Goal: Task Accomplishment & Management: Manage account settings

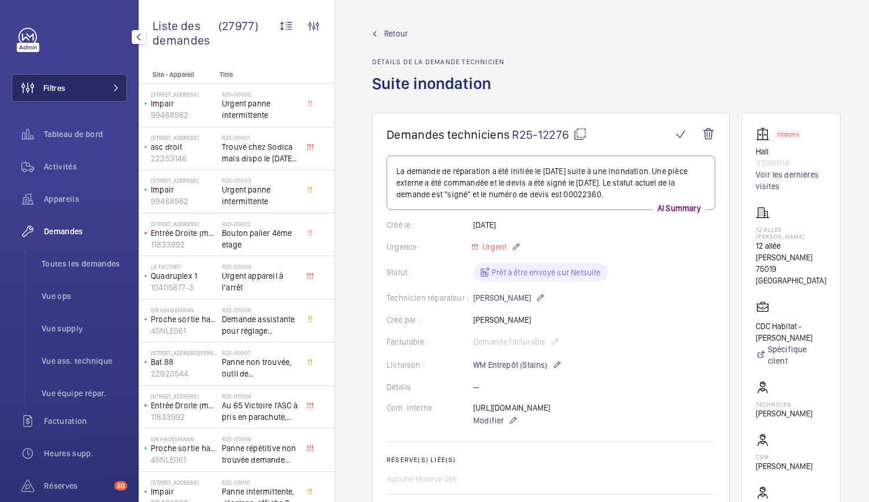
click at [108, 93] on button "Filtres" at bounding box center [70, 88] width 116 height 28
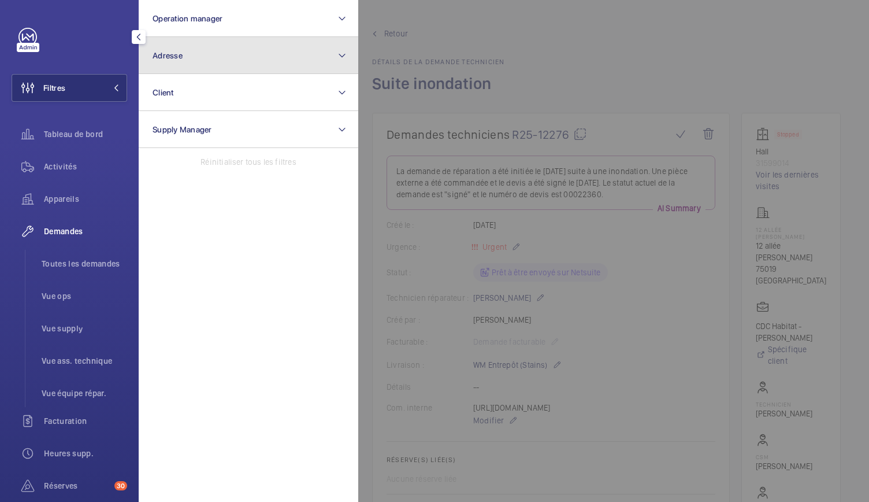
click at [179, 53] on span "Adresse" at bounding box center [168, 55] width 30 height 9
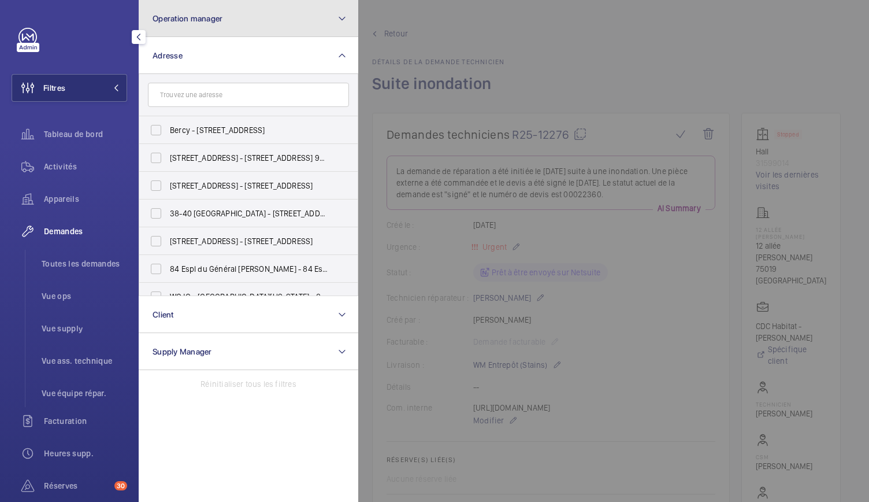
click at [178, 27] on button "Operation manager" at bounding box center [249, 18] width 220 height 37
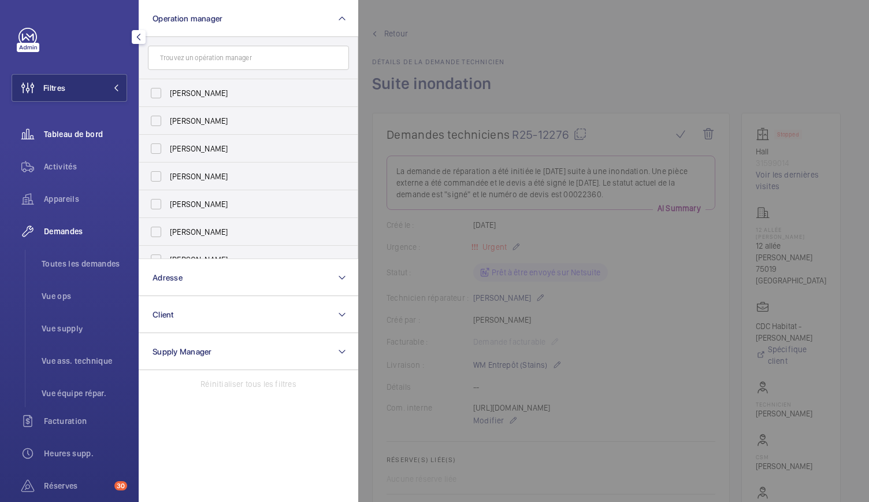
click at [104, 135] on span "Tableau de bord" at bounding box center [85, 134] width 83 height 12
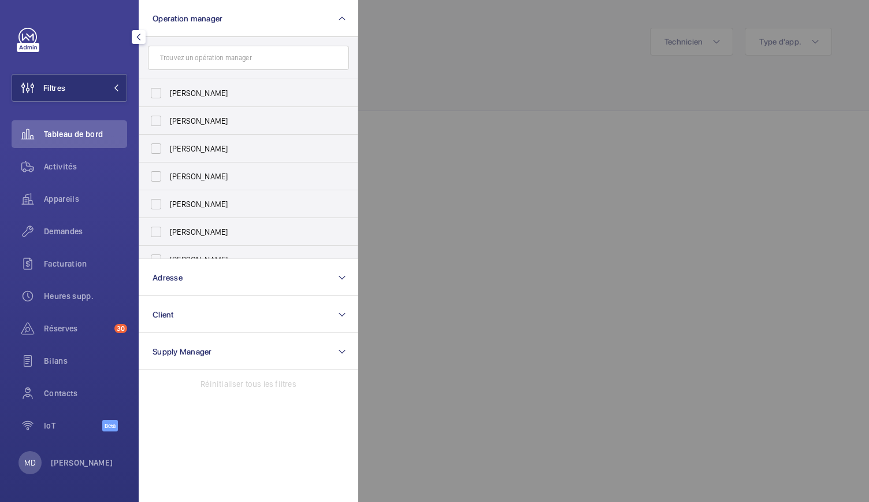
click at [386, 36] on div at bounding box center [792, 251] width 869 height 502
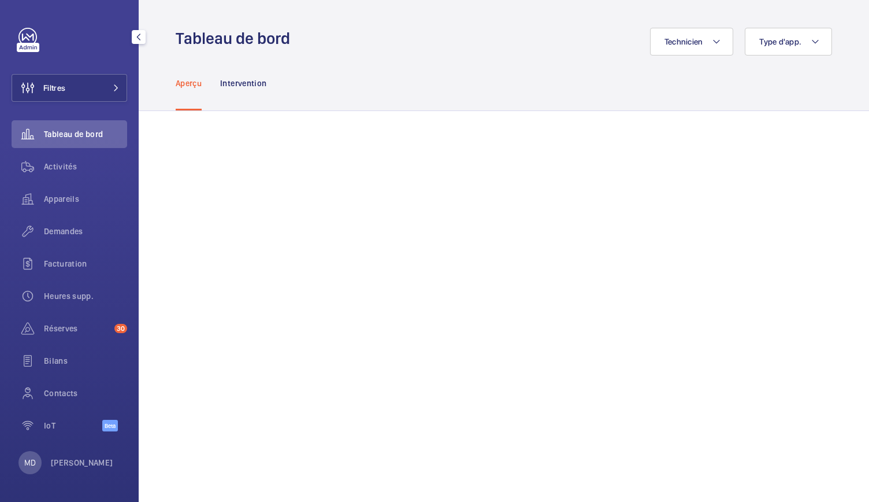
click at [390, 76] on div "Aperçu Intervention" at bounding box center [504, 82] width 657 height 55
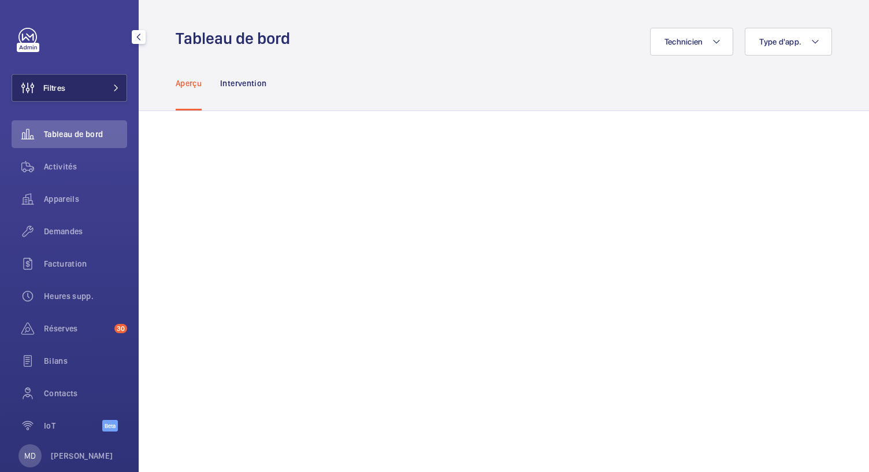
click at [91, 93] on button "Filtres" at bounding box center [70, 88] width 116 height 28
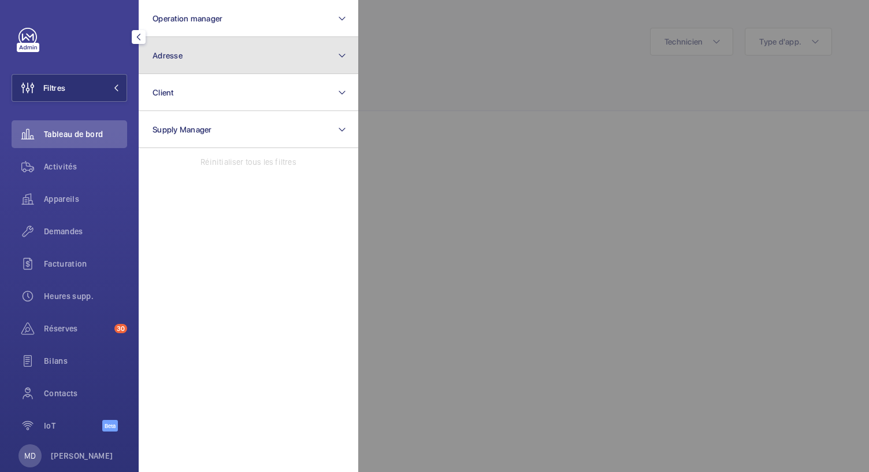
click at [191, 55] on button "Adresse" at bounding box center [249, 55] width 220 height 37
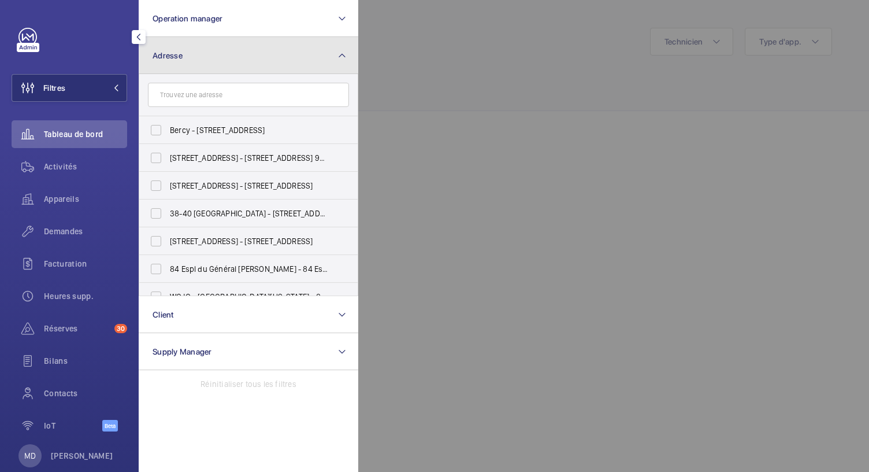
click at [184, 42] on button "Adresse" at bounding box center [249, 55] width 220 height 37
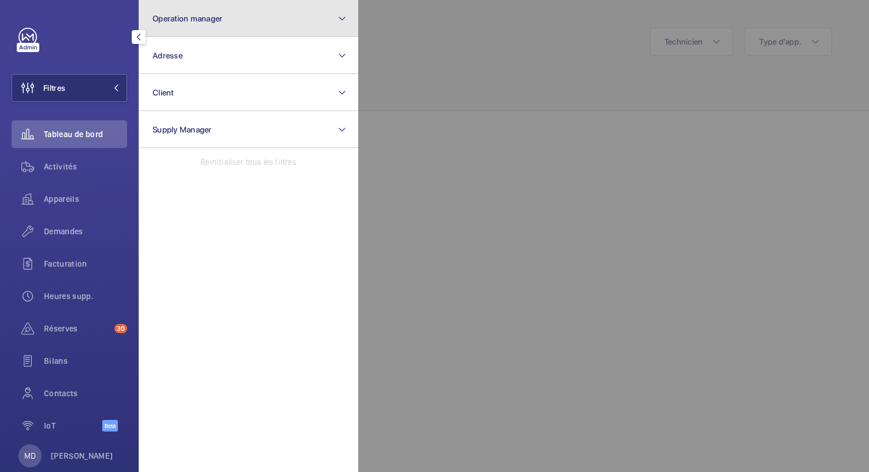
click at [193, 23] on button "Operation manager" at bounding box center [249, 18] width 220 height 37
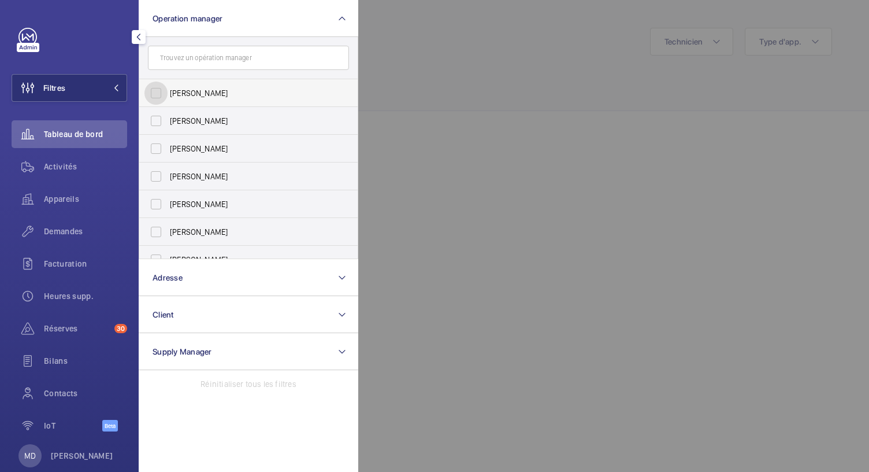
click at [161, 94] on input "[PERSON_NAME]" at bounding box center [156, 93] width 23 height 23
checkbox input "true"
click at [432, 109] on div at bounding box center [792, 236] width 869 height 472
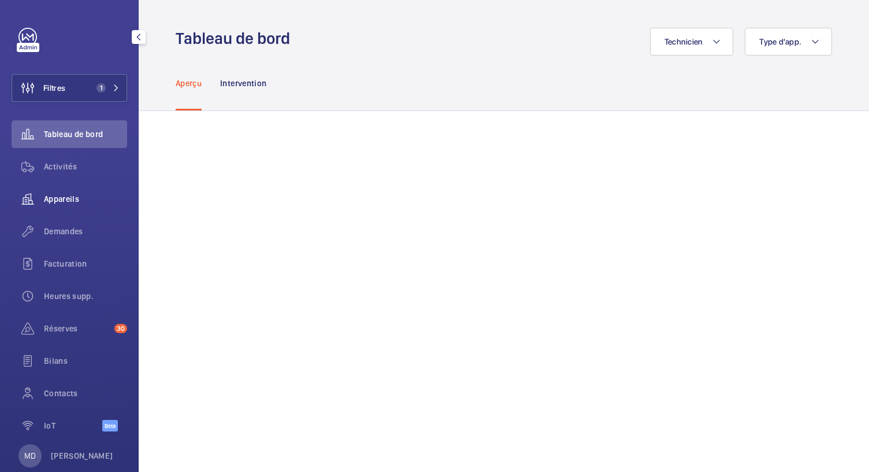
click at [55, 191] on div "Appareils" at bounding box center [70, 199] width 116 height 28
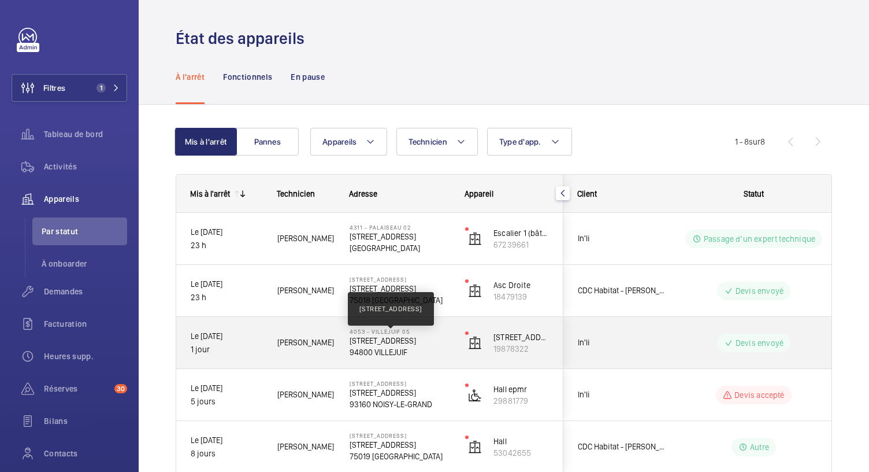
scroll to position [221, 0]
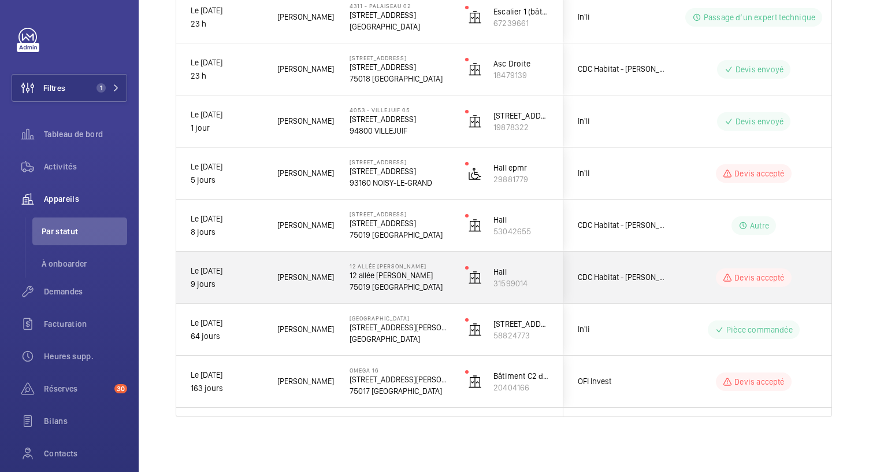
click at [390, 279] on p "12 allée [PERSON_NAME]" at bounding box center [400, 275] width 101 height 12
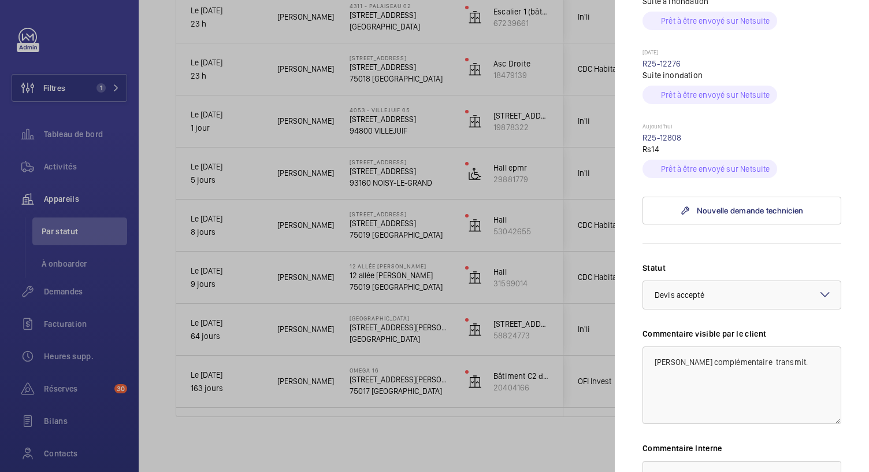
scroll to position [854, 0]
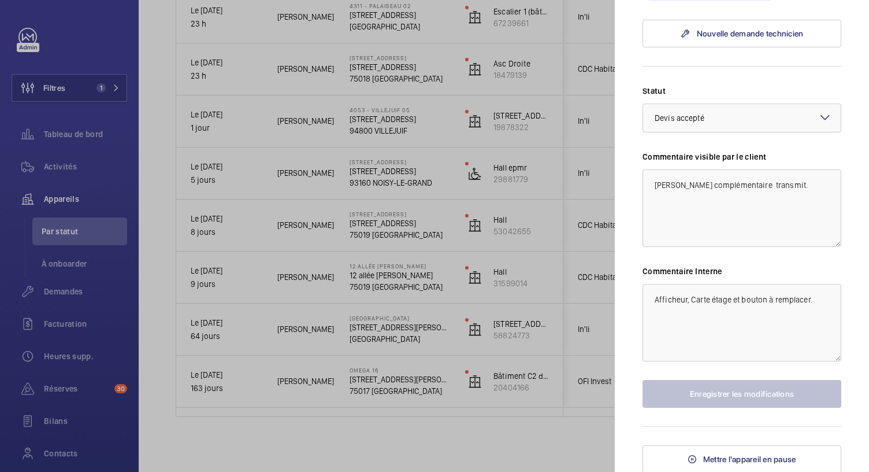
click at [422, 250] on div at bounding box center [434, 236] width 869 height 472
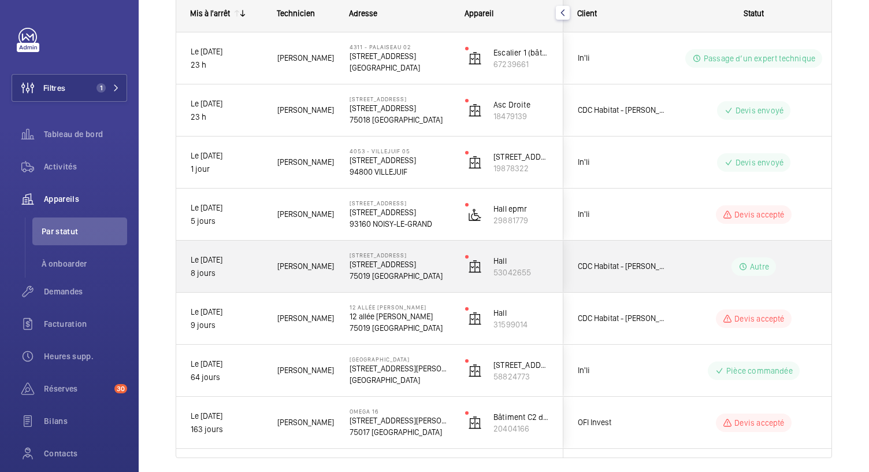
scroll to position [180, 0]
click at [416, 263] on p "101, boulevard Macdonald" at bounding box center [400, 265] width 101 height 12
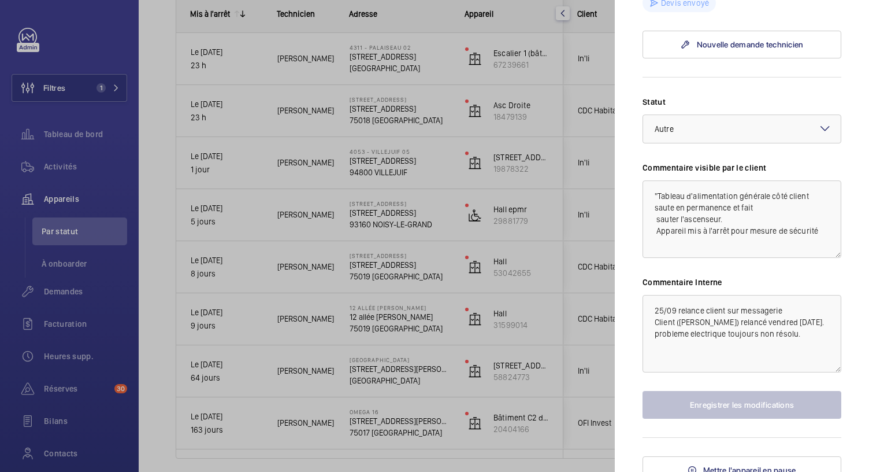
scroll to position [400, 0]
click at [407, 225] on div at bounding box center [434, 236] width 869 height 472
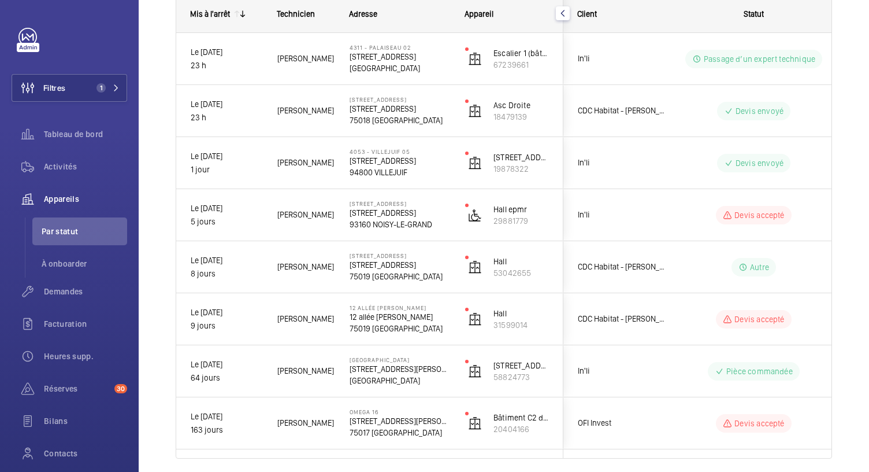
click at [407, 225] on p "93160 NOISY-LE-GRAND" at bounding box center [400, 224] width 101 height 12
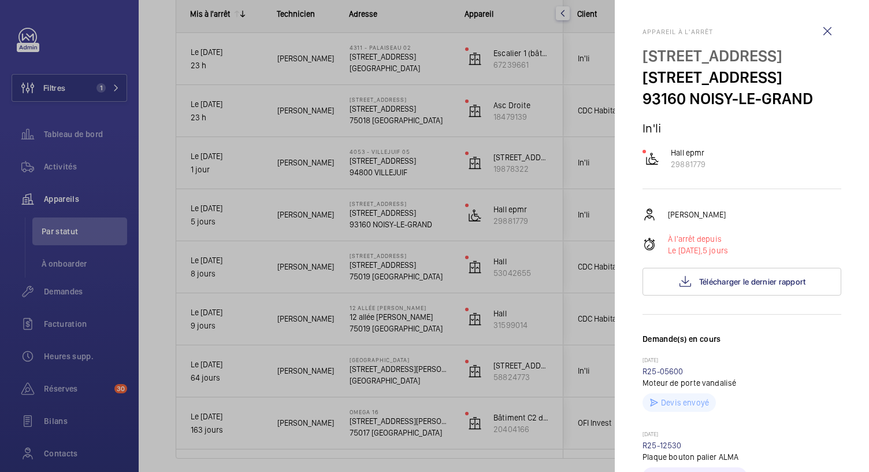
click at [406, 158] on div at bounding box center [434, 236] width 869 height 472
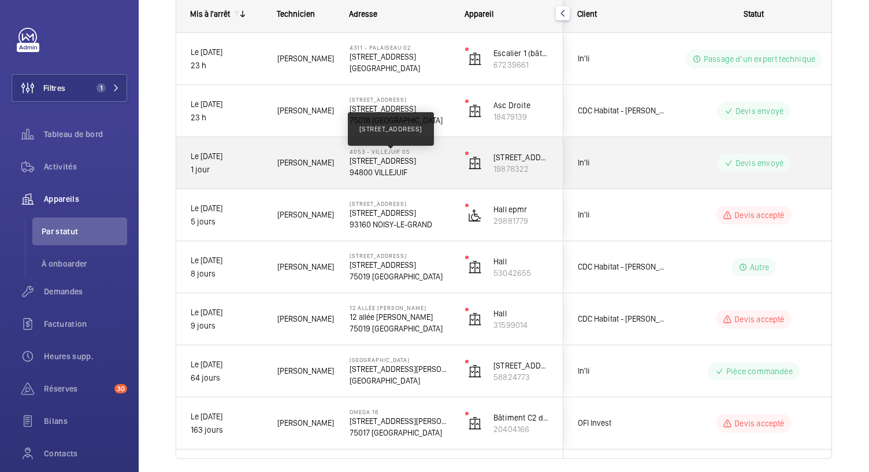
click at [406, 158] on p "1 Rue de Provence 94800 VILLEJUIF" at bounding box center [400, 161] width 101 height 12
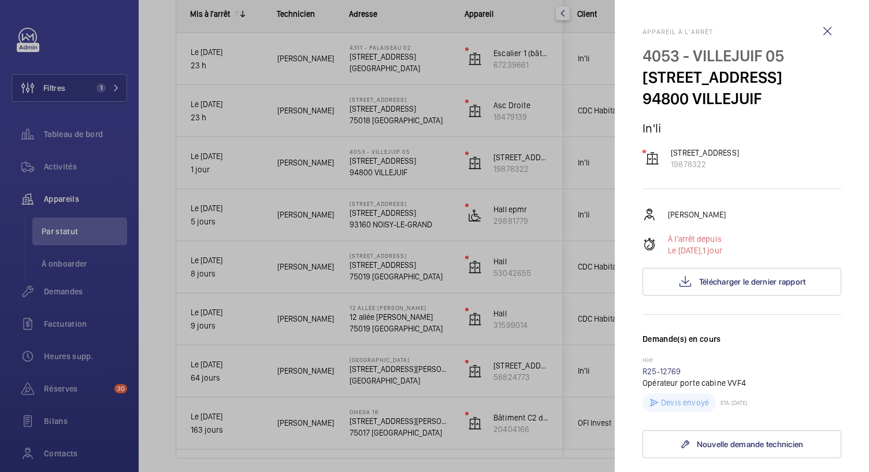
click at [390, 103] on div at bounding box center [434, 236] width 869 height 472
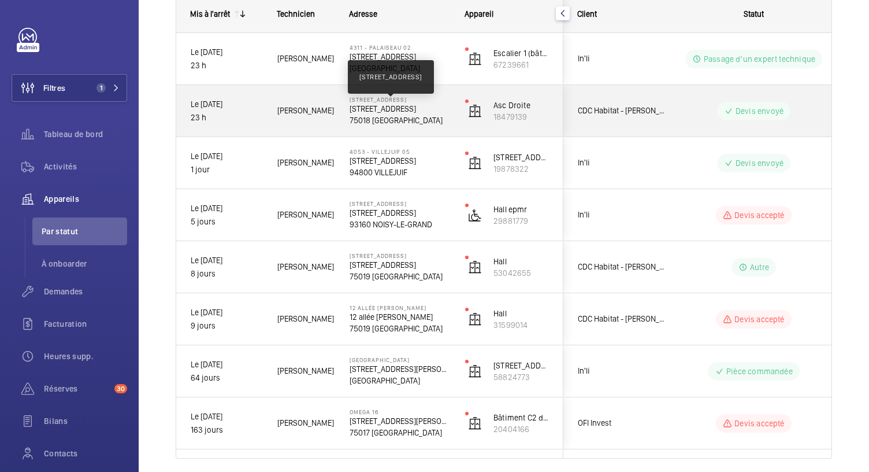
click at [390, 103] on p "[STREET_ADDRESS]" at bounding box center [400, 109] width 101 height 12
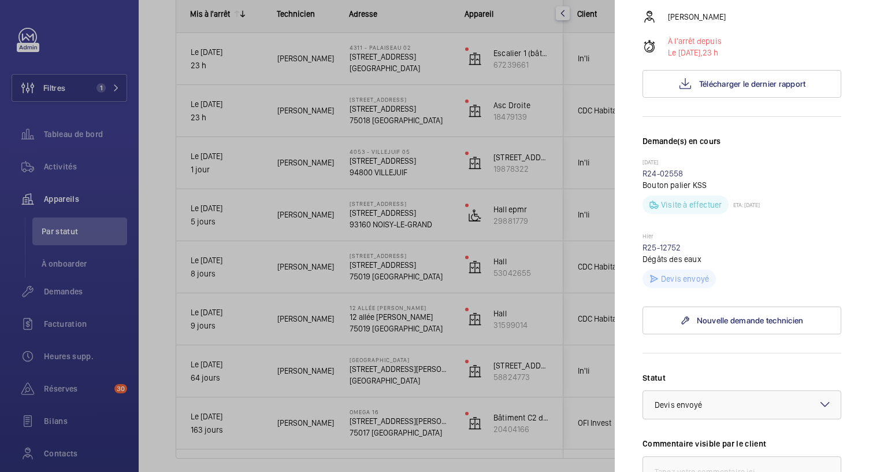
scroll to position [197, 0]
click at [662, 253] on link "R25-12752" at bounding box center [662, 247] width 39 height 9
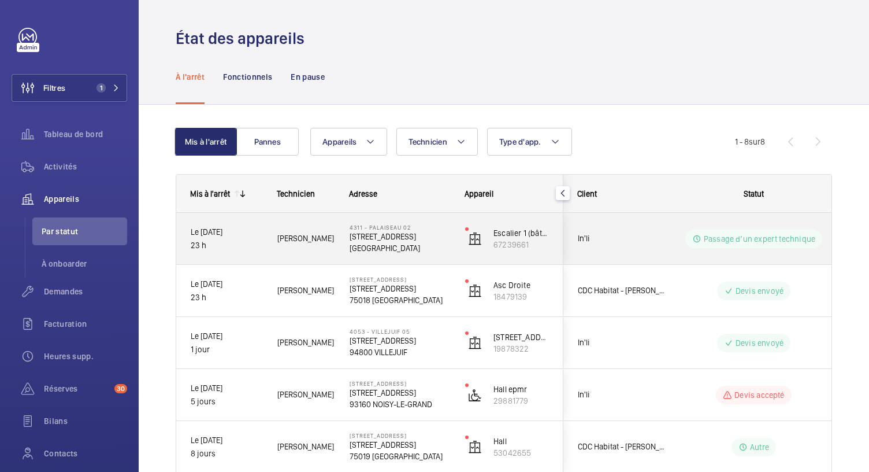
click at [394, 243] on p "91120 PALAISEAU" at bounding box center [400, 248] width 101 height 12
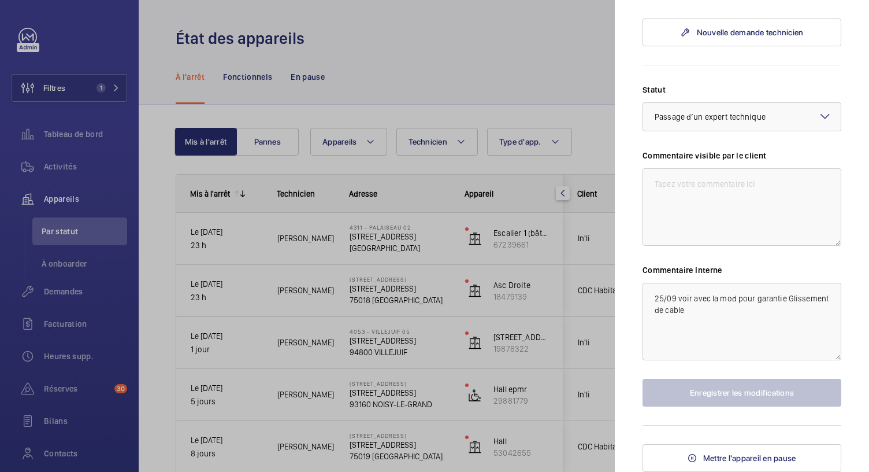
scroll to position [505, 0]
drag, startPoint x: 725, startPoint y: 311, endPoint x: 653, endPoint y: 295, distance: 73.5
click at [653, 295] on textarea "25/09 voir avec la mod pour garantie Glissement de cable" at bounding box center [742, 321] width 199 height 77
click at [653, 338] on textarea "25/09 voir avec la mod pour garantie Glissement de cable" at bounding box center [742, 321] width 199 height 77
click at [743, 312] on textarea "25/09 voir avec la mod pour garantie Glissement de cable" at bounding box center [742, 321] width 199 height 77
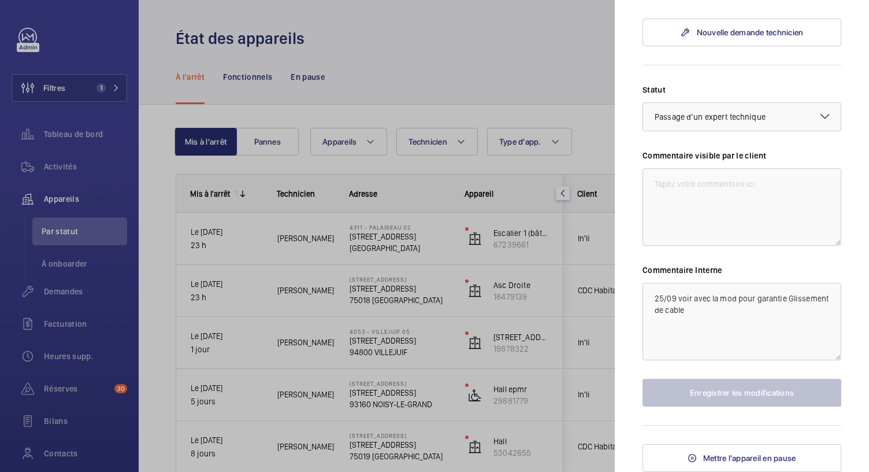
click at [366, 65] on div at bounding box center [434, 236] width 869 height 472
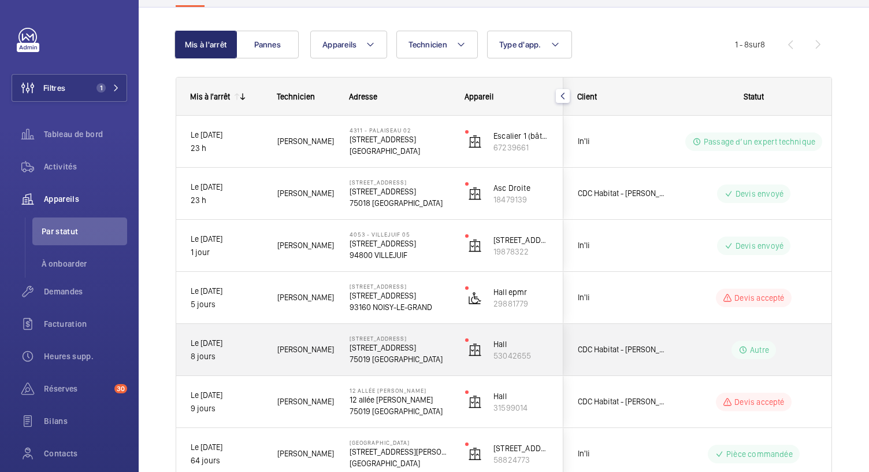
scroll to position [98, 0]
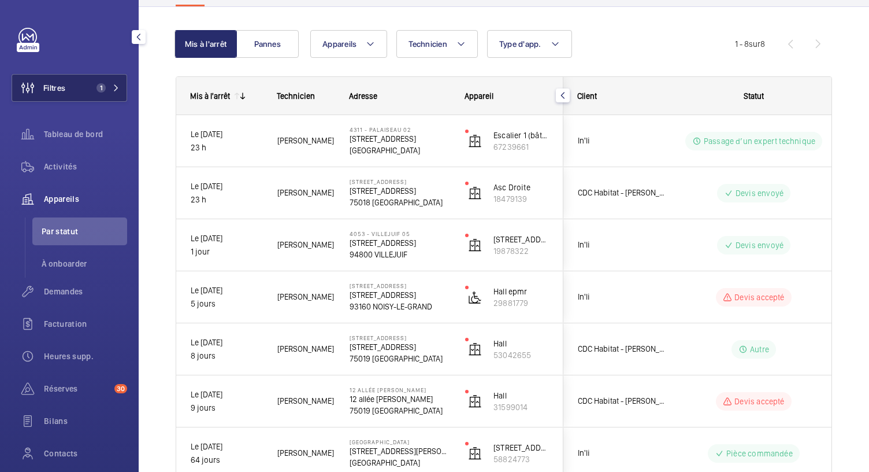
click at [101, 90] on span "1" at bounding box center [101, 87] width 9 height 9
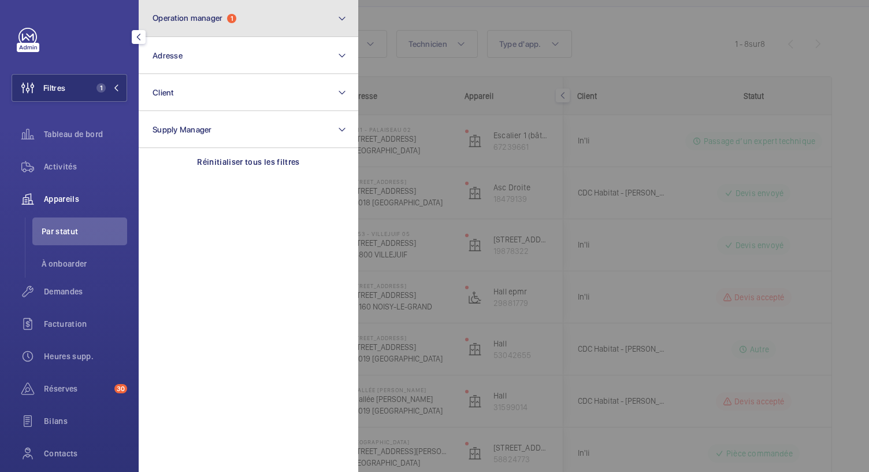
click at [214, 26] on button "Operation manager 1" at bounding box center [249, 18] width 220 height 37
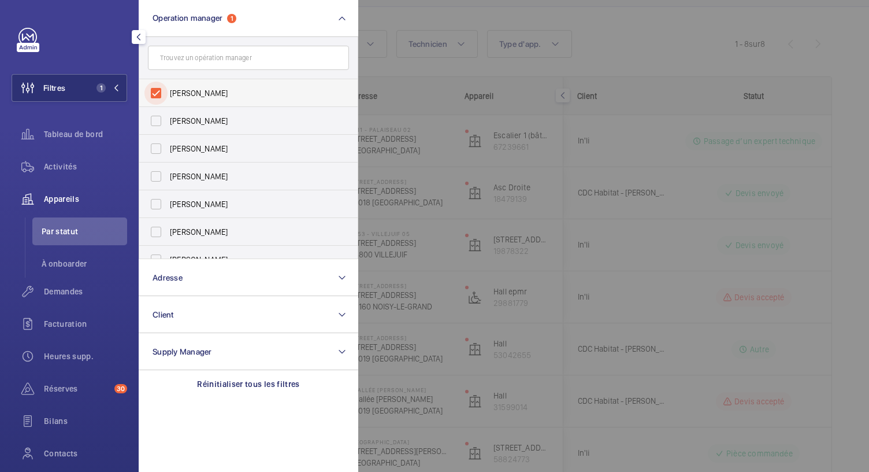
click at [157, 90] on input "[PERSON_NAME]" at bounding box center [156, 93] width 23 height 23
checkbox input "false"
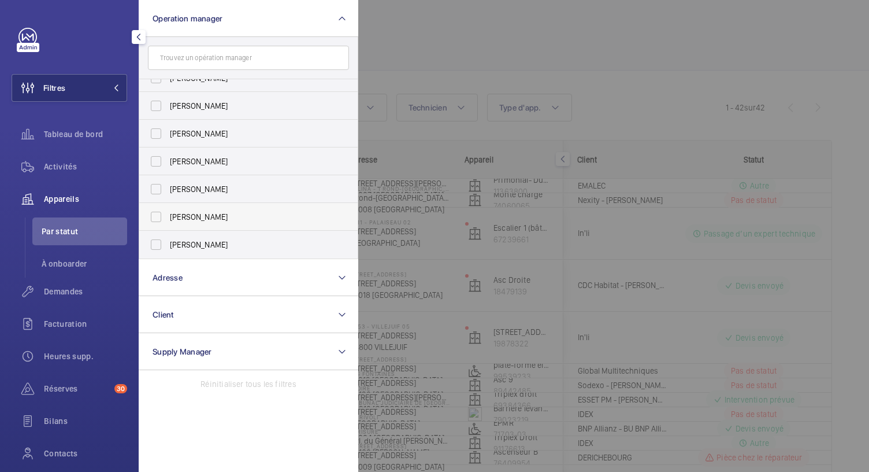
scroll to position [98, 0]
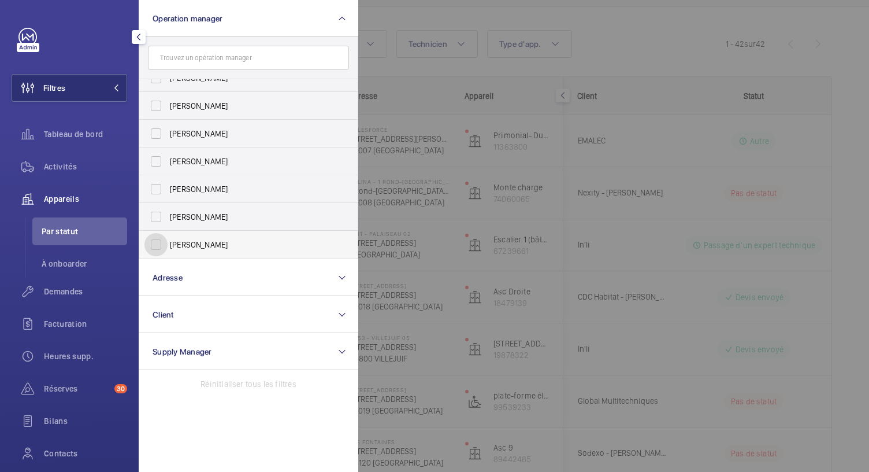
click at [157, 243] on input "[PERSON_NAME]" at bounding box center [156, 244] width 23 height 23
checkbox input "true"
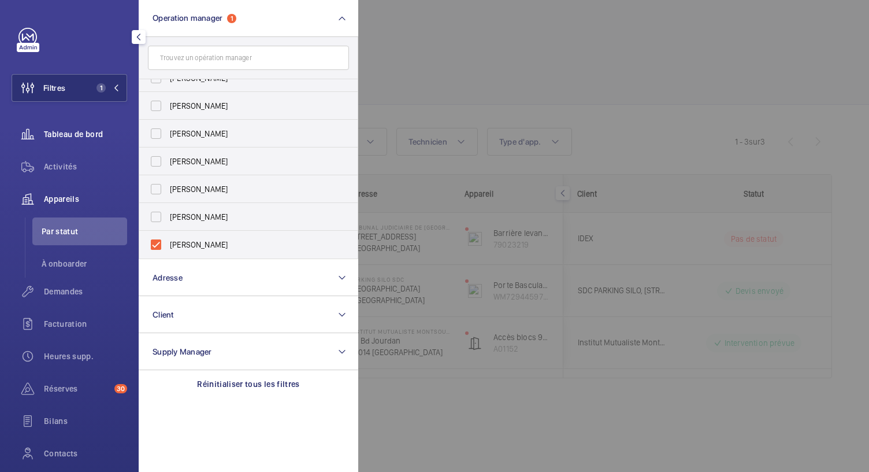
click at [44, 137] on span "Tableau de bord" at bounding box center [85, 134] width 83 height 12
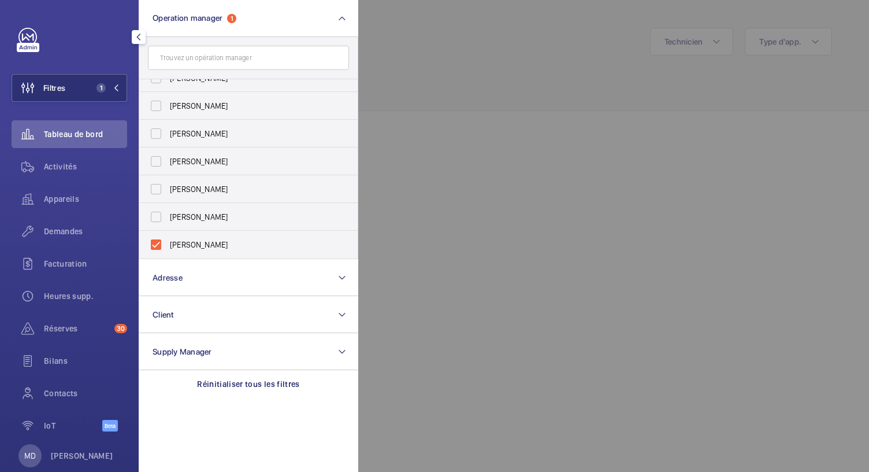
click at [425, 94] on div at bounding box center [792, 236] width 869 height 472
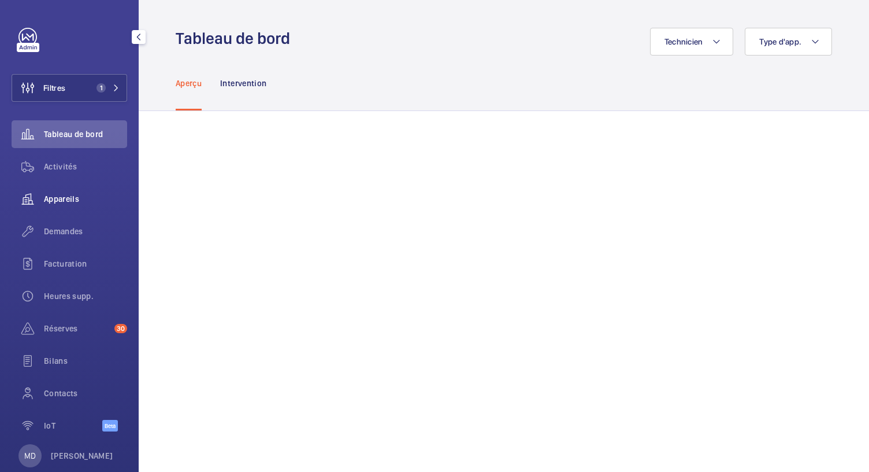
click at [79, 204] on span "Appareils" at bounding box center [85, 199] width 83 height 12
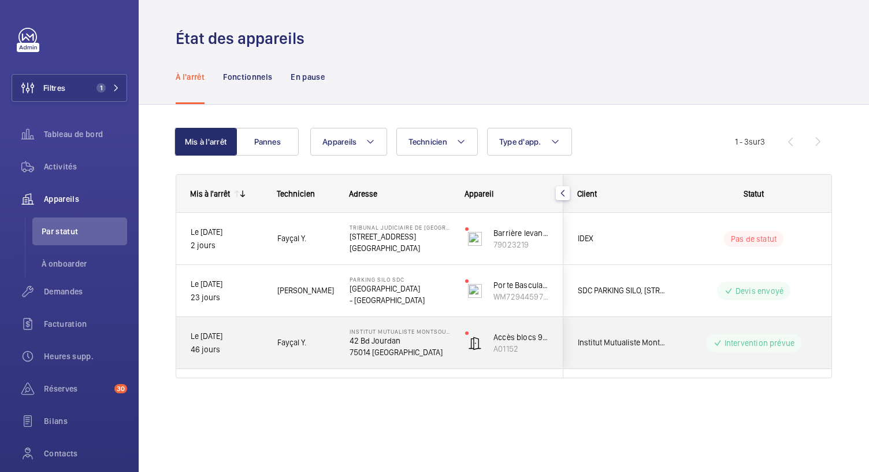
click at [395, 339] on p "42 Bd Jourdan" at bounding box center [400, 341] width 101 height 12
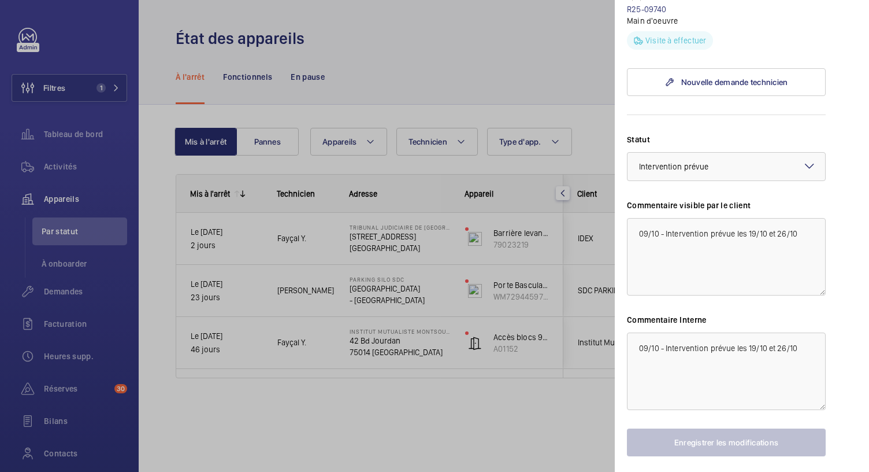
click at [407, 299] on div at bounding box center [434, 236] width 869 height 472
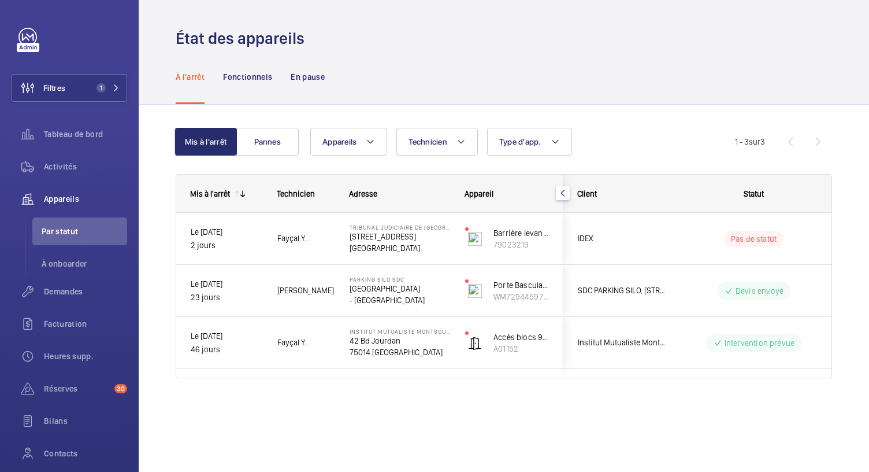
click at [407, 299] on p "- ROMAINVILLE" at bounding box center [400, 300] width 101 height 12
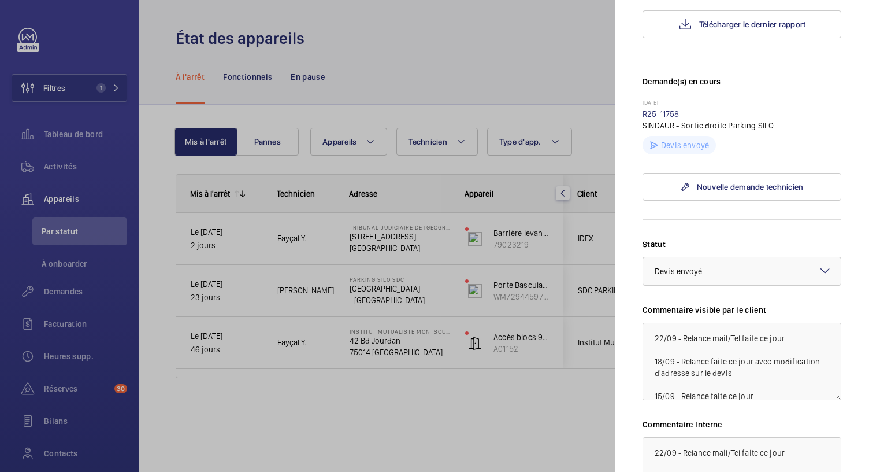
scroll to position [269, 0]
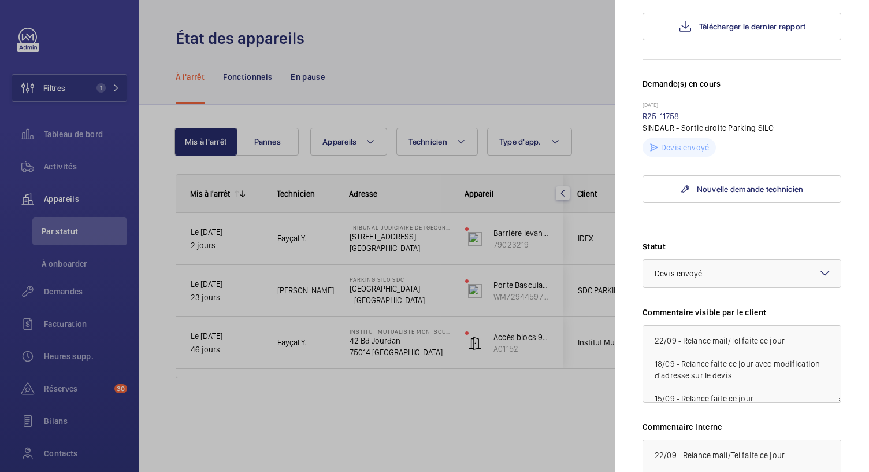
click at [666, 121] on link "R25-11758" at bounding box center [661, 116] width 37 height 9
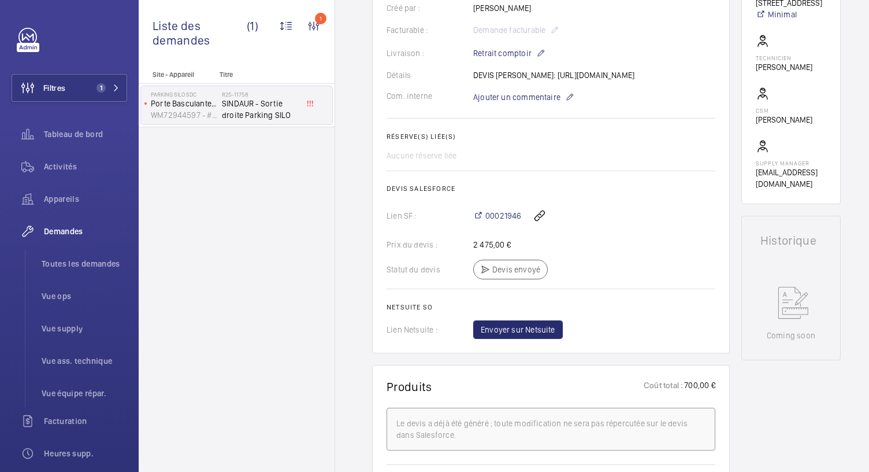
scroll to position [275, 0]
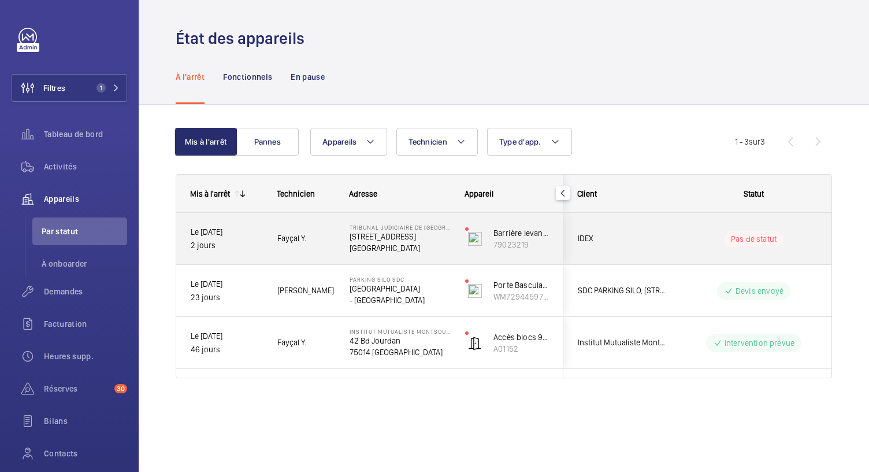
click at [386, 239] on p "159 Rue Grande" at bounding box center [400, 237] width 101 height 12
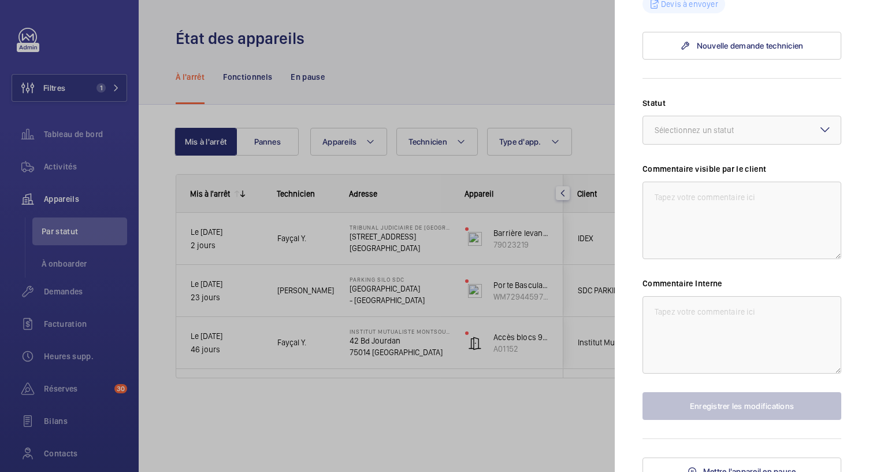
scroll to position [420, 0]
click at [724, 127] on div "Sélectionnez un statut" at bounding box center [709, 130] width 108 height 12
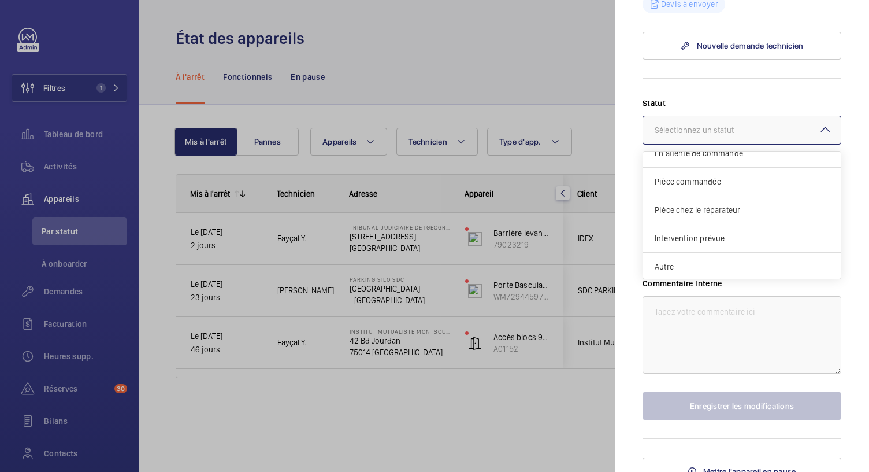
scroll to position [0, 0]
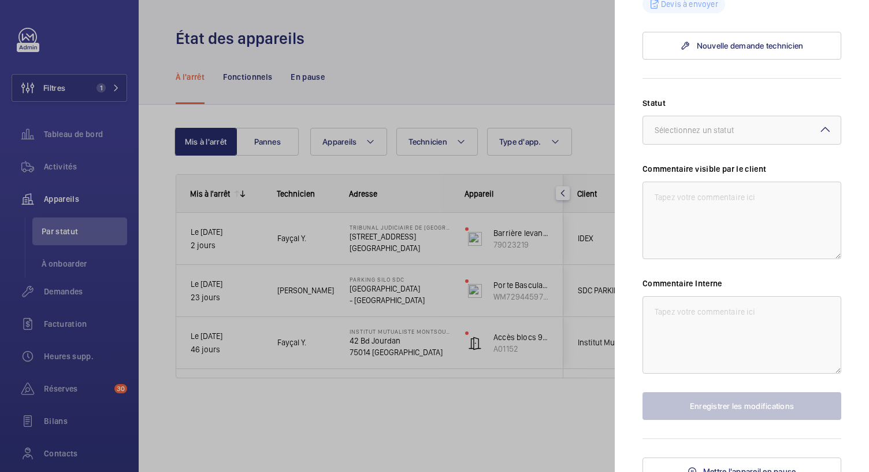
click at [635, 80] on mat-sidenav "Appareil à l'arrêt TRIBUNAL JUDICIAIRE DE FONTAINEBLEAU 159 Rue Grande 77300 FO…" at bounding box center [742, 236] width 254 height 472
click at [661, 317] on textarea at bounding box center [742, 334] width 199 height 77
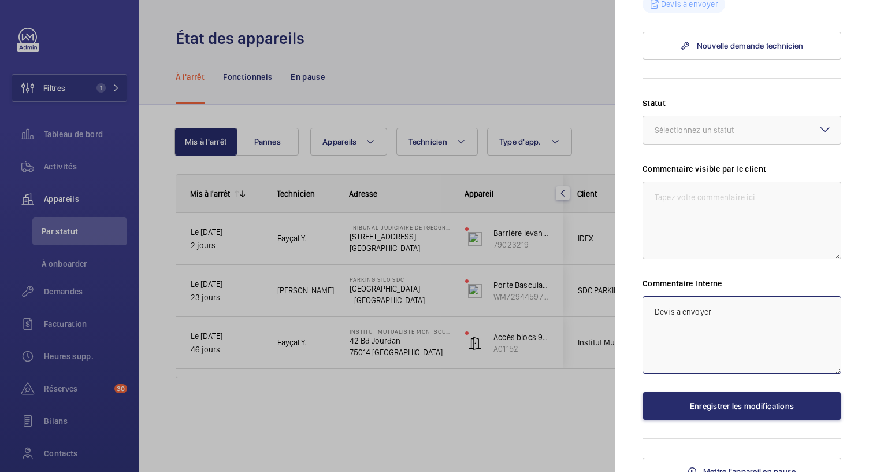
click at [681, 313] on textarea "Devis a envoyer" at bounding box center [742, 334] width 199 height 77
click at [715, 309] on textarea "Devis à envoyer" at bounding box center [742, 334] width 199 height 77
type textarea "Devis à envoyer"
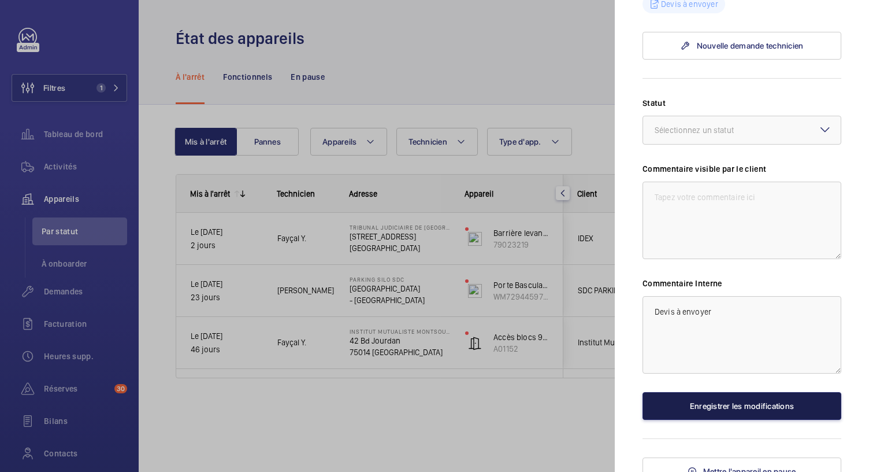
click at [711, 406] on button "Enregistrer les modifications" at bounding box center [742, 406] width 199 height 28
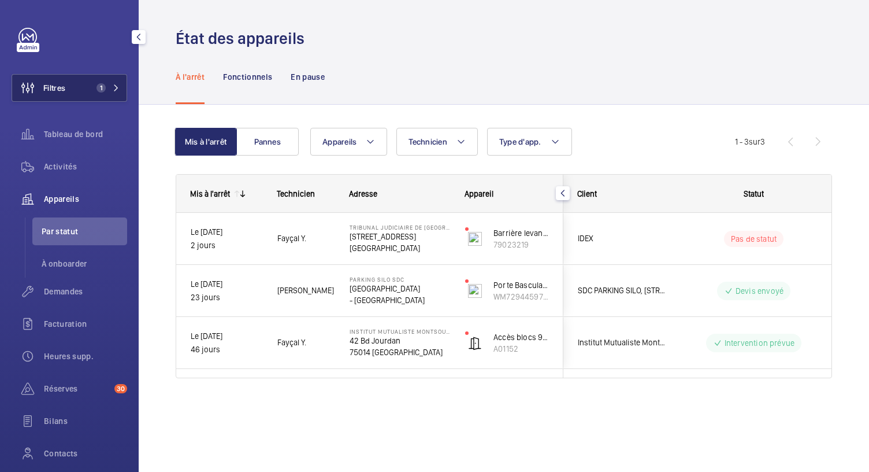
click at [104, 92] on span "1" at bounding box center [106, 87] width 28 height 9
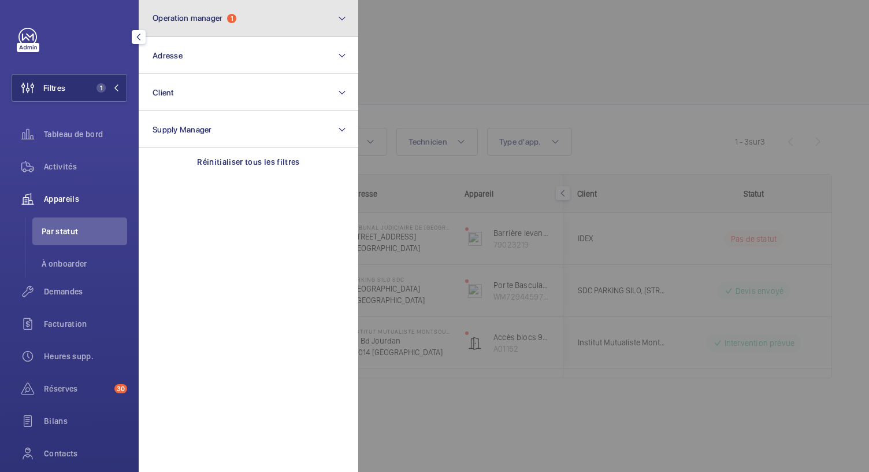
click at [206, 22] on span "Operation manager" at bounding box center [188, 17] width 70 height 9
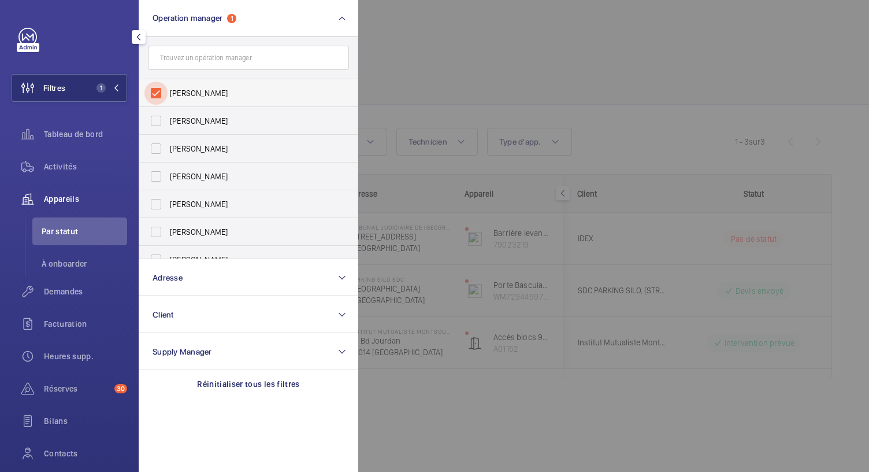
click at [159, 97] on input "[PERSON_NAME]" at bounding box center [156, 93] width 23 height 23
checkbox input "false"
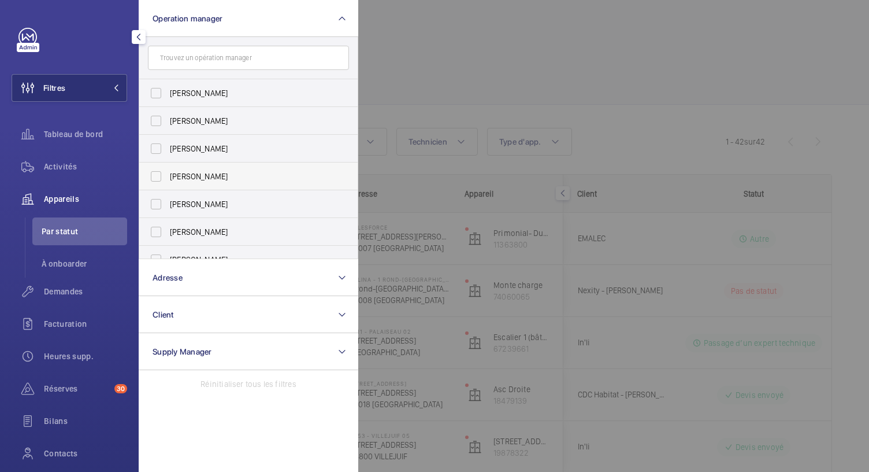
click at [201, 181] on span "[PERSON_NAME]" at bounding box center [249, 177] width 159 height 12
click at [168, 181] on input "[PERSON_NAME]" at bounding box center [156, 176] width 23 height 23
checkbox input "true"
click at [84, 136] on span "Tableau de bord" at bounding box center [85, 134] width 83 height 12
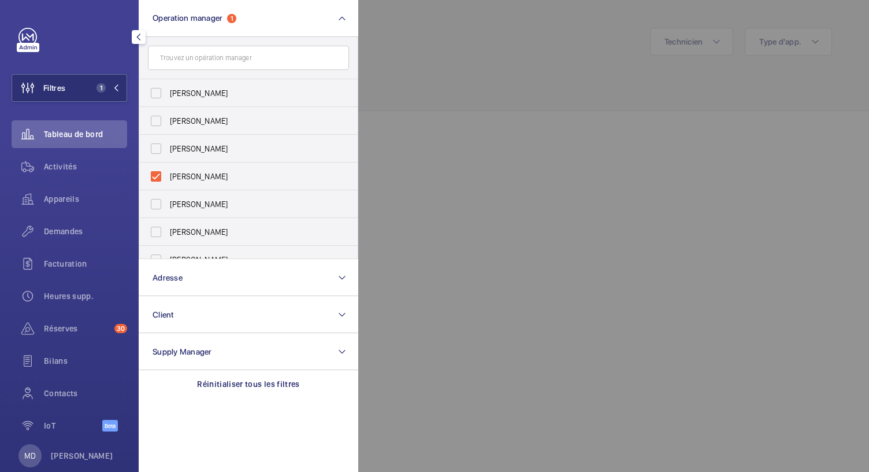
click at [499, 76] on div at bounding box center [792, 236] width 869 height 472
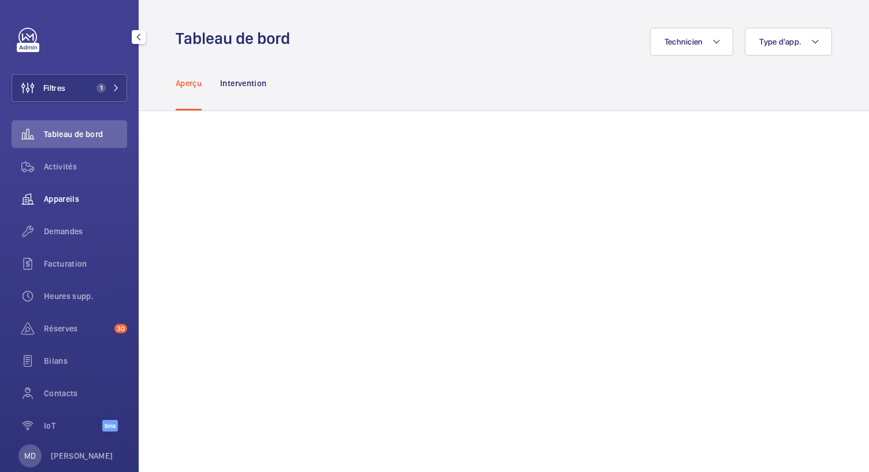
click at [77, 196] on span "Appareils" at bounding box center [85, 199] width 83 height 12
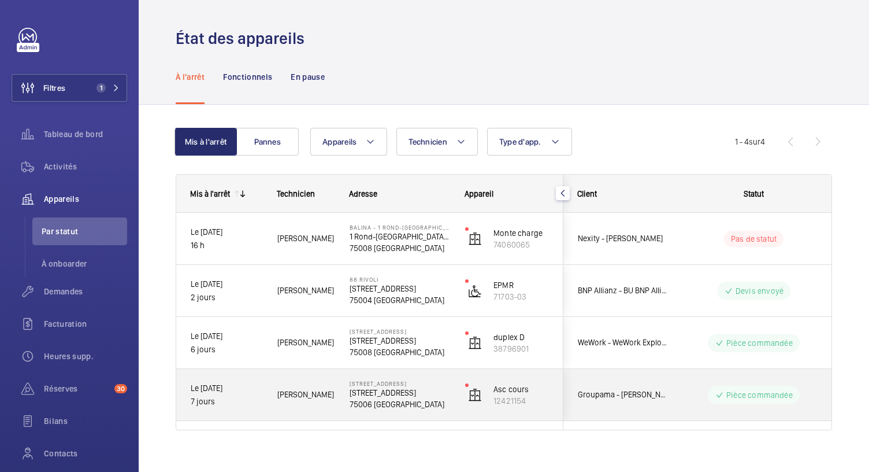
scroll to position [13, 0]
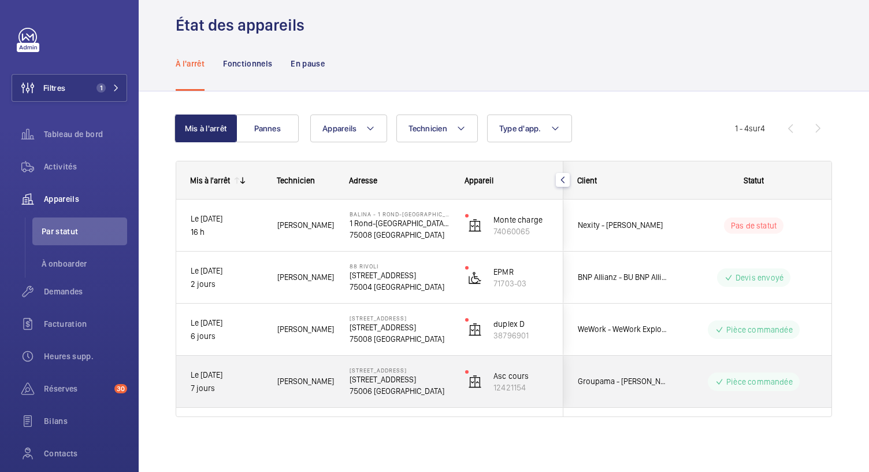
click at [373, 385] on p "75006 PARIS" at bounding box center [400, 391] width 101 height 12
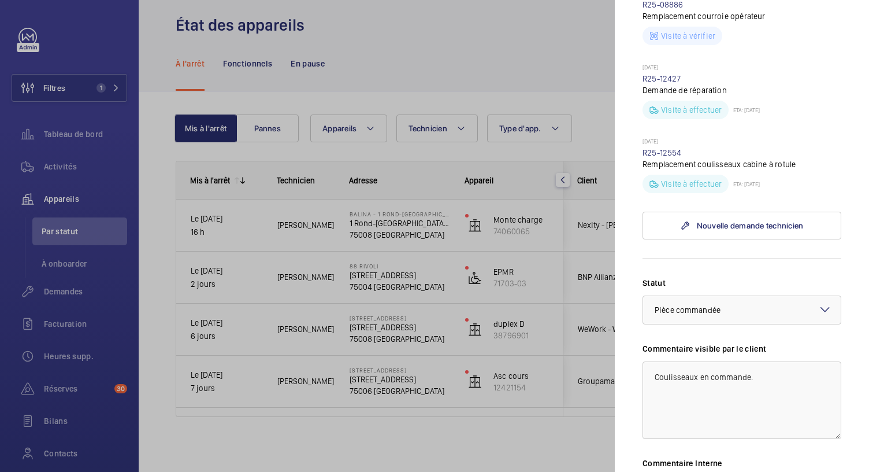
scroll to position [449, 0]
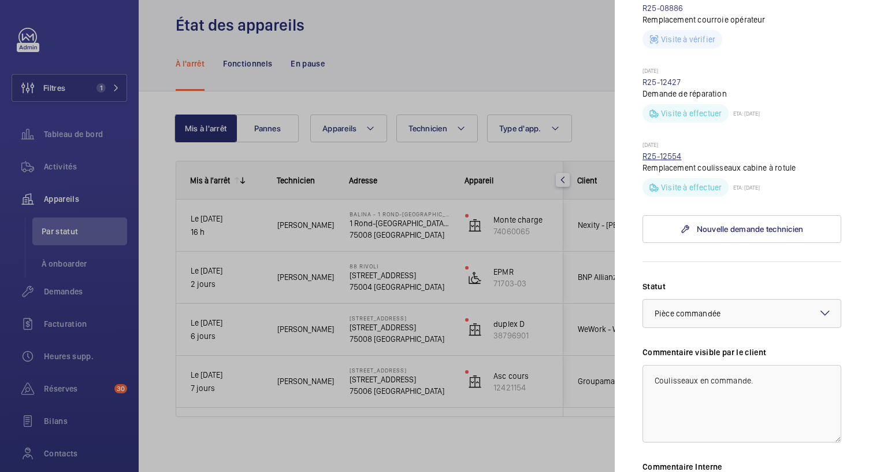
click at [655, 160] on link "R25-12554" at bounding box center [662, 155] width 39 height 9
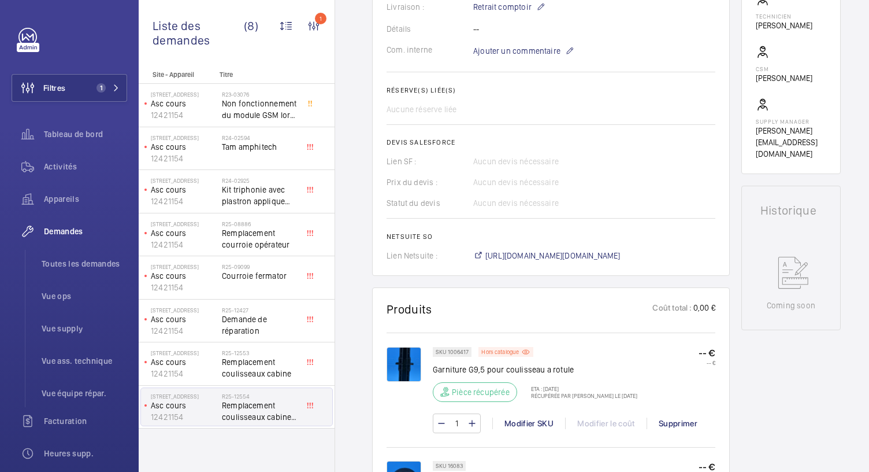
scroll to position [446, 0]
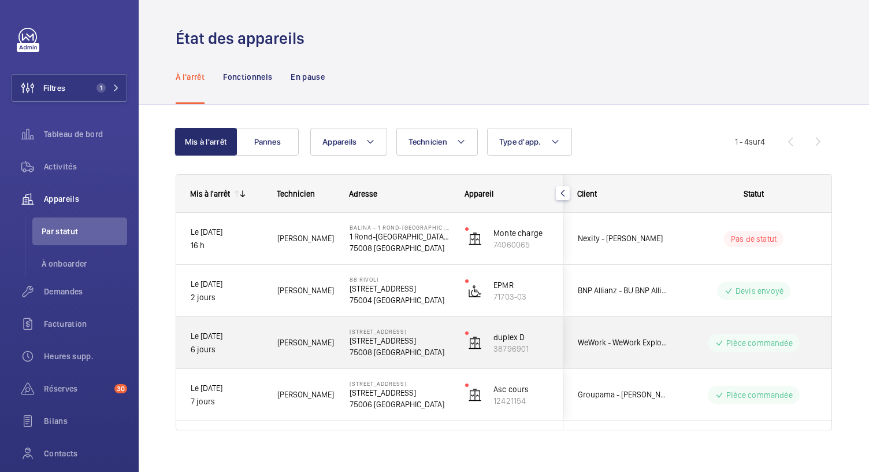
click at [375, 347] on p "75008 PARIS" at bounding box center [400, 352] width 101 height 12
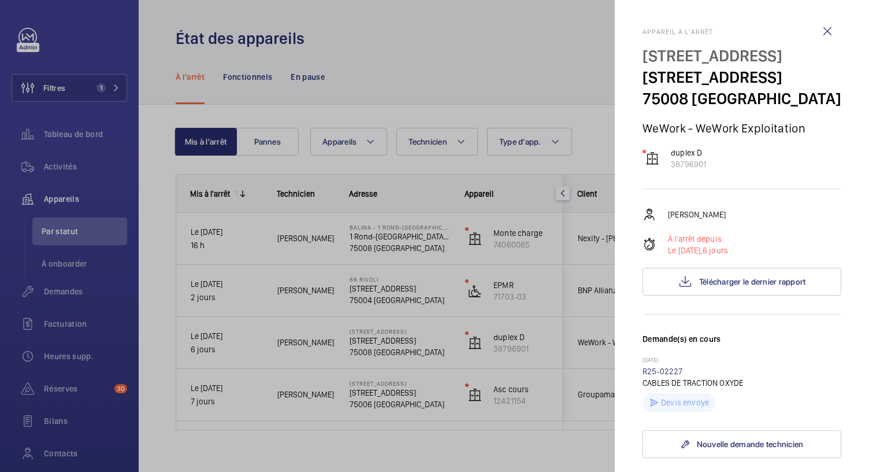
scroll to position [431, 0]
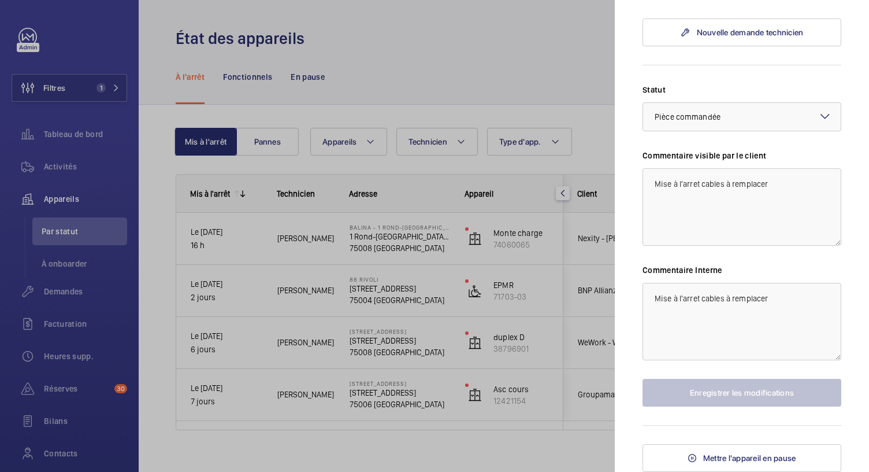
click at [369, 301] on div at bounding box center [434, 236] width 869 height 472
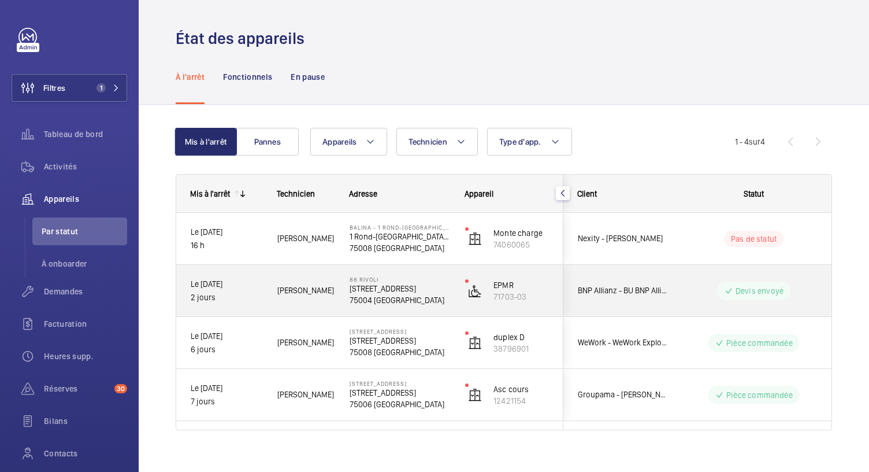
click at [401, 295] on p "75004 PARIS" at bounding box center [400, 300] width 101 height 12
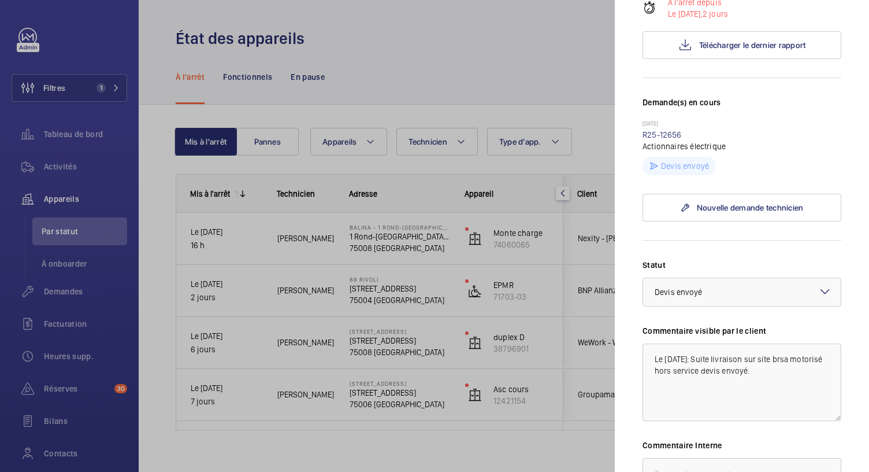
scroll to position [223, 0]
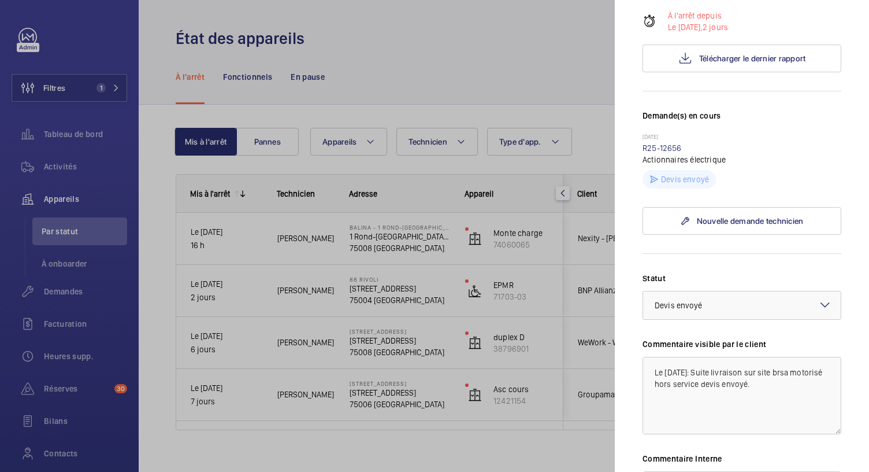
click at [392, 239] on div at bounding box center [434, 236] width 869 height 472
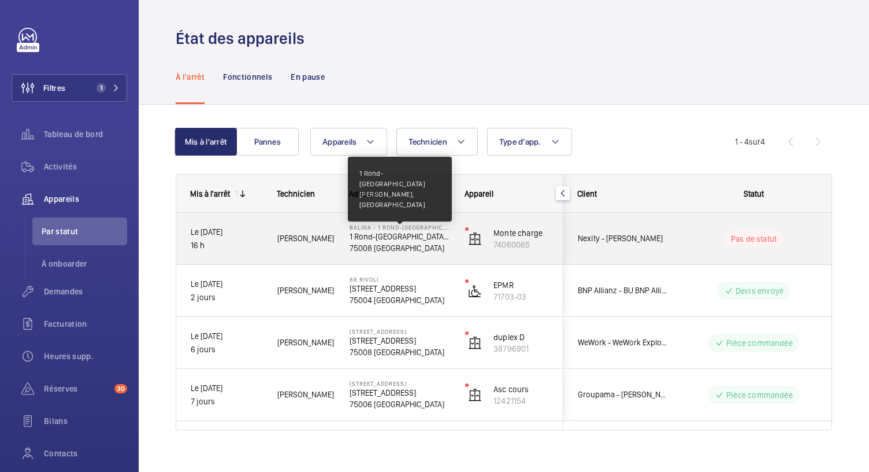
click at [392, 239] on p "1 Rond-Point des Champs-Élysées Marcel-Dassault, 75008 PARIS" at bounding box center [400, 237] width 101 height 12
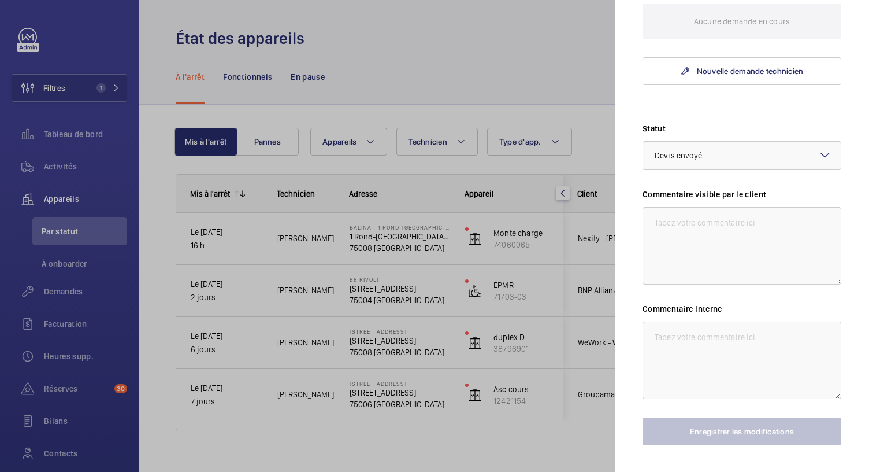
scroll to position [475, 0]
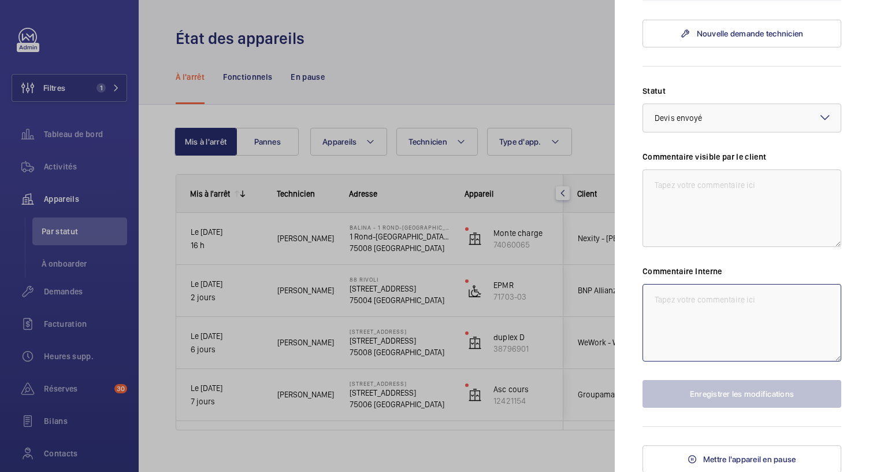
click at [674, 300] on textarea at bounding box center [742, 322] width 199 height 77
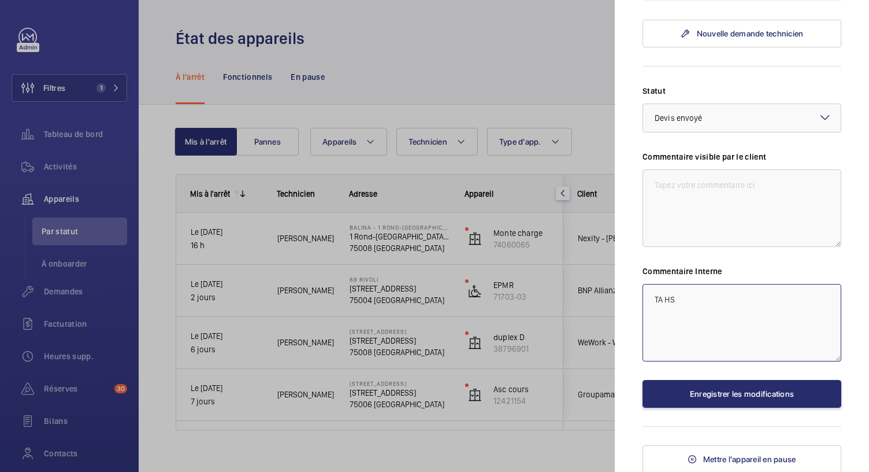
click at [652, 300] on textarea "TA HS" at bounding box center [742, 322] width 199 height 77
click at [653, 301] on textarea "TA HS" at bounding box center [742, 322] width 199 height 77
click at [706, 297] on textarea "25/09 TA HS" at bounding box center [742, 322] width 199 height 77
type textarea "25/09 TA HS Inter prévue le 26/09"
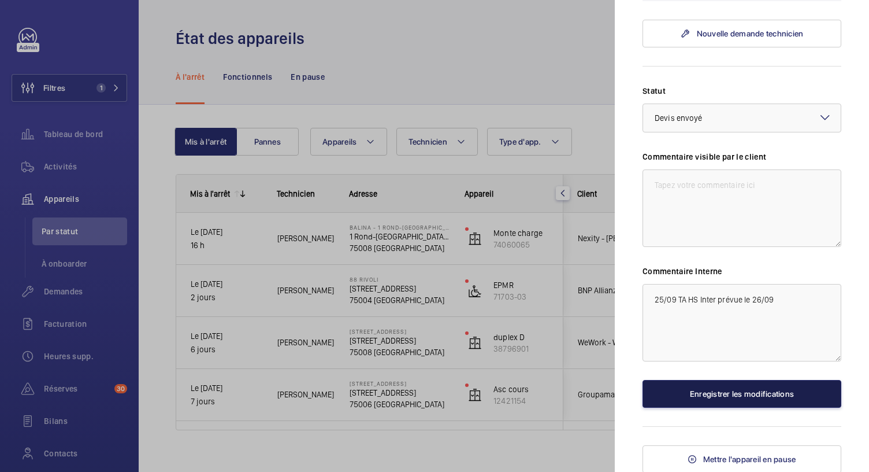
click at [664, 390] on button "Enregistrer les modifications" at bounding box center [742, 394] width 199 height 28
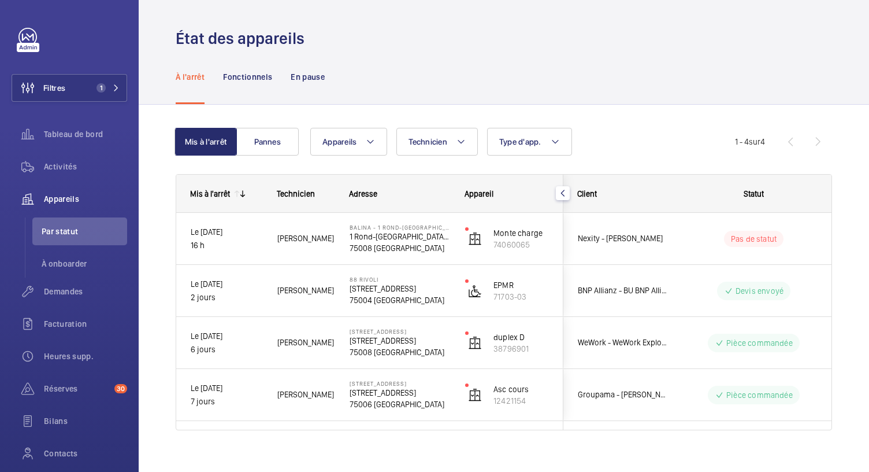
scroll to position [0, 0]
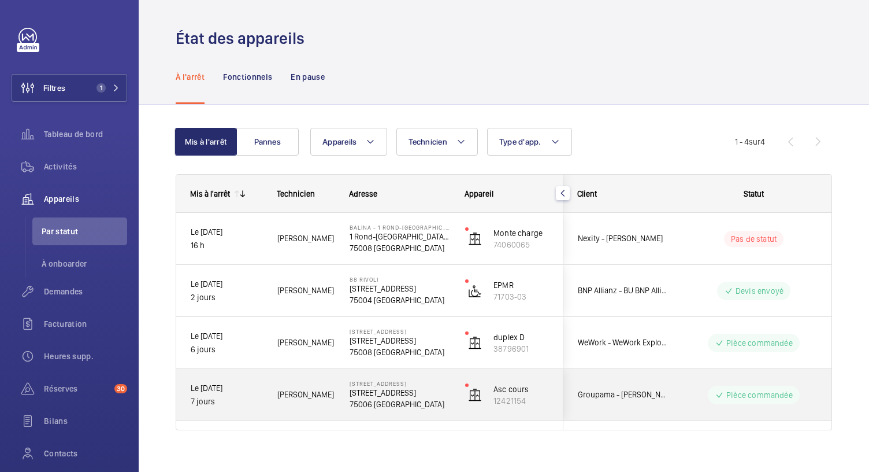
click at [815, 383] on div "Pièce commandée" at bounding box center [747, 395] width 158 height 42
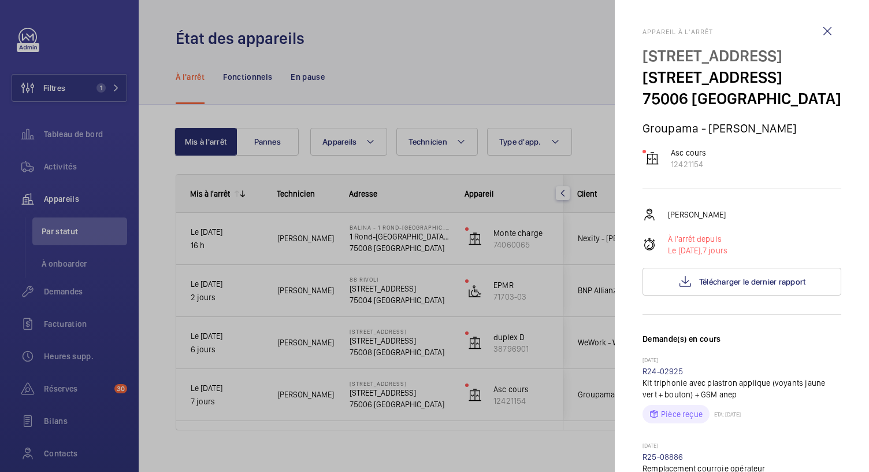
click at [103, 93] on div at bounding box center [434, 236] width 869 height 472
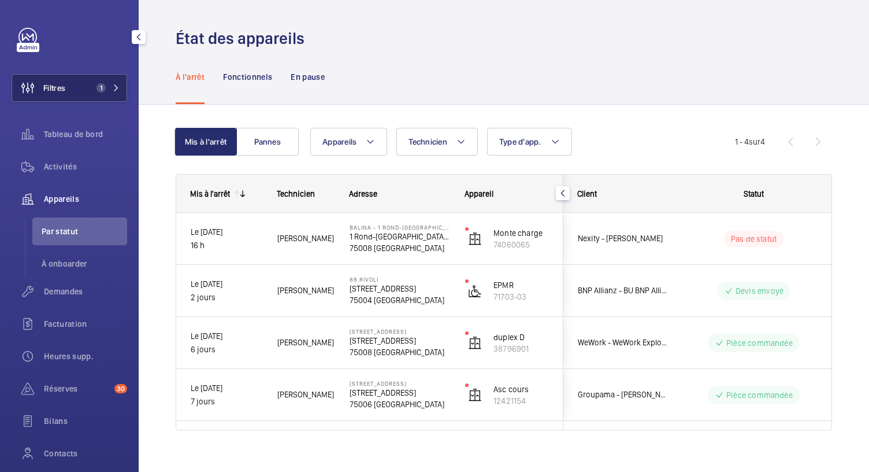
click at [103, 92] on button "Filtres 1" at bounding box center [70, 88] width 116 height 28
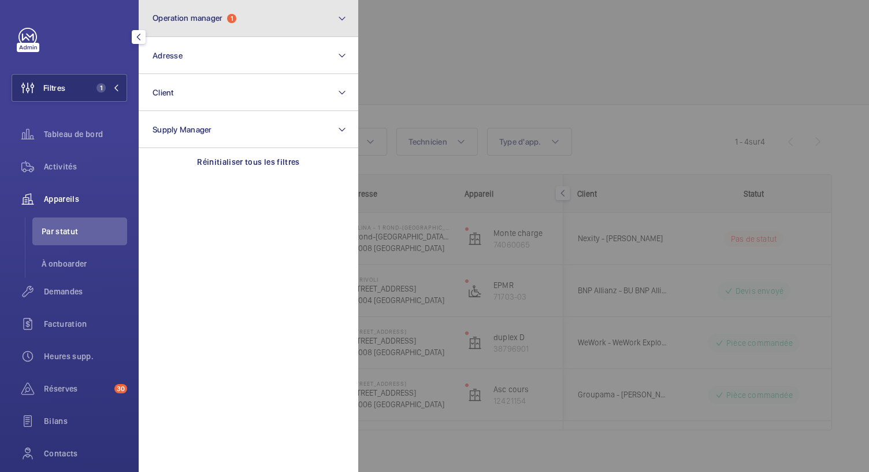
click at [218, 21] on span "Operation manager" at bounding box center [188, 17] width 70 height 9
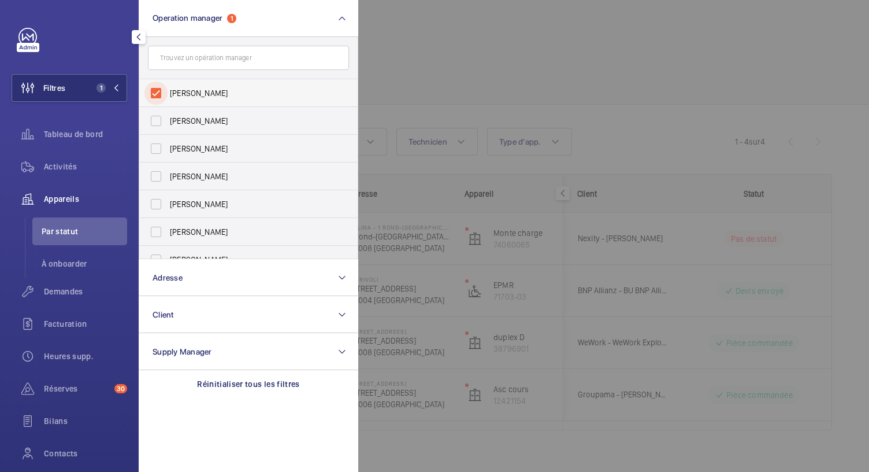
click at [156, 94] on input "[PERSON_NAME]" at bounding box center [156, 93] width 23 height 23
checkbox input "false"
click at [166, 206] on input "[PERSON_NAME]" at bounding box center [156, 203] width 23 height 23
checkbox input "true"
click at [438, 47] on div at bounding box center [792, 236] width 869 height 472
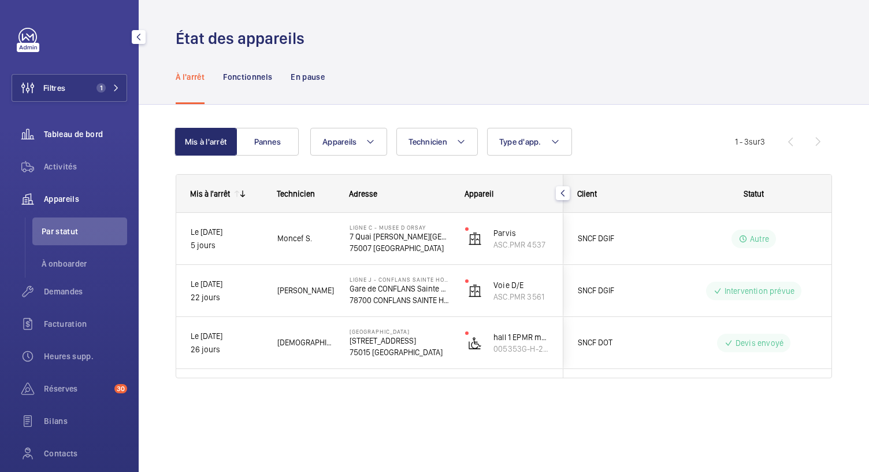
click at [90, 140] on div "Tableau de bord" at bounding box center [70, 134] width 116 height 28
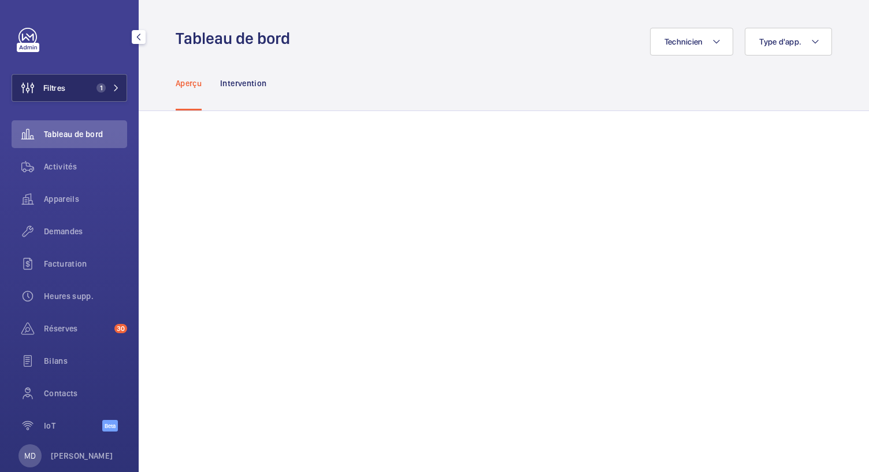
click at [106, 88] on span "1" at bounding box center [106, 87] width 28 height 9
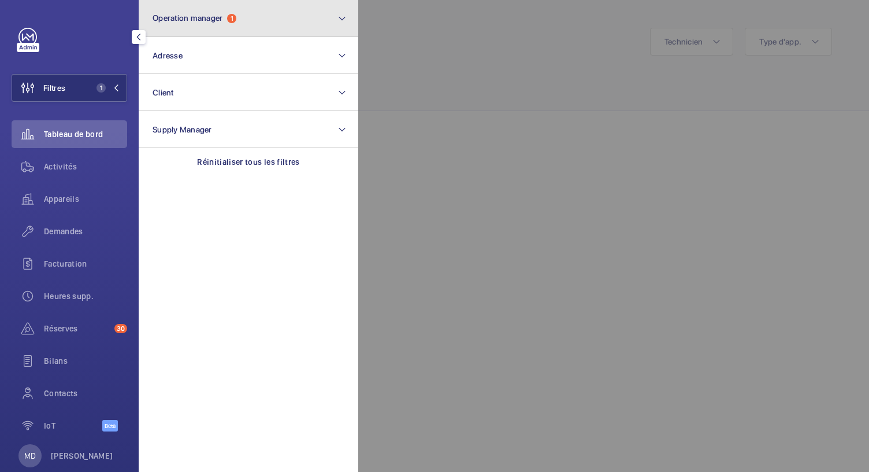
click at [237, 28] on button "Operation manager 1" at bounding box center [249, 18] width 220 height 37
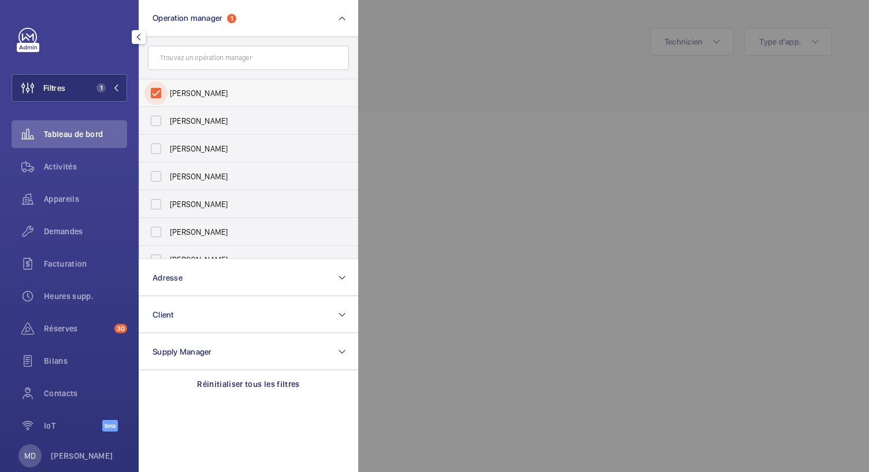
click at [160, 88] on input "[PERSON_NAME]" at bounding box center [156, 93] width 23 height 23
checkbox input "true"
click at [365, 114] on div at bounding box center [792, 236] width 869 height 472
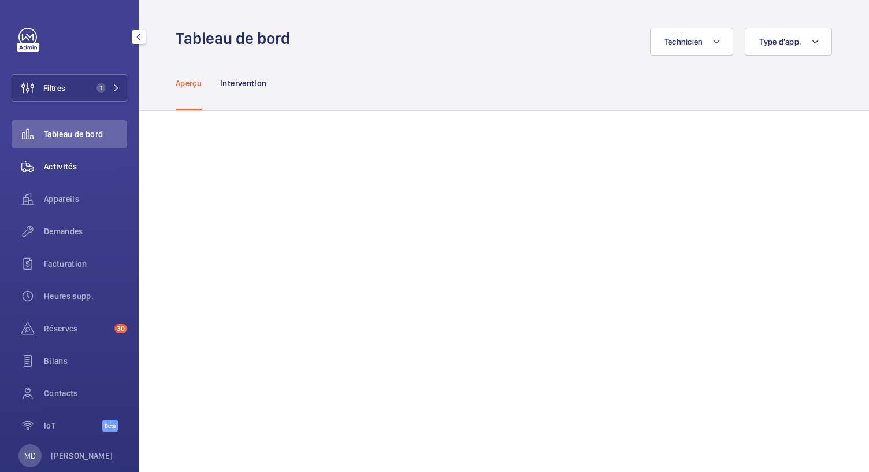
click at [71, 164] on span "Activités" at bounding box center [85, 167] width 83 height 12
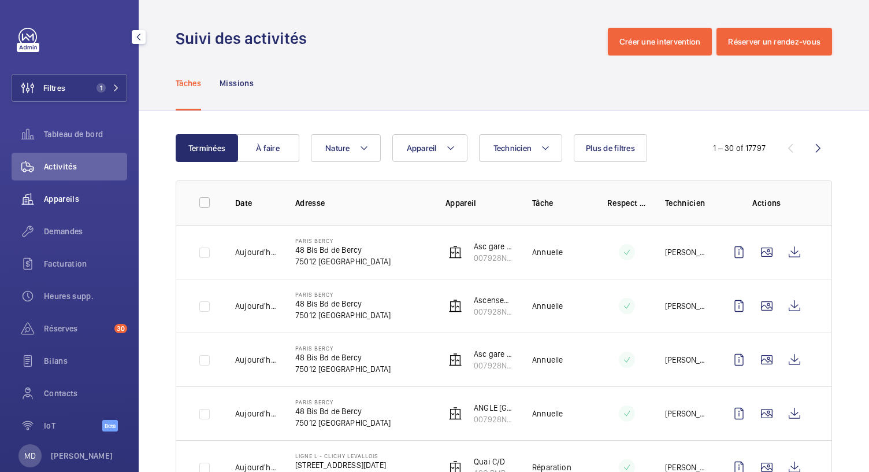
click at [66, 199] on span "Appareils" at bounding box center [85, 199] width 83 height 12
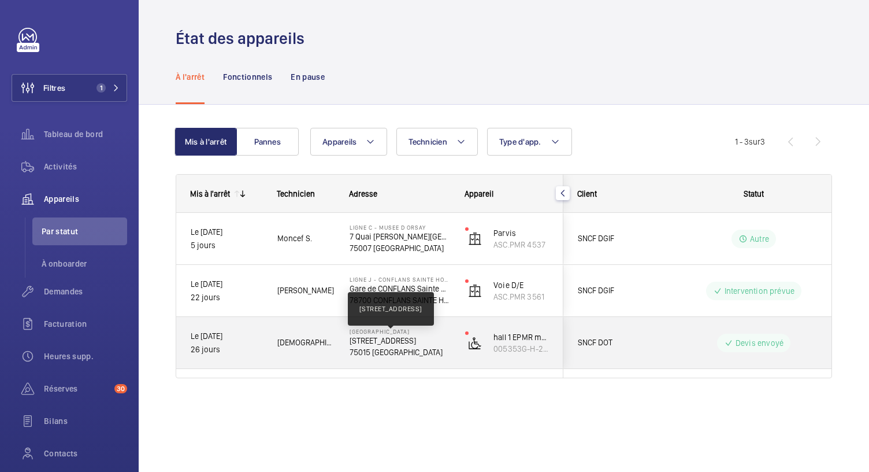
click at [391, 343] on p "17 BOULEVARD DE VAUGIRARD" at bounding box center [400, 341] width 101 height 12
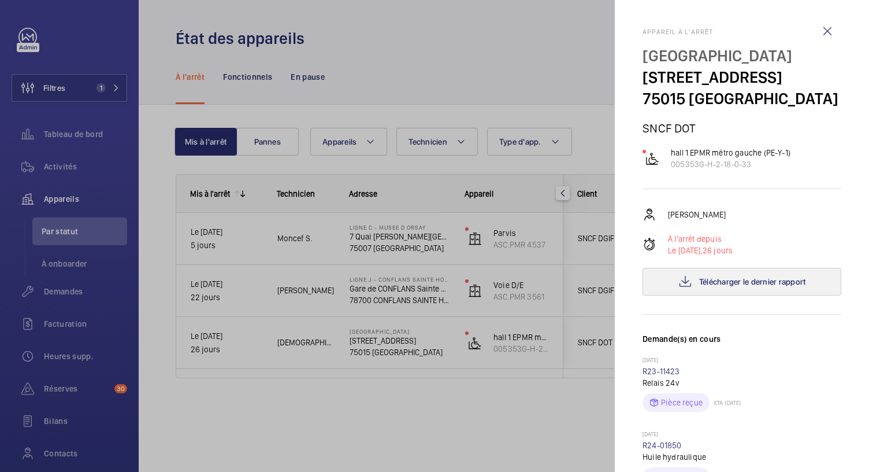
scroll to position [579, 0]
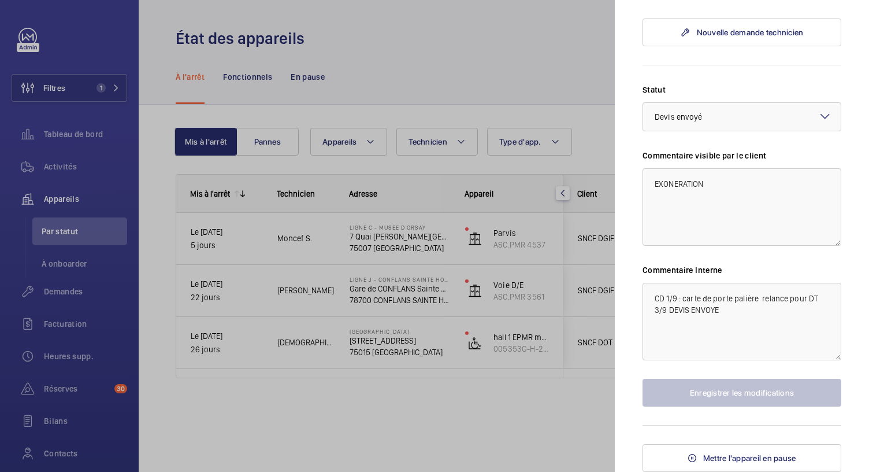
click at [638, 277] on mat-sidenav "Appareil à l'arrêt Paris Montparnasse 17 BOULEVARD DE VAUGIRARD 75015 PARIS SNC…" at bounding box center [742, 236] width 254 height 472
click at [432, 410] on div at bounding box center [434, 236] width 869 height 472
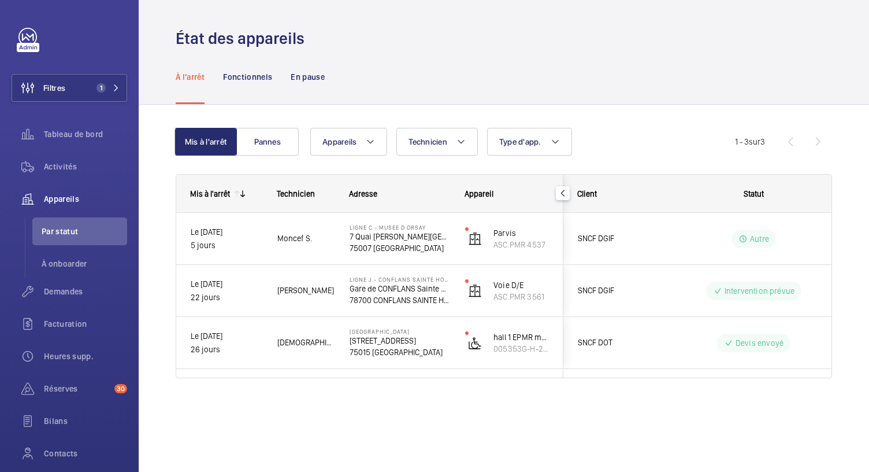
scroll to position [0, 0]
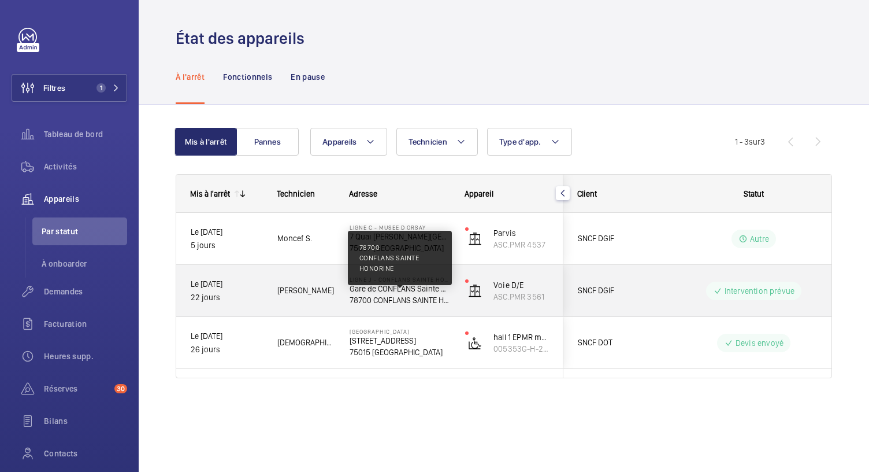
click at [415, 299] on p "78700 CONFLANS SAINTE HONORINE" at bounding box center [400, 300] width 101 height 12
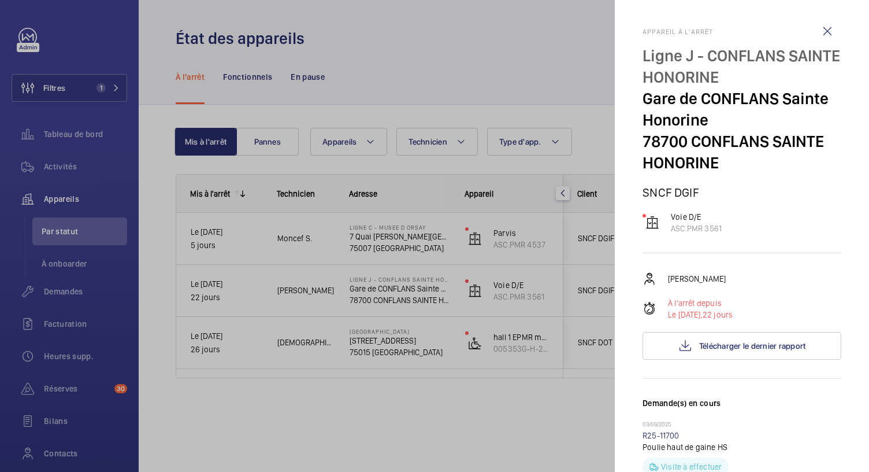
scroll to position [474, 0]
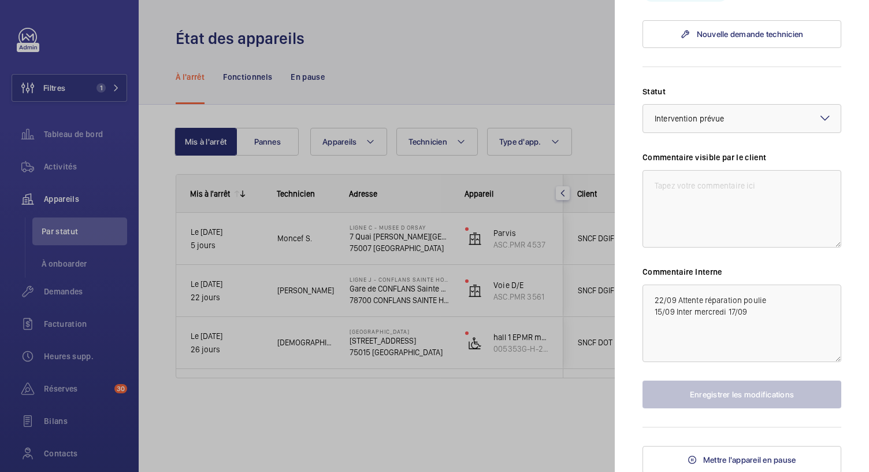
click at [500, 411] on div at bounding box center [434, 236] width 869 height 472
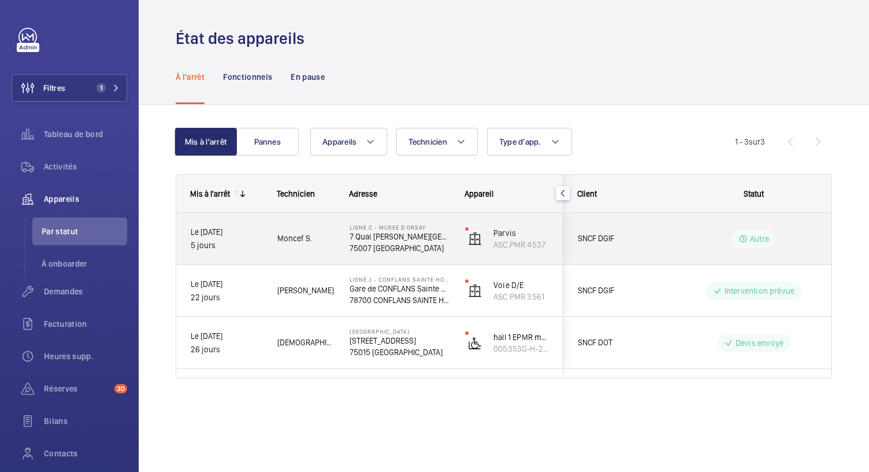
click at [382, 243] on p "75007 PARIS" at bounding box center [400, 248] width 101 height 12
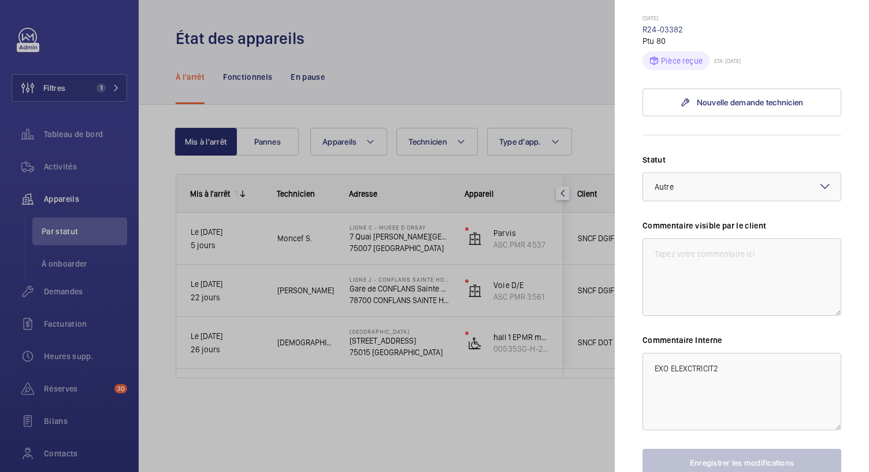
scroll to position [438, 0]
click at [721, 351] on textarea "EXO ELEXCTRICIT2" at bounding box center [742, 389] width 199 height 77
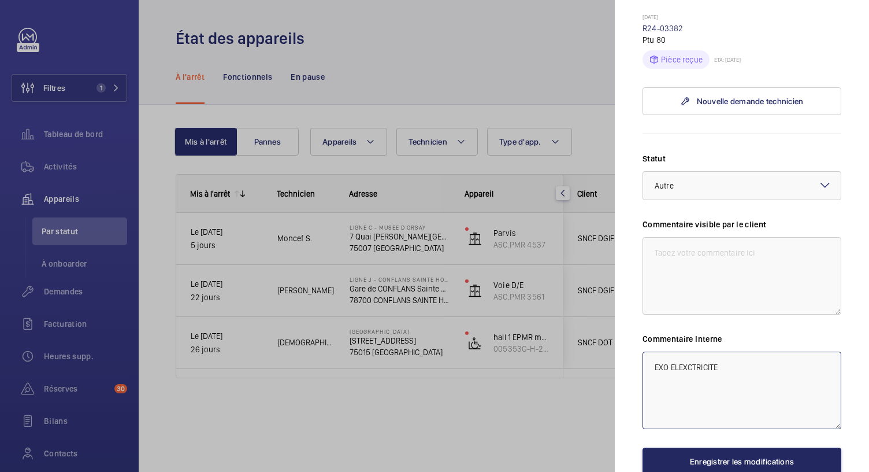
type textarea "EXO ELEXCTRICITE"
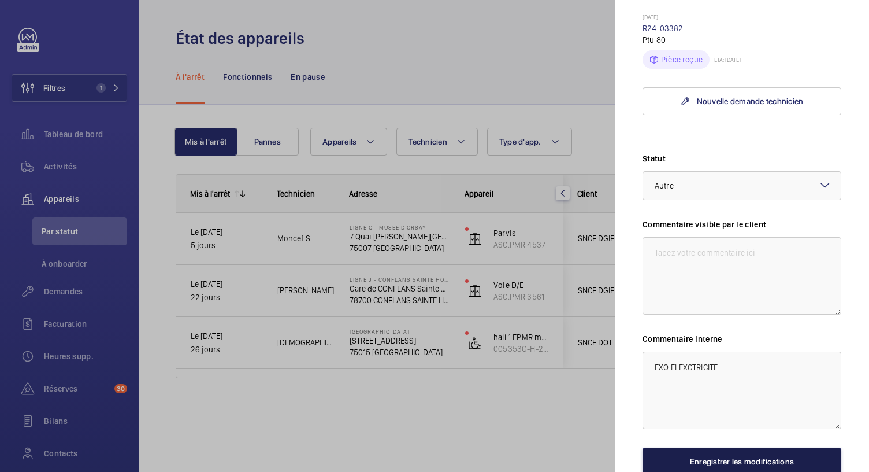
click at [654, 447] on button "Enregistrer les modifications" at bounding box center [742, 461] width 199 height 28
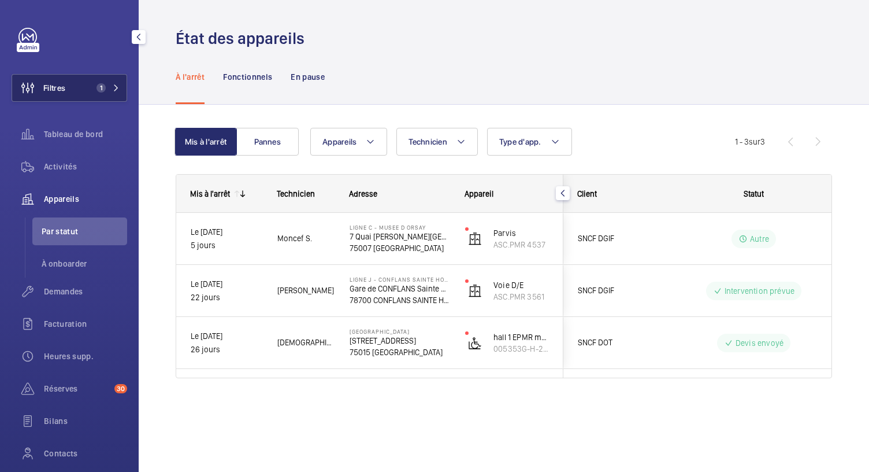
click at [87, 82] on button "Filtres 1" at bounding box center [70, 88] width 116 height 28
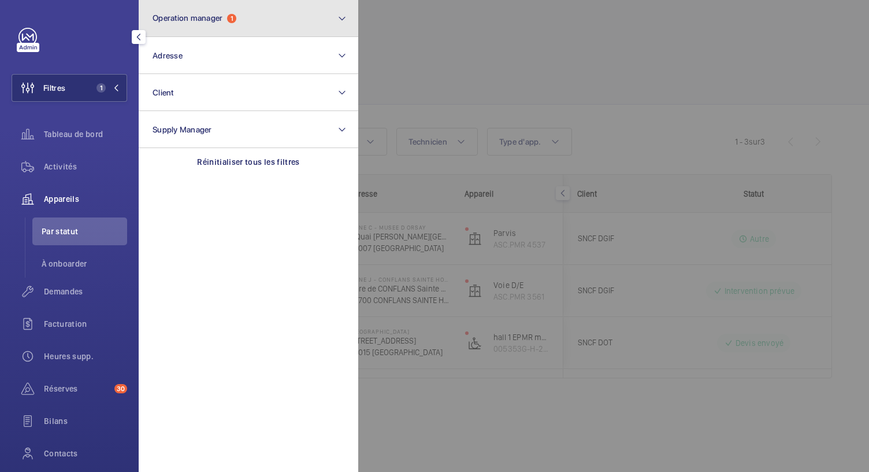
click at [224, 31] on button "Operation manager 1" at bounding box center [249, 18] width 220 height 37
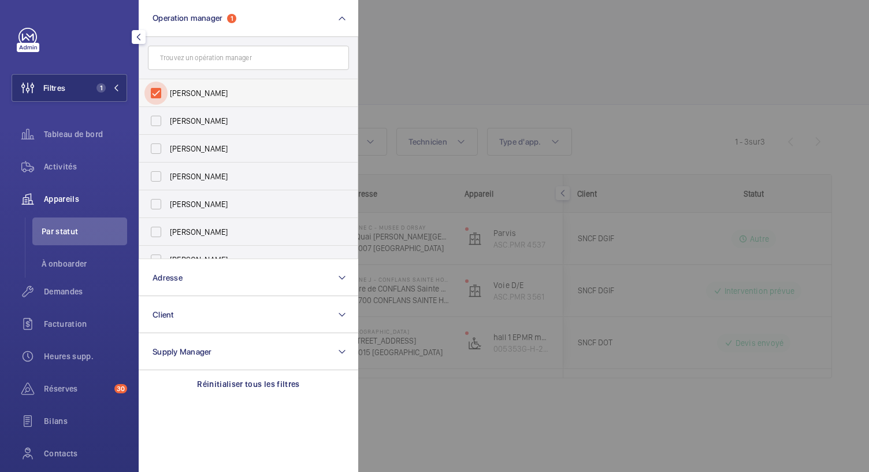
click at [159, 91] on input "[PERSON_NAME]" at bounding box center [156, 93] width 23 height 23
checkbox input "false"
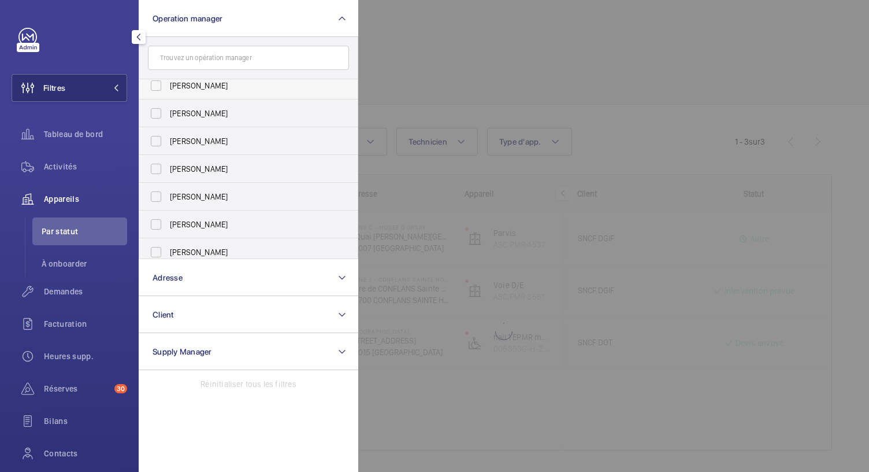
scroll to position [43, 0]
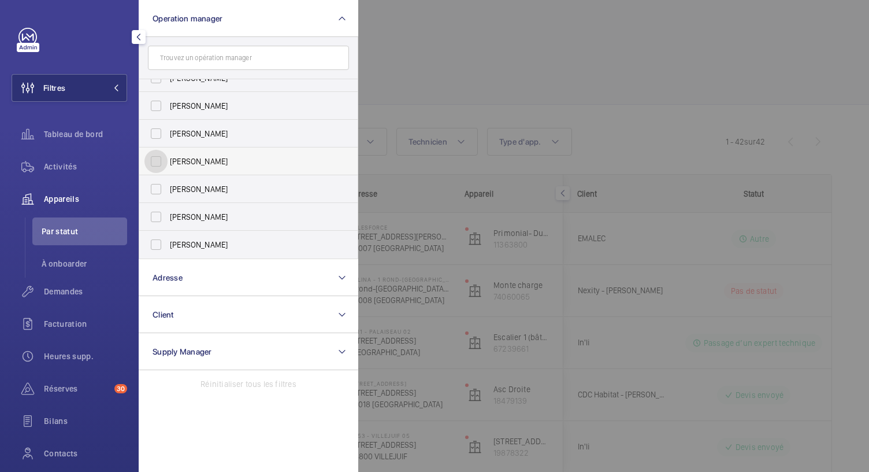
click at [161, 164] on input "[PERSON_NAME]" at bounding box center [156, 161] width 23 height 23
checkbox input "true"
click at [54, 146] on div "Tableau de bord" at bounding box center [70, 134] width 116 height 28
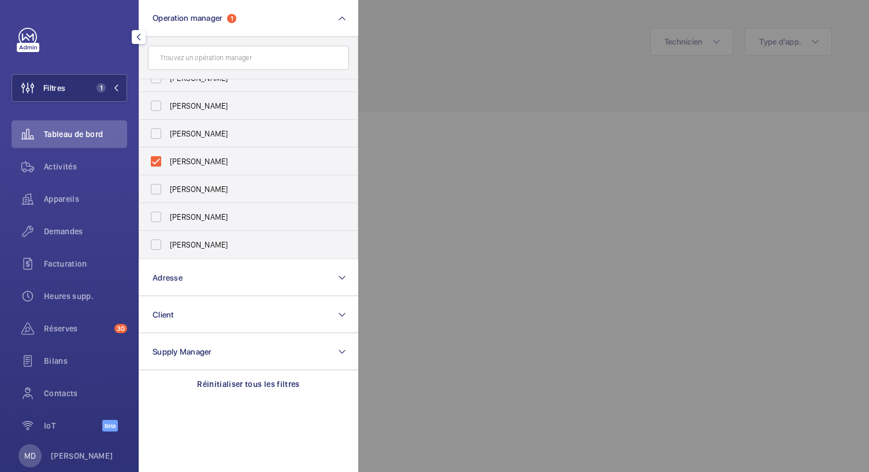
click at [391, 68] on div at bounding box center [792, 236] width 869 height 472
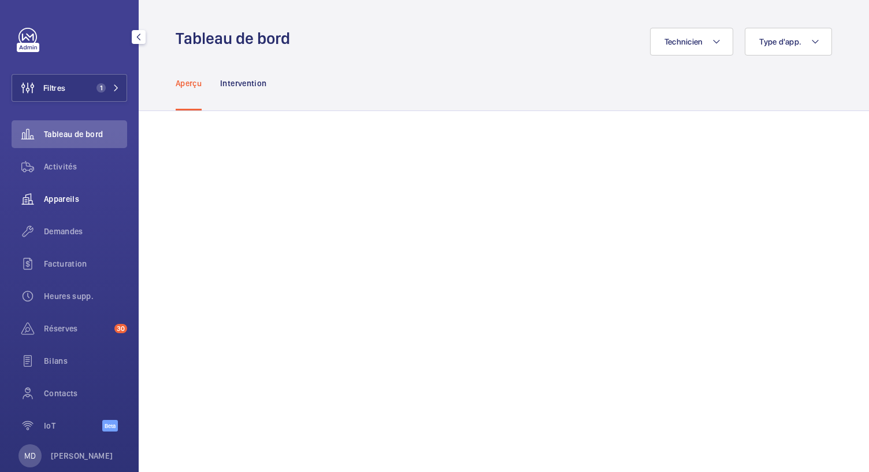
click at [66, 193] on span "Appareils" at bounding box center [85, 199] width 83 height 12
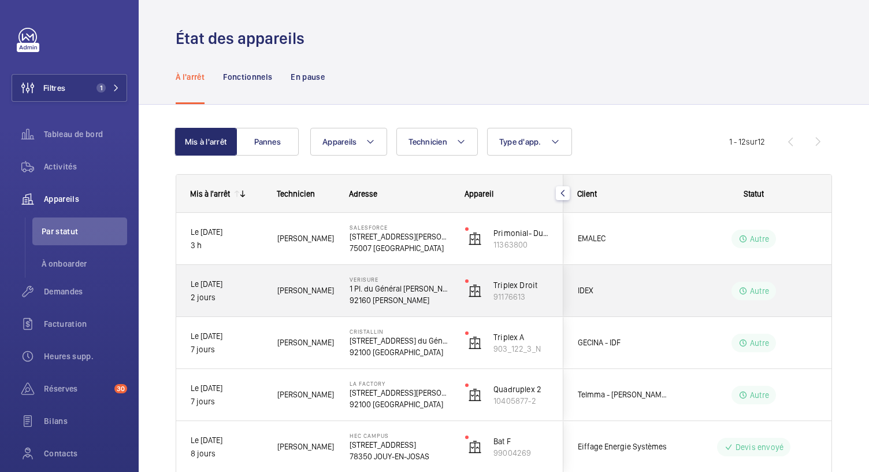
scroll to position [429, 0]
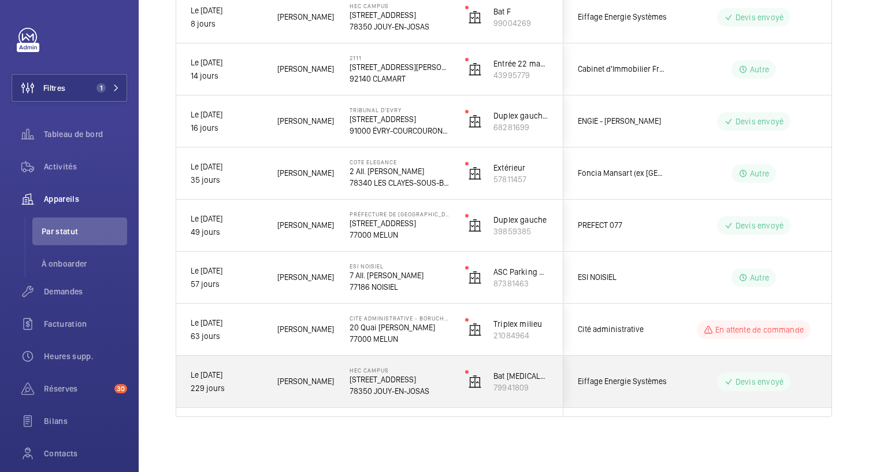
click at [403, 382] on p "[STREET_ADDRESS]" at bounding box center [400, 379] width 101 height 12
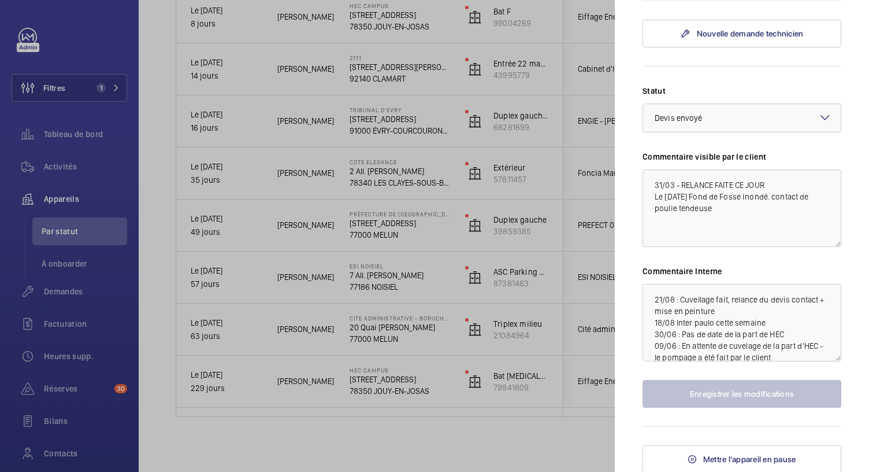
scroll to position [81, 0]
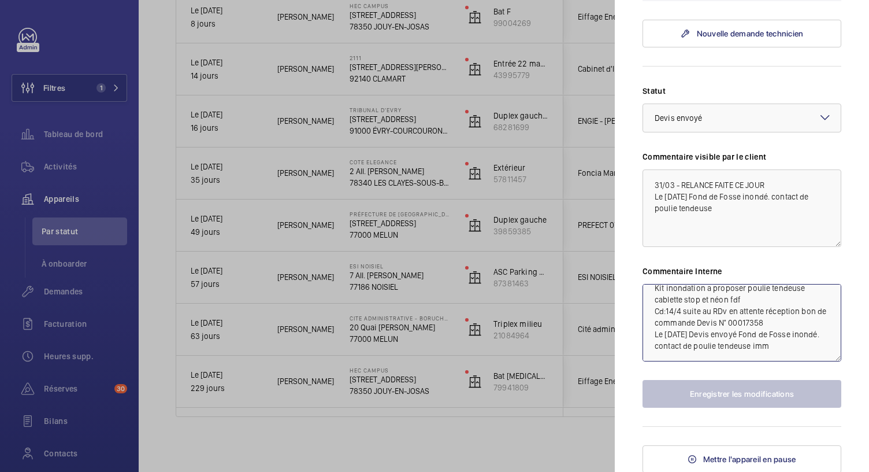
drag, startPoint x: 751, startPoint y: 324, endPoint x: 791, endPoint y: 321, distance: 39.4
click at [791, 321] on textarea "21/08 : Cuvellage fait, relance du devis contact + mise en peinture 18/08 Inter…" at bounding box center [742, 322] width 199 height 77
click at [627, 274] on mat-sidenav "Appareil à l'arrêt HEC CAMPUS 1 Rue de la Libération 78350 JOUY-EN-JOSAS Eiffag…" at bounding box center [742, 236] width 254 height 472
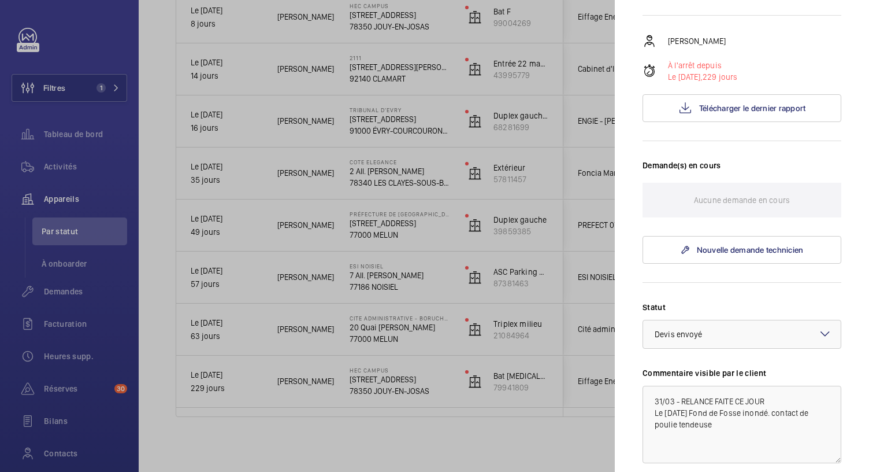
scroll to position [171, 0]
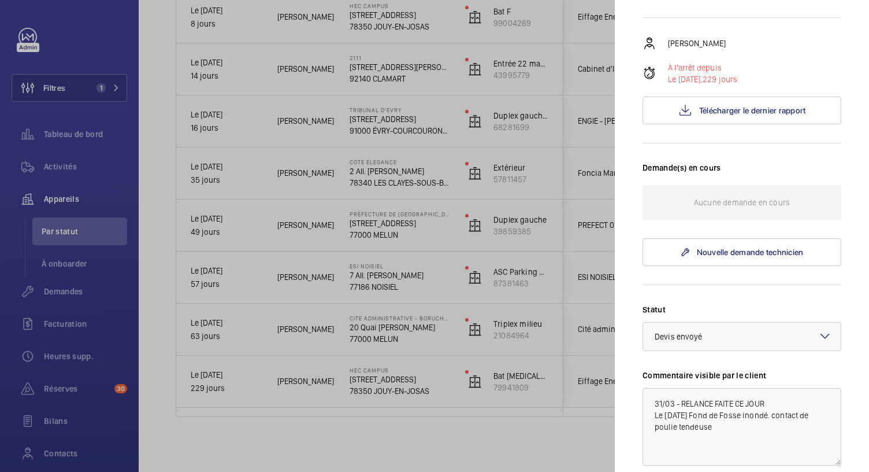
click at [526, 429] on div at bounding box center [434, 236] width 869 height 472
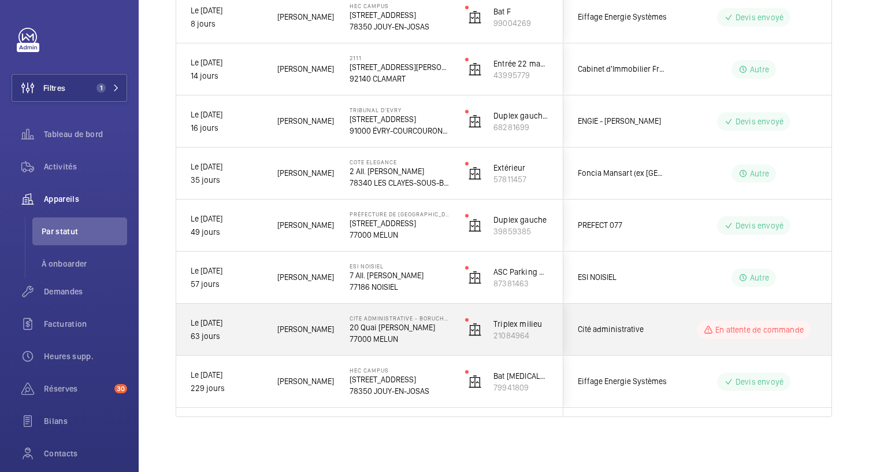
click at [412, 331] on p "20 Quai Hippolyte Rossignol" at bounding box center [400, 327] width 101 height 12
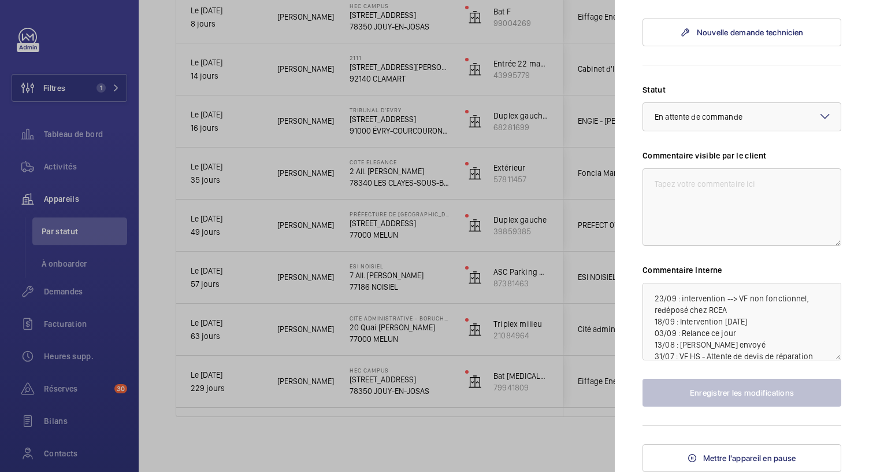
scroll to position [438, 0]
click at [397, 282] on div at bounding box center [434, 236] width 869 height 472
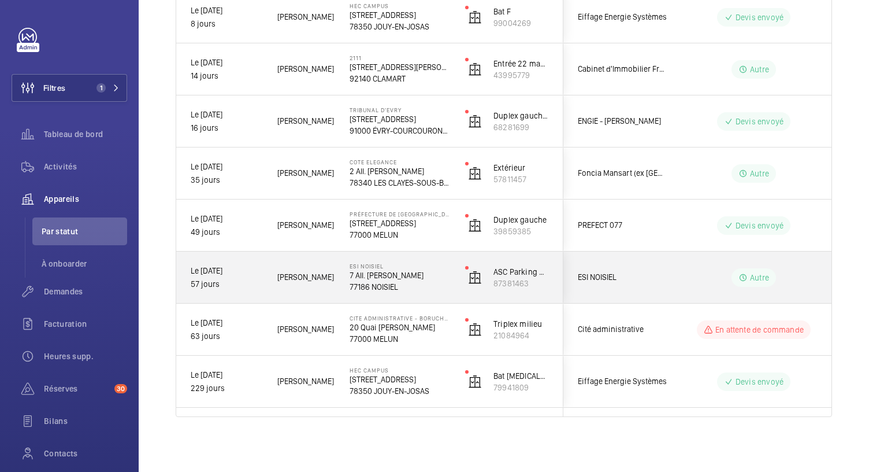
click at [397, 282] on p "77186 NOISIEL" at bounding box center [400, 287] width 101 height 12
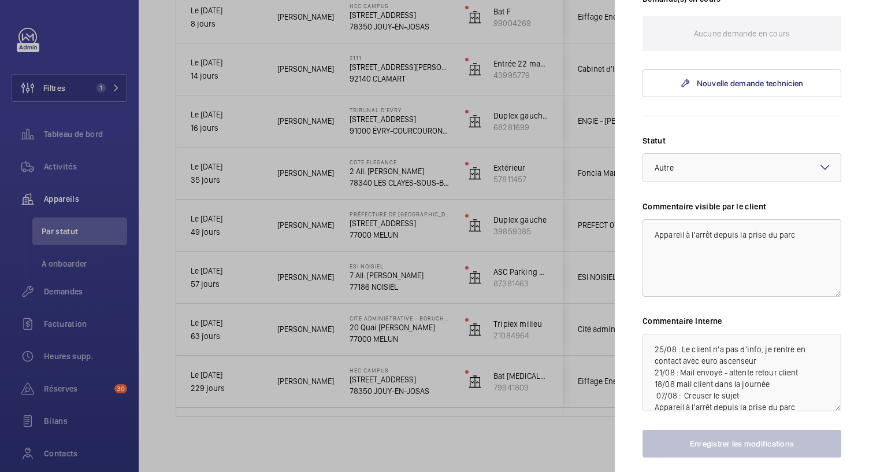
scroll to position [390, 0]
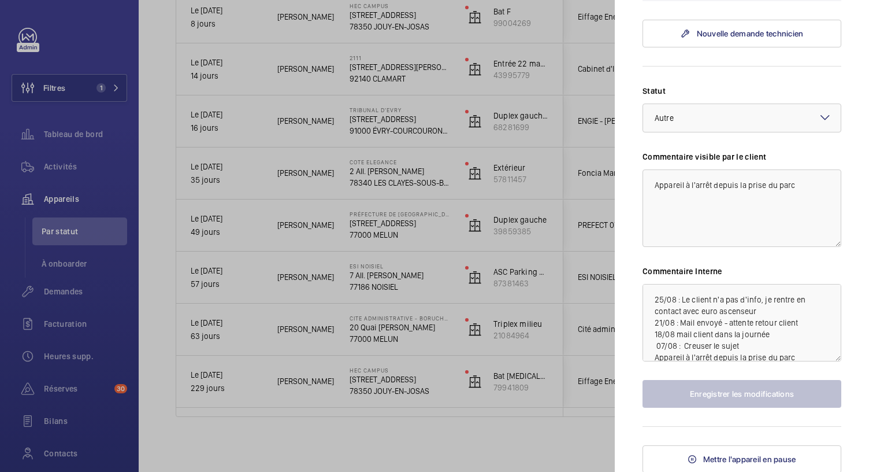
click at [386, 232] on div at bounding box center [434, 236] width 869 height 472
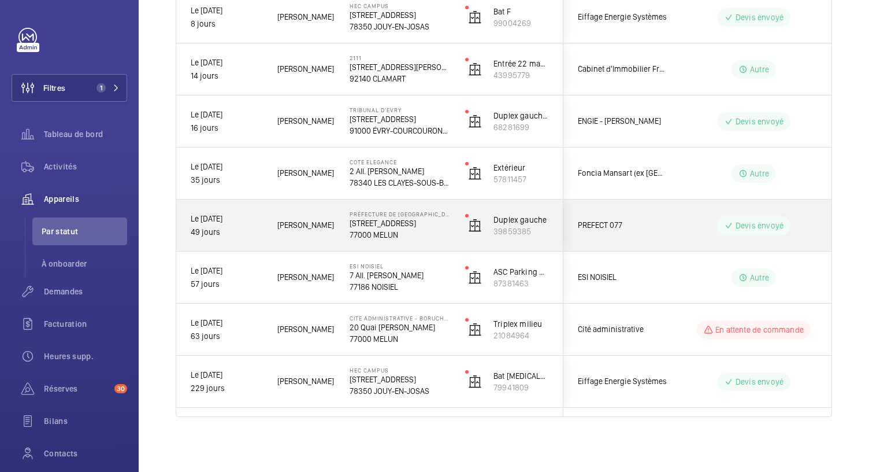
click at [386, 232] on p "77000 MELUN" at bounding box center [400, 235] width 101 height 12
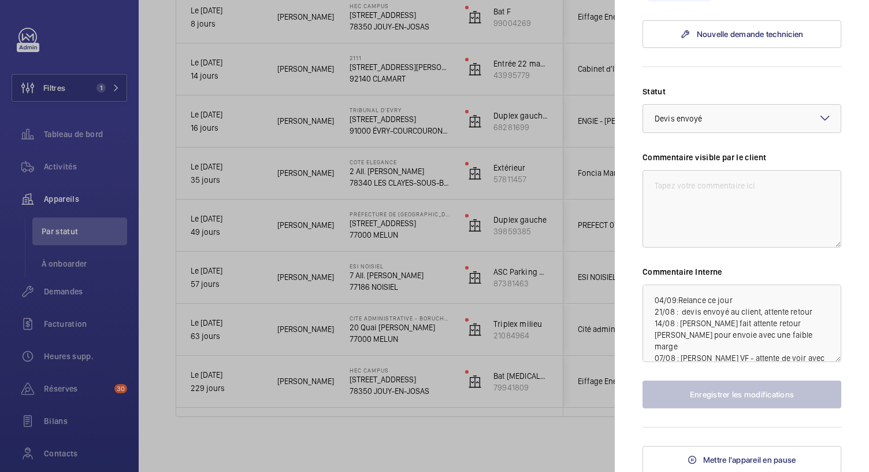
scroll to position [415, 0]
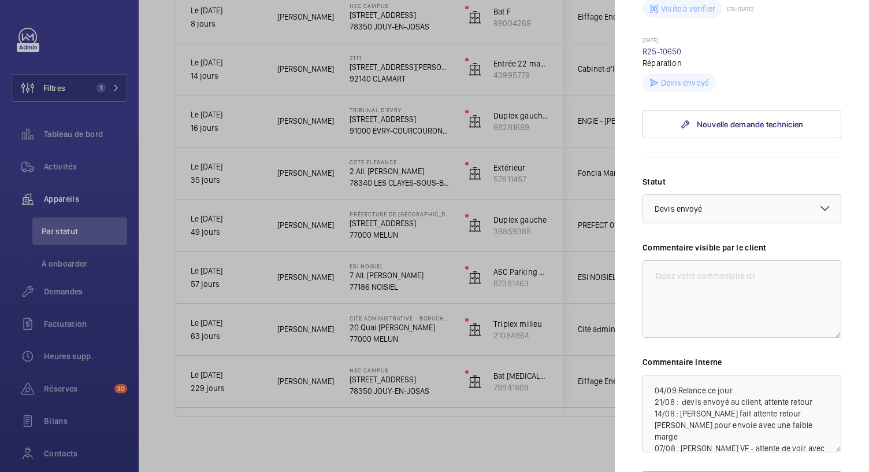
click at [406, 179] on div at bounding box center [434, 236] width 869 height 472
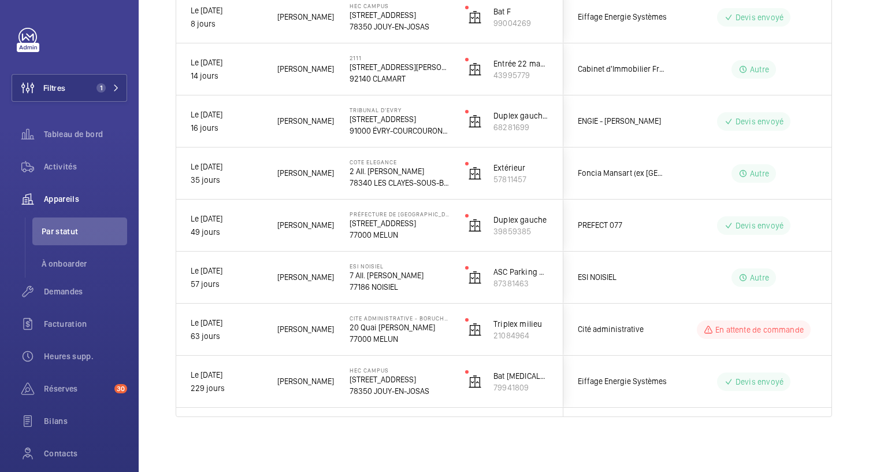
scroll to position [0, 0]
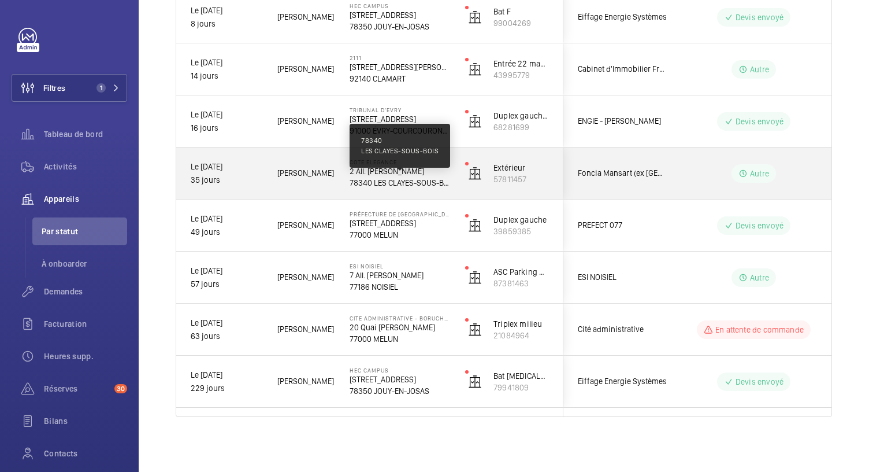
click at [406, 179] on p "78340 LES CLAYES-SOUS-BOIS" at bounding box center [400, 183] width 101 height 12
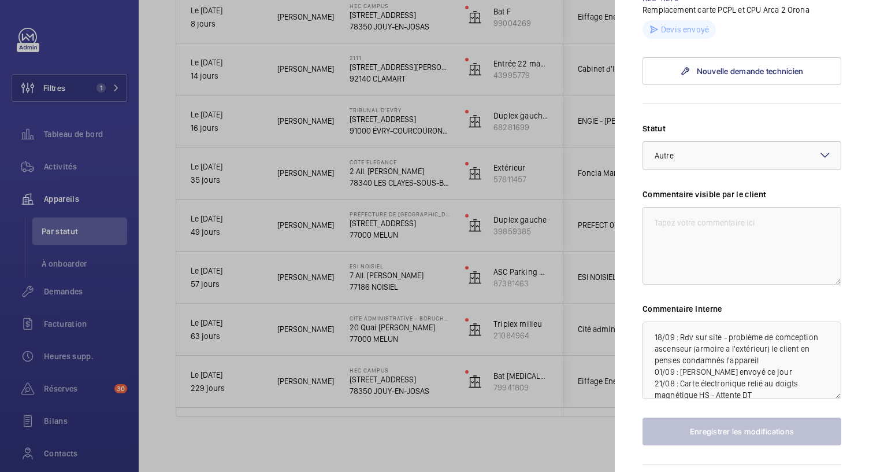
scroll to position [505, 0]
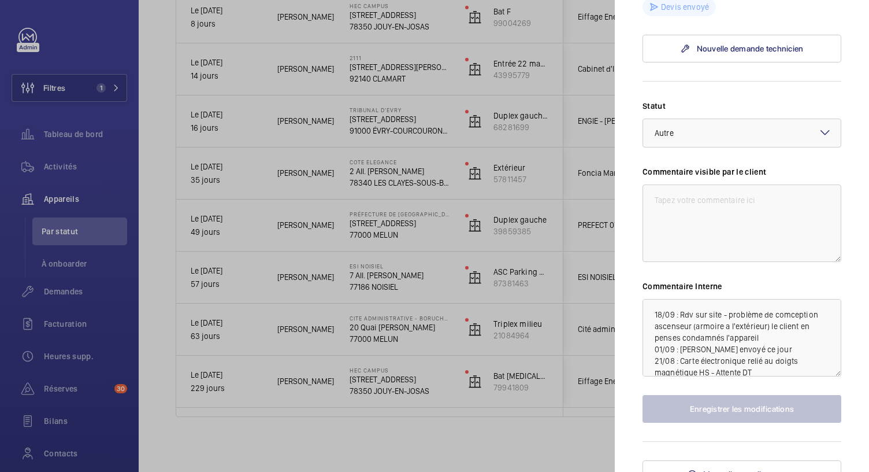
click at [406, 119] on div at bounding box center [434, 236] width 869 height 472
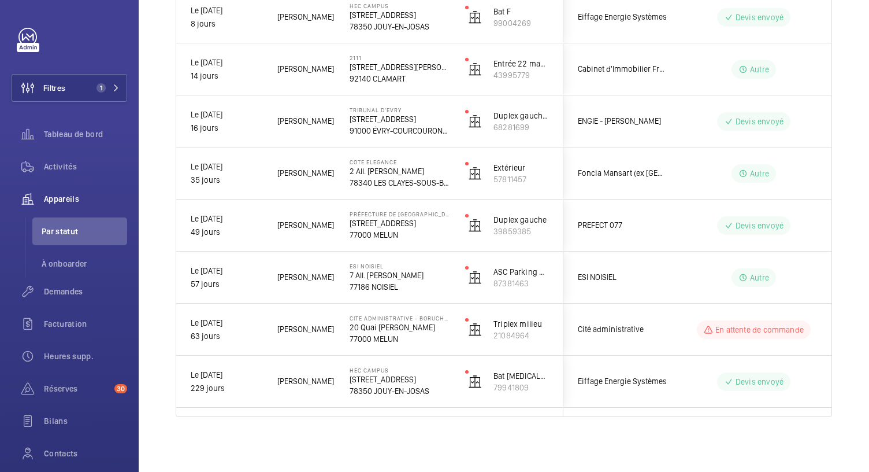
scroll to position [0, 0]
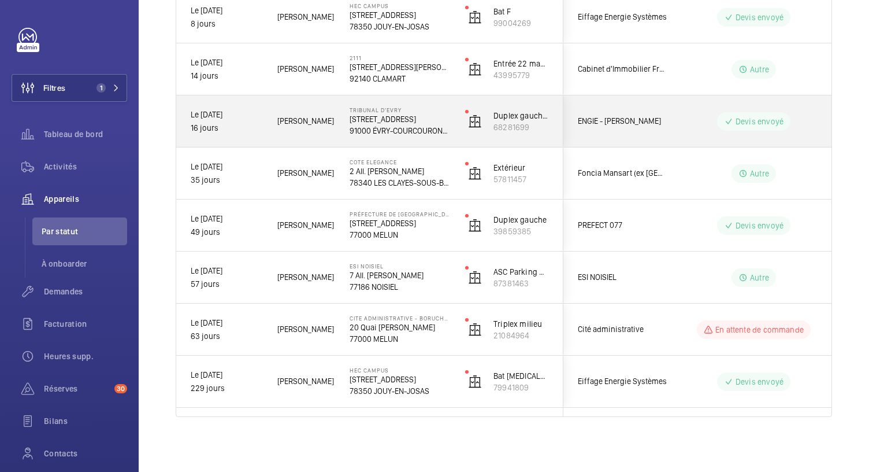
click at [406, 119] on p "9 Rue des Mazières" at bounding box center [400, 119] width 101 height 12
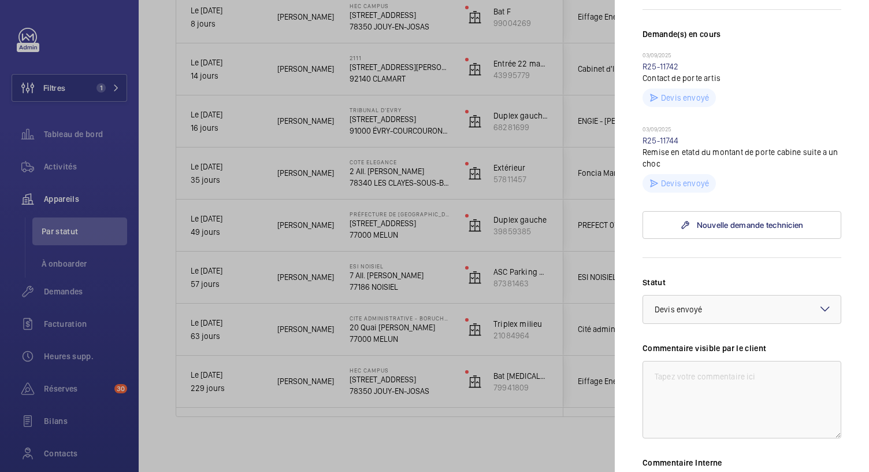
scroll to position [326, 0]
click at [418, 79] on div at bounding box center [434, 236] width 869 height 472
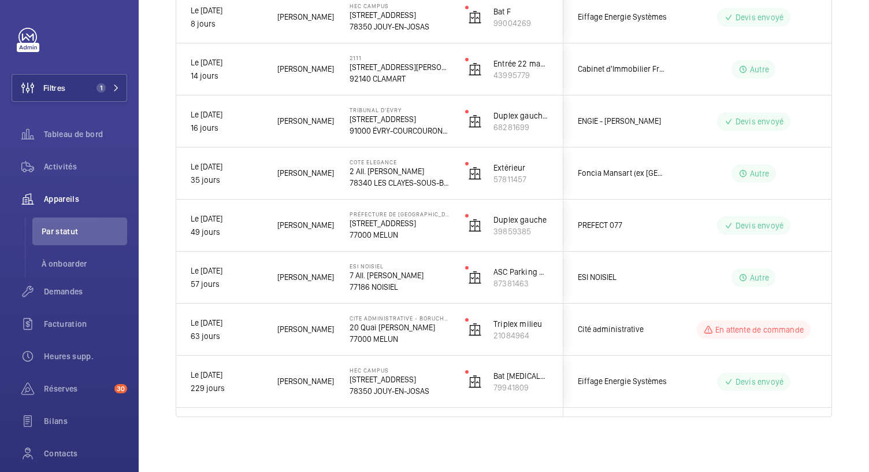
scroll to position [0, 0]
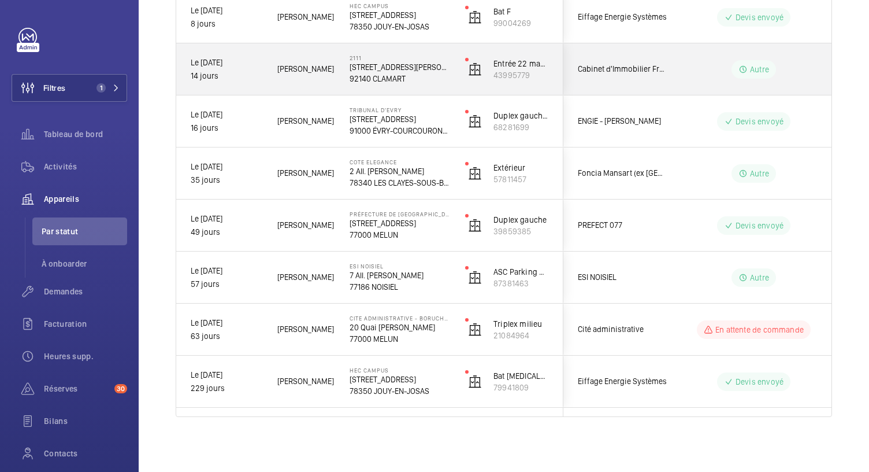
click at [418, 79] on p "92140 CLAMART" at bounding box center [400, 79] width 101 height 12
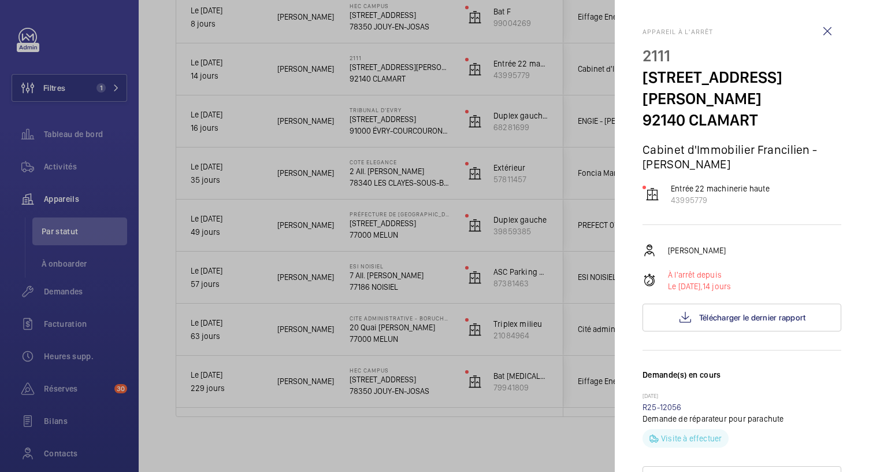
scroll to position [446, 0]
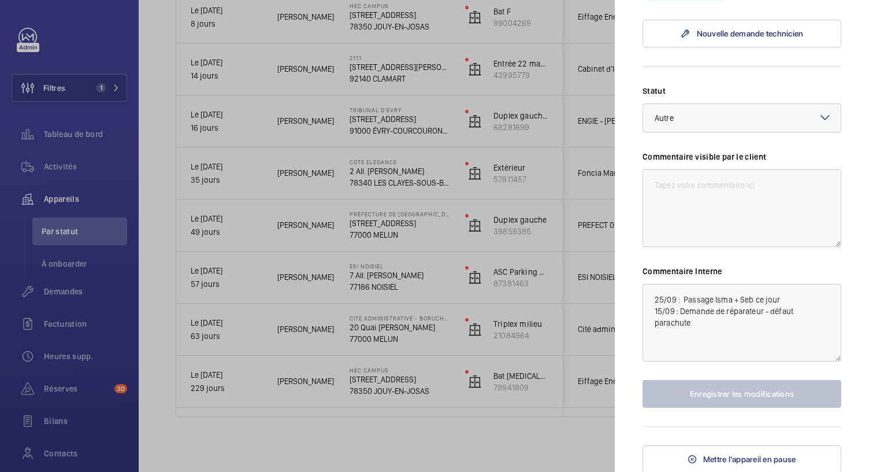
click at [466, 427] on div at bounding box center [434, 236] width 869 height 472
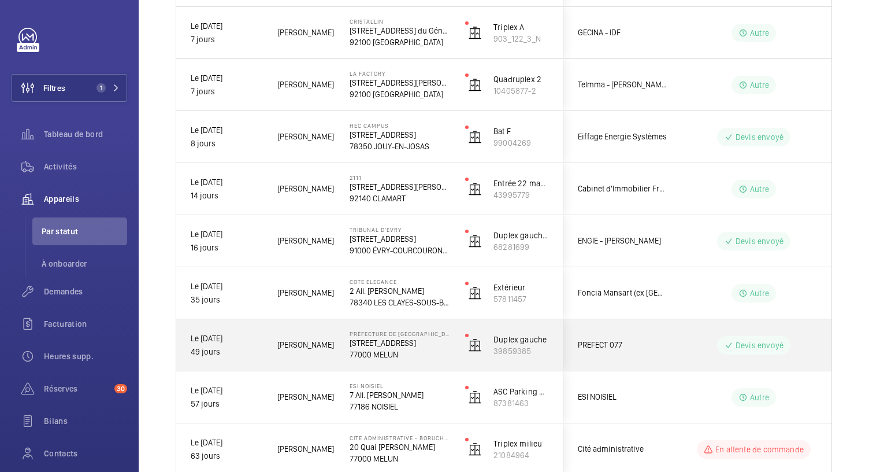
scroll to position [288, 0]
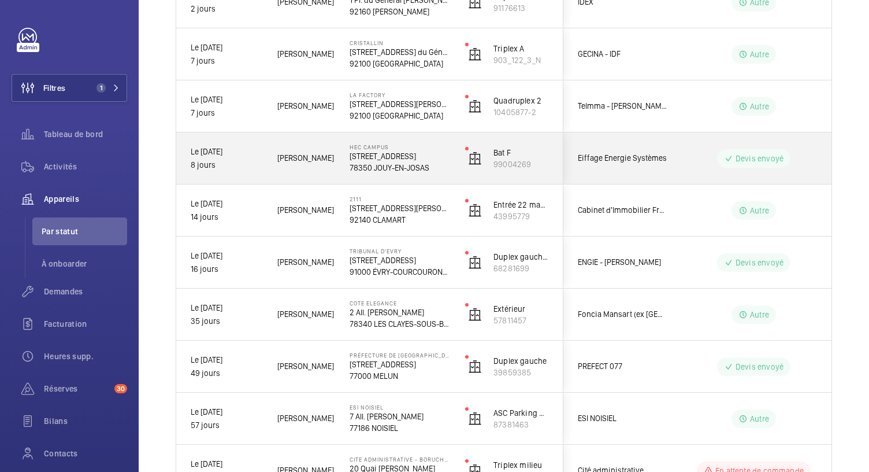
click at [410, 169] on p "78350 JOUY-EN-JOSAS" at bounding box center [400, 168] width 101 height 12
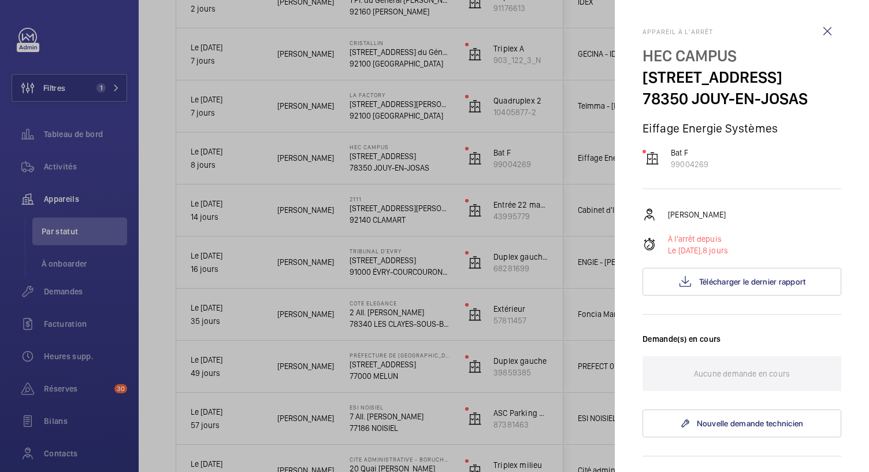
scroll to position [390, 0]
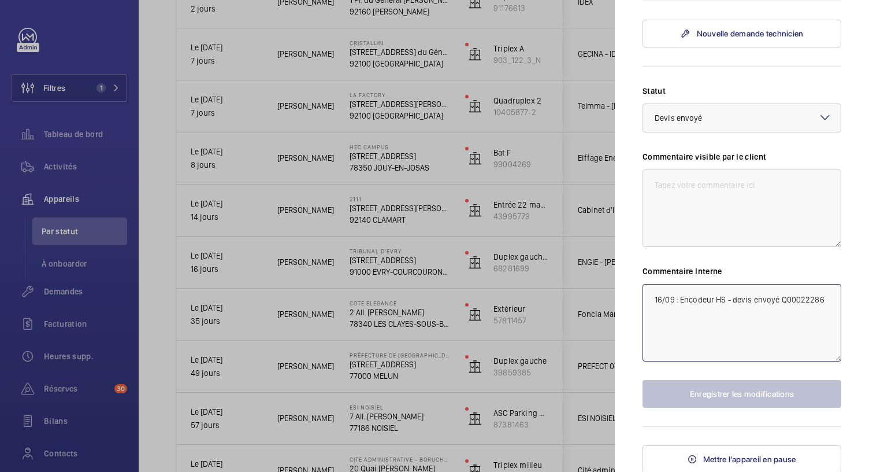
drag, startPoint x: 784, startPoint y: 301, endPoint x: 824, endPoint y: 308, distance: 40.6
click at [824, 308] on textarea "16/09 : Encodeur HS - devis envoyé Q00022286" at bounding box center [742, 322] width 199 height 77
click at [820, 294] on textarea "16/09 : Encodeur HS - devis envoyé Q00022286" at bounding box center [742, 322] width 199 height 77
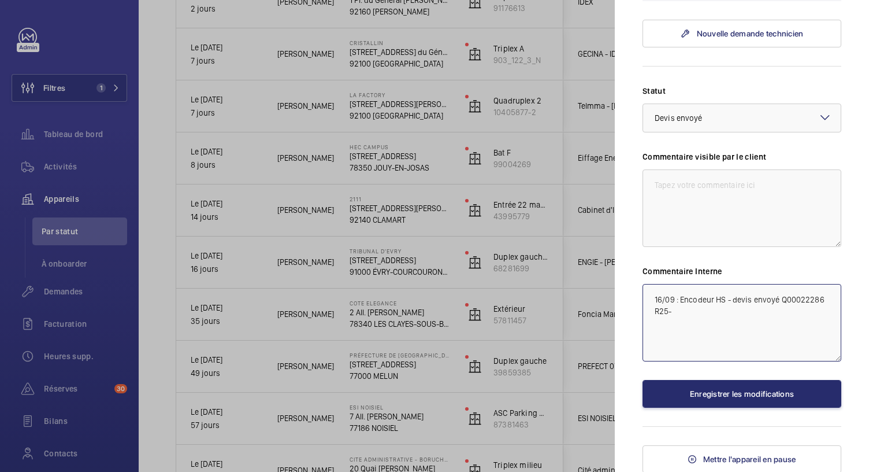
paste textarea "R25-12332"
click at [674, 310] on textarea "16/09 : Encodeur HS - devis envoyé Q00022286 R25-R25-12332" at bounding box center [742, 322] width 199 height 77
drag, startPoint x: 671, startPoint y: 310, endPoint x: 651, endPoint y: 313, distance: 19.8
click at [651, 313] on textarea "16/09 : Encodeur HS - devis envoyé Q00022286 R25-R25-12332" at bounding box center [742, 322] width 199 height 77
type textarea "16/09 : Encodeur HS - devis envoyé Q00022286 DT R25-12332"
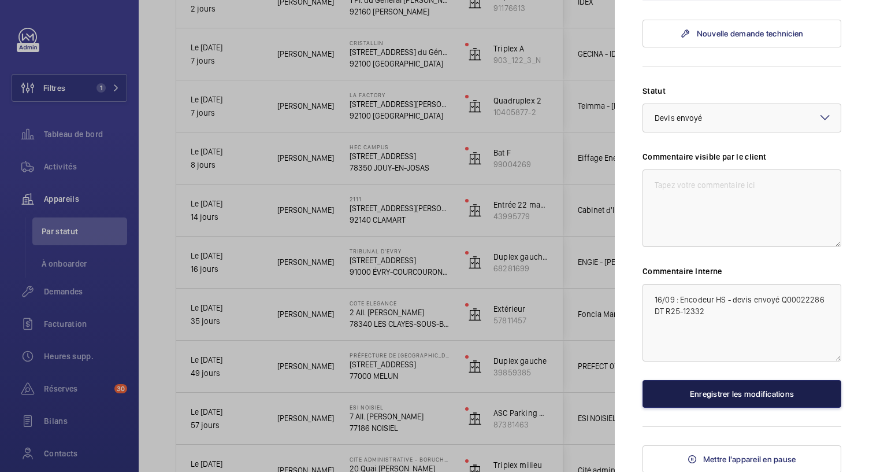
click at [689, 394] on button "Enregistrer les modifications" at bounding box center [742, 394] width 199 height 28
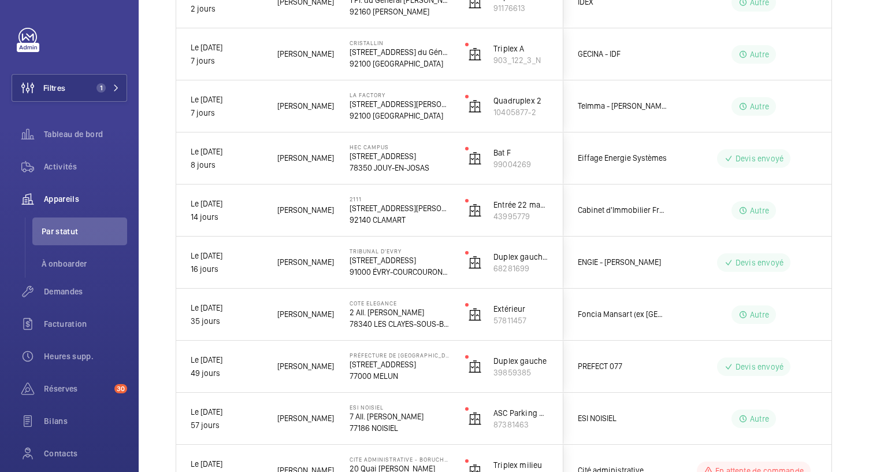
scroll to position [0, 0]
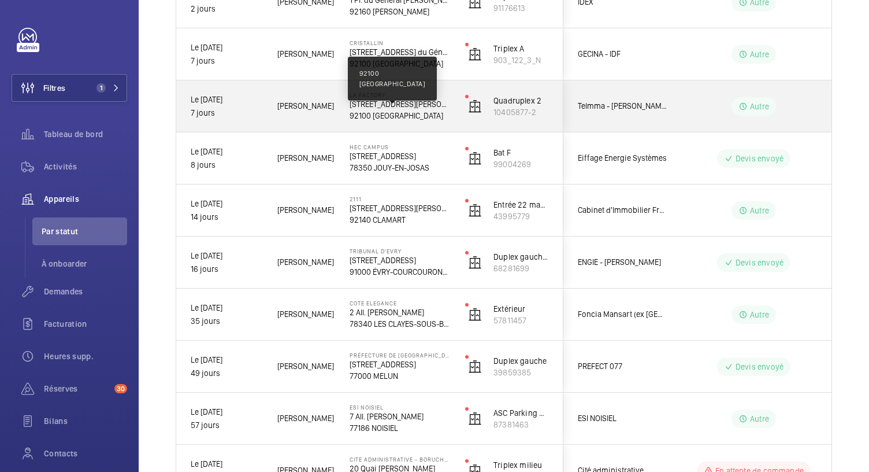
click at [383, 118] on p "92100 BOULOGNE-BILLANCOURT" at bounding box center [400, 116] width 101 height 12
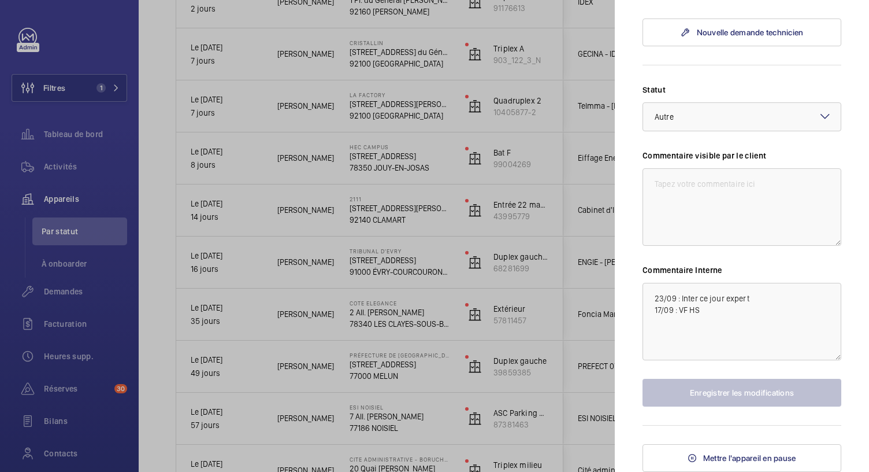
scroll to position [696, 0]
click at [386, 55] on div at bounding box center [434, 236] width 869 height 472
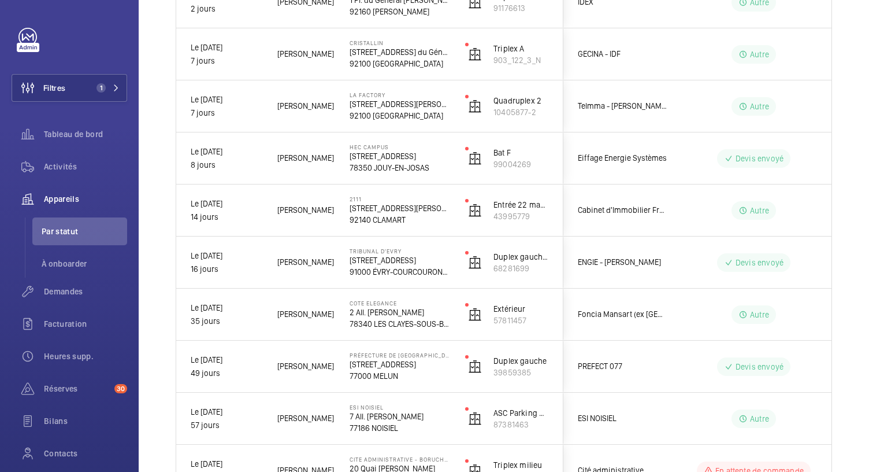
scroll to position [0, 0]
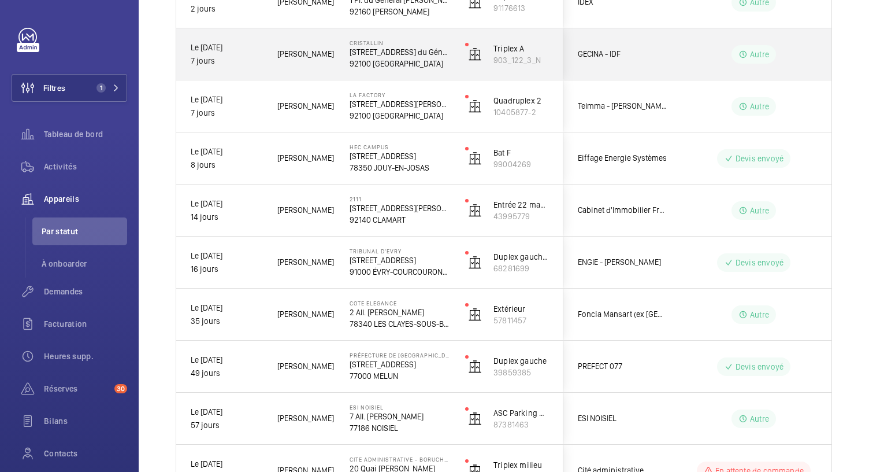
click at [386, 55] on p "122 Av. du Général Leclerc" at bounding box center [400, 52] width 101 height 12
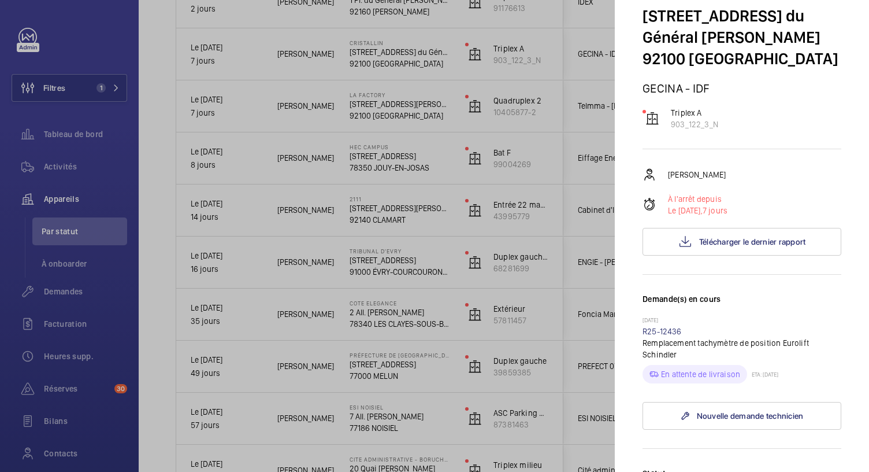
scroll to position [60, 0]
click at [438, 19] on div at bounding box center [434, 236] width 869 height 472
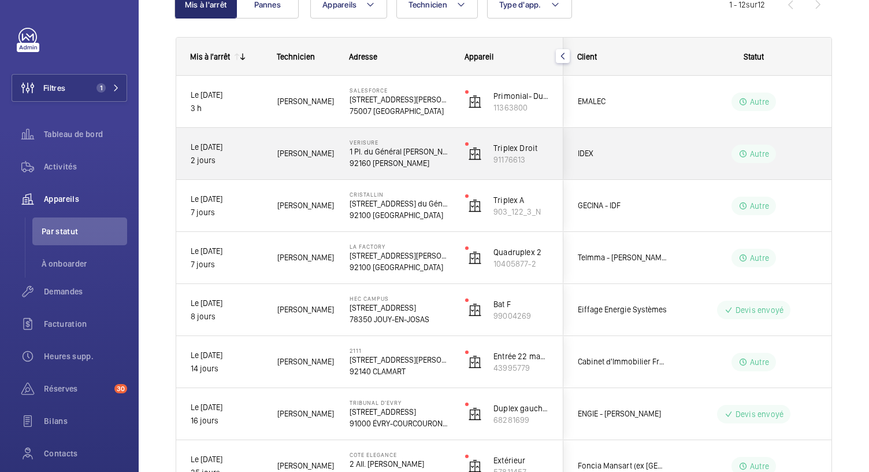
scroll to position [136, 0]
click at [437, 153] on p "1 Pl. du Général de Gaulle" at bounding box center [400, 153] width 101 height 12
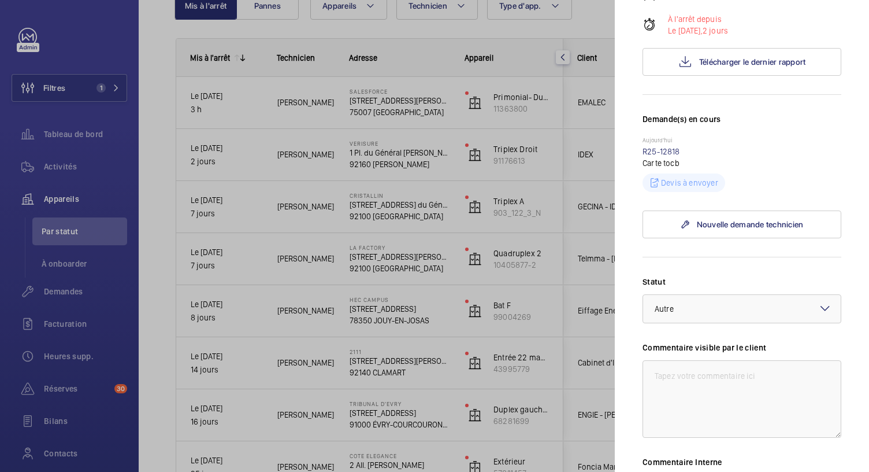
scroll to position [410, 0]
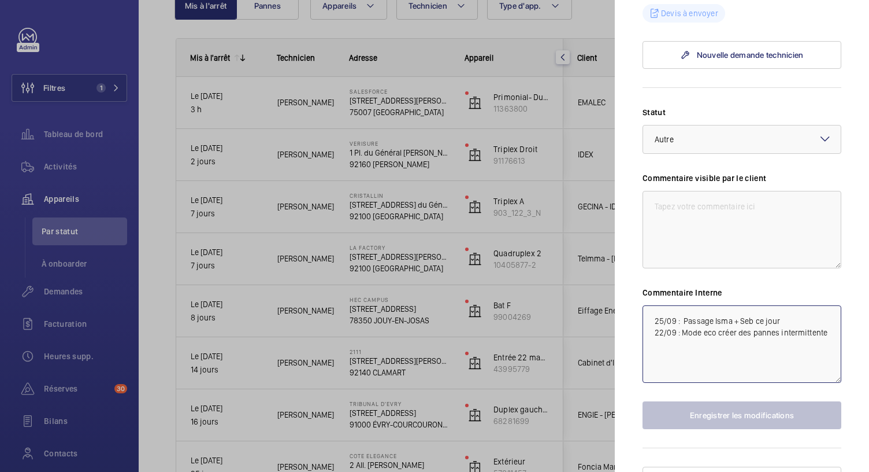
click at [661, 305] on textarea "25/09 : Passage Isma + Seb ce jour 22/09 : Mode eco créer des pannes intermitte…" at bounding box center [742, 343] width 199 height 77
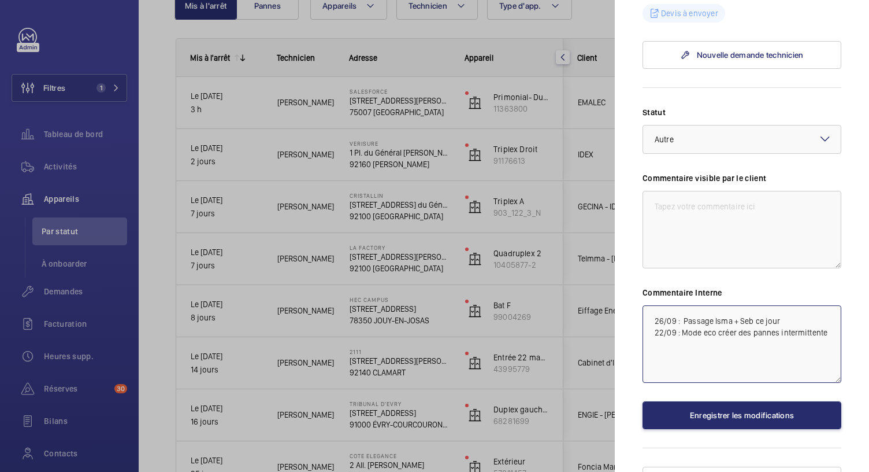
click at [653, 305] on textarea "26/09 : Passage Isma + Seb ce jour 22/09 : Mode eco créer des pannes intermitte…" at bounding box center [742, 343] width 199 height 77
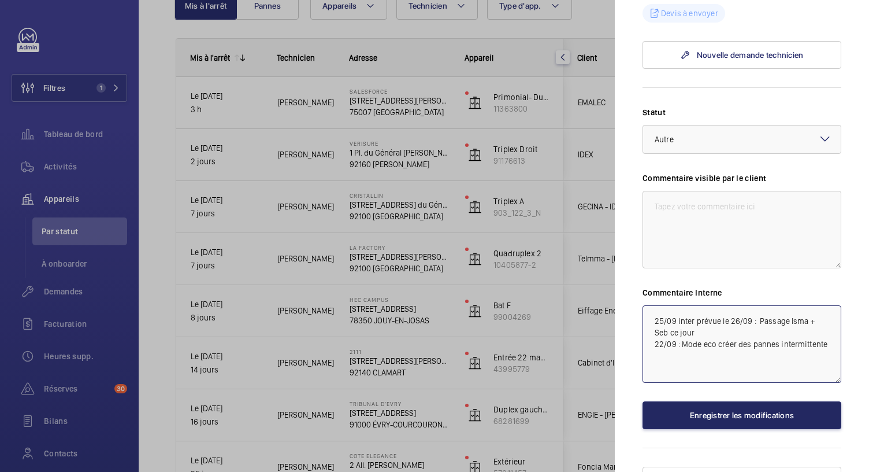
type textarea "25/09 inter prévue le 26/09 : Passage Isma + Seb ce jour 22/09 : Mode eco créer…"
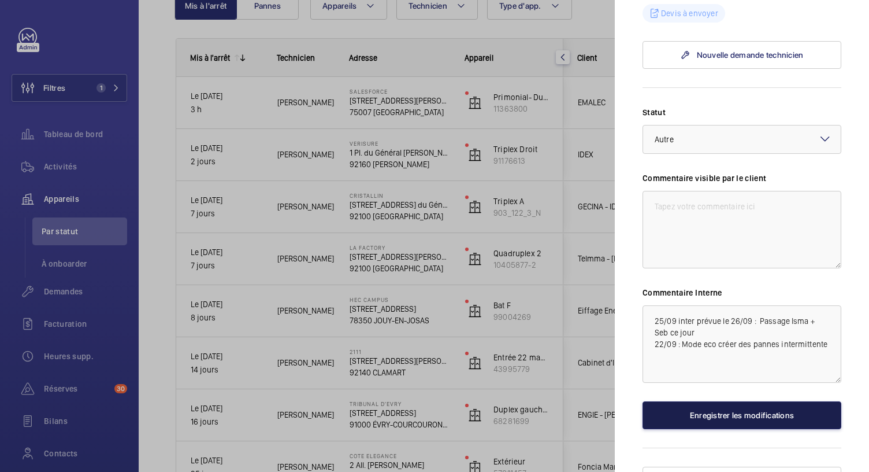
click at [728, 401] on button "Enregistrer les modifications" at bounding box center [742, 415] width 199 height 28
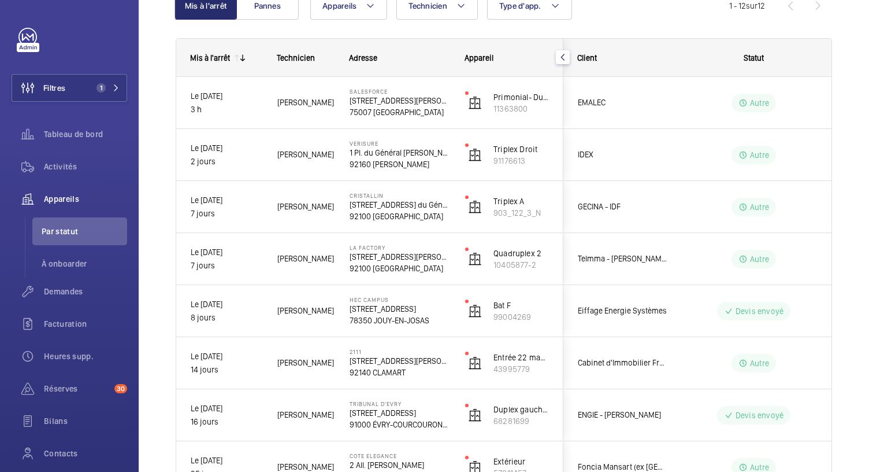
scroll to position [0, 0]
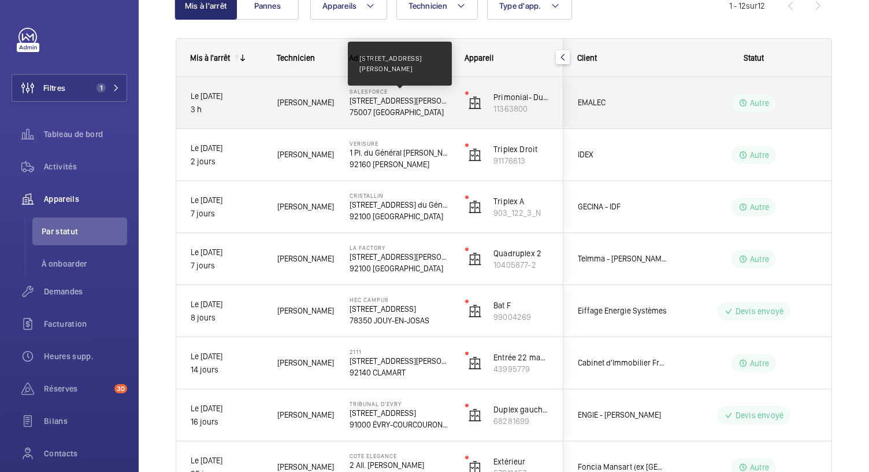
click at [405, 99] on p "3 Avenue Octave Gréard, 75007 PARIS" at bounding box center [400, 101] width 101 height 12
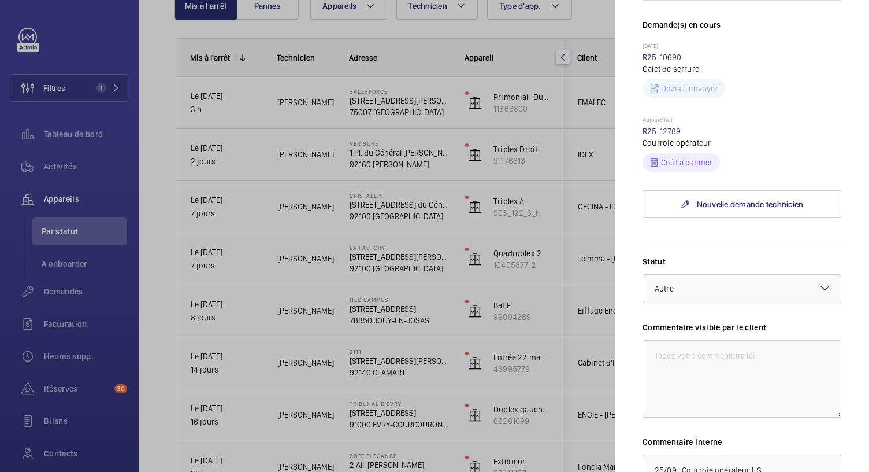
scroll to position [332, 0]
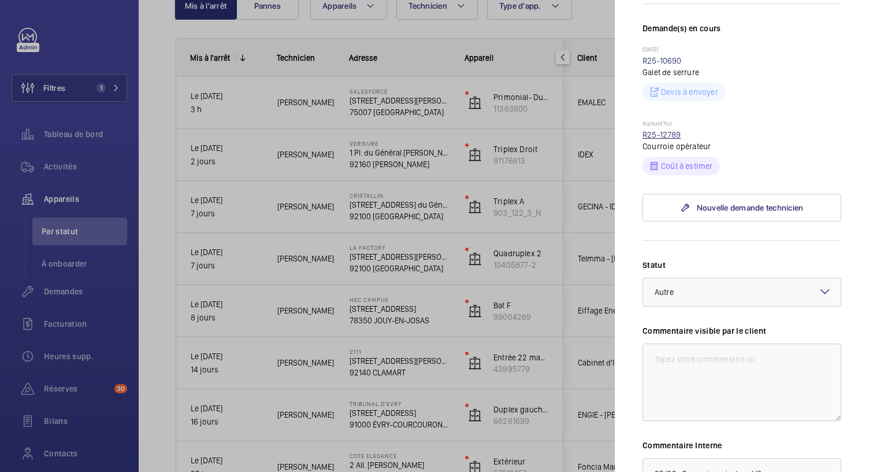
click at [650, 132] on link "R25-12789" at bounding box center [662, 134] width 39 height 9
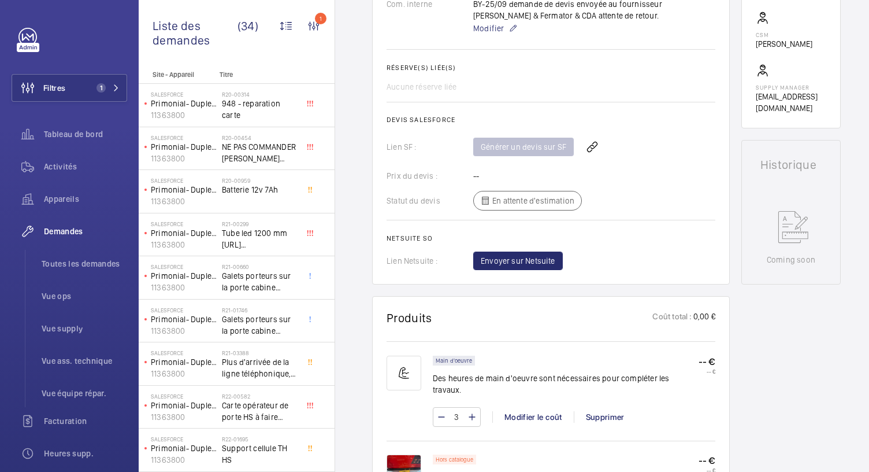
scroll to position [601, 0]
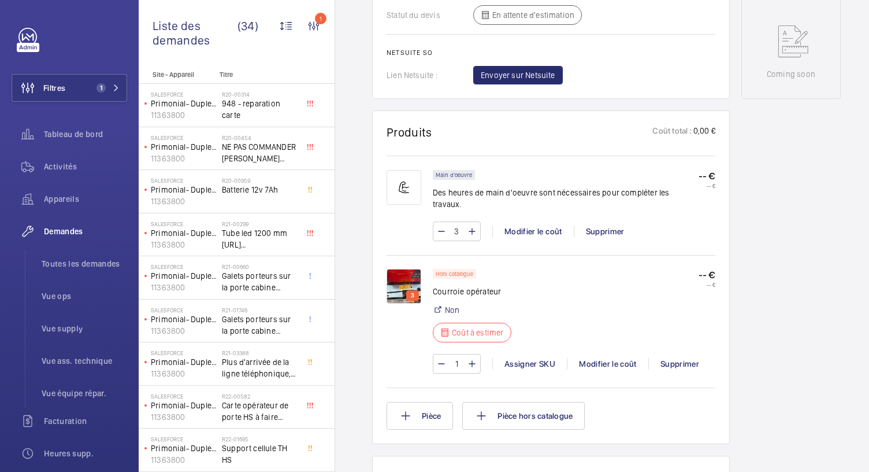
click at [403, 269] on img at bounding box center [404, 286] width 35 height 35
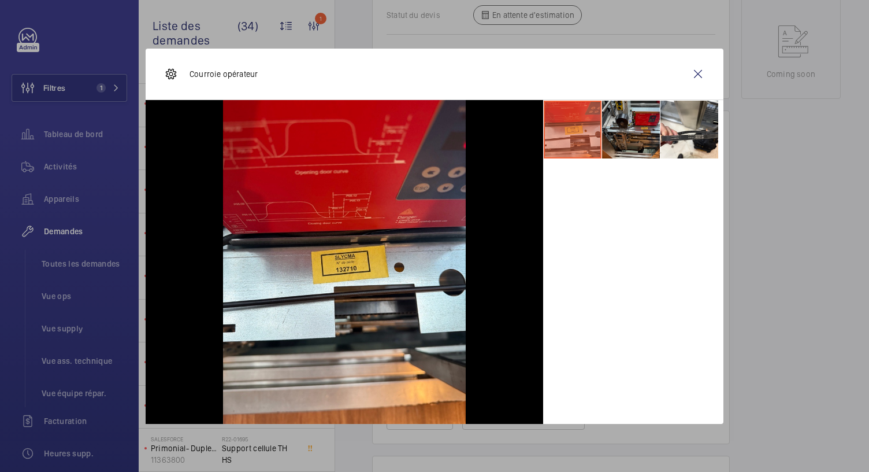
click at [624, 120] on li at bounding box center [631, 130] width 58 height 58
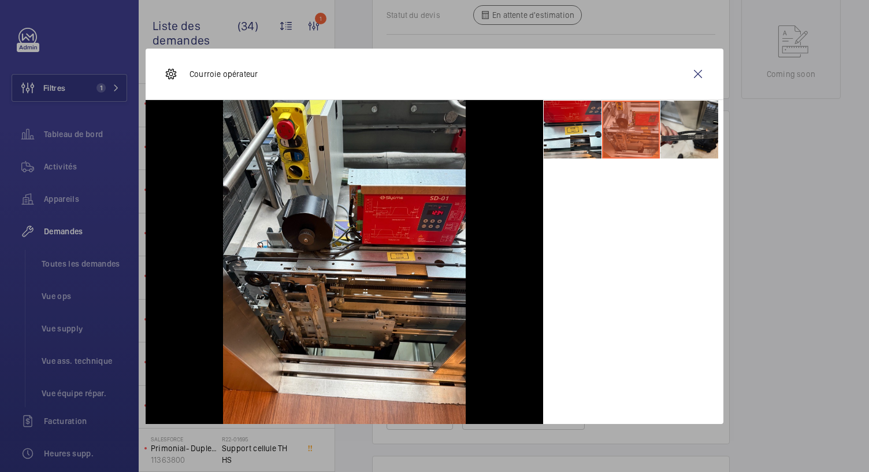
click at [691, 134] on li at bounding box center [690, 130] width 58 height 58
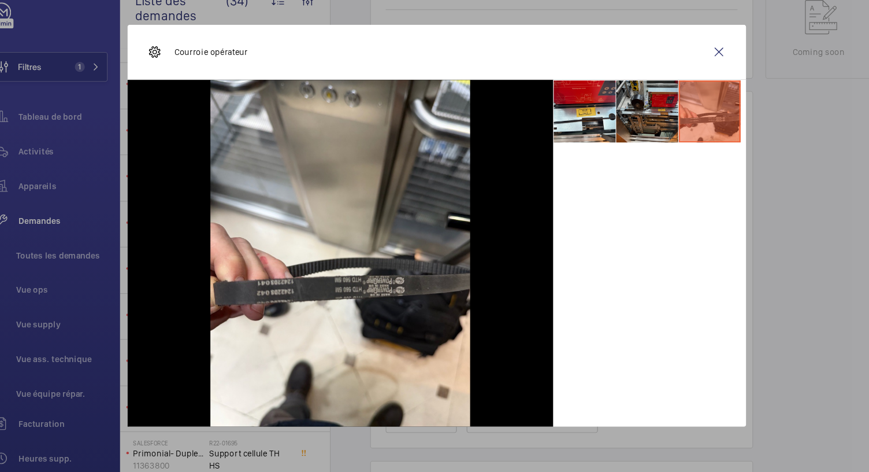
click at [620, 104] on li at bounding box center [631, 130] width 58 height 58
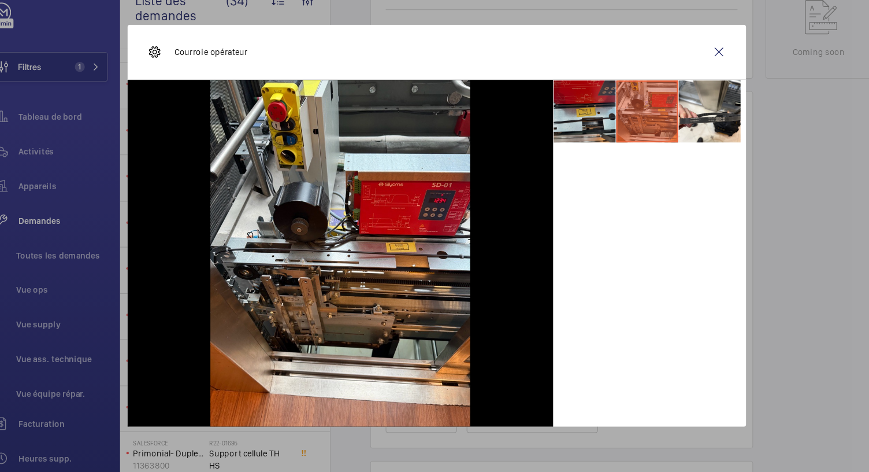
click at [591, 138] on li at bounding box center [573, 130] width 58 height 58
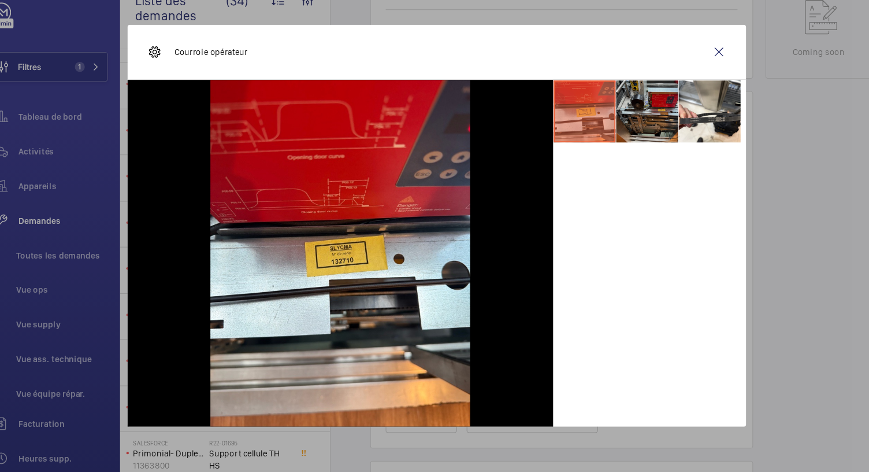
click at [620, 137] on li at bounding box center [631, 130] width 58 height 58
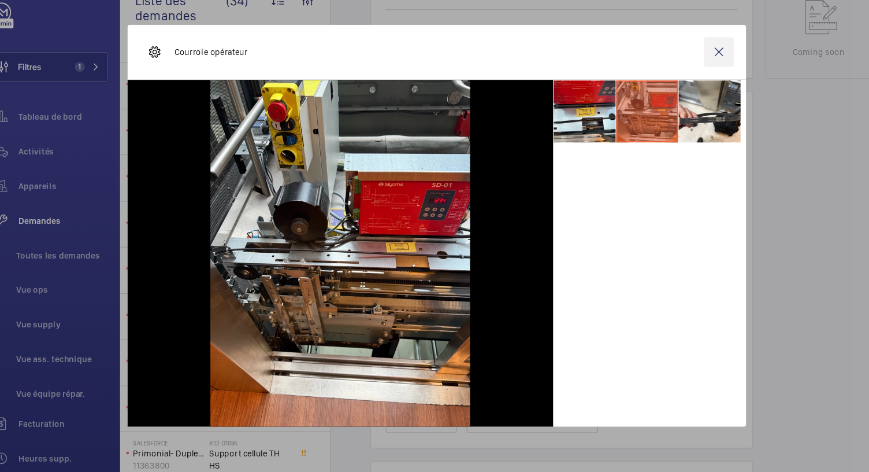
click at [698, 77] on wm-front-icon-button at bounding box center [698, 74] width 28 height 28
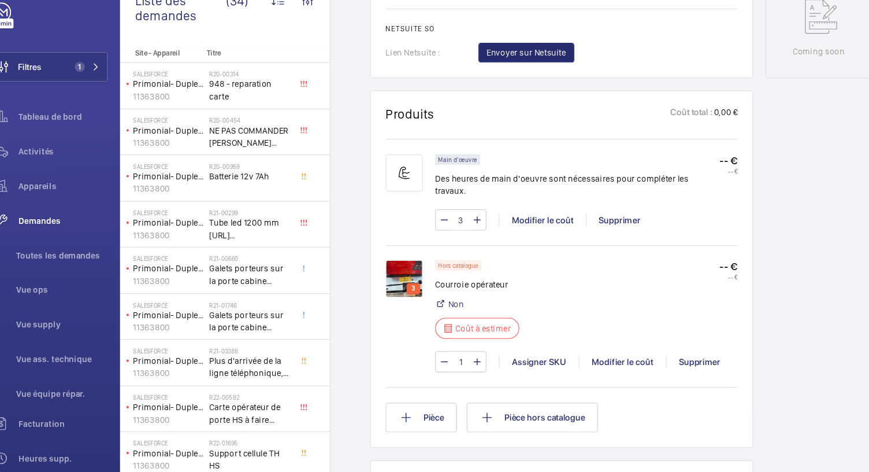
scroll to position [91, 0]
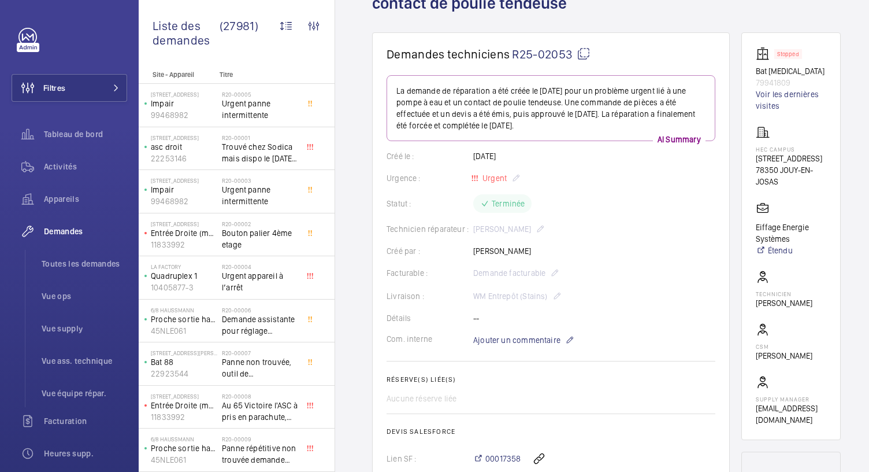
scroll to position [84, 0]
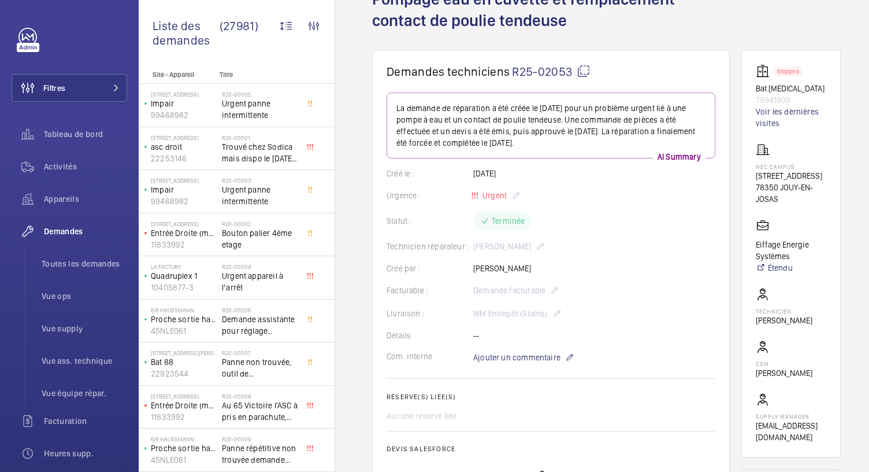
drag, startPoint x: 462, startPoint y: 169, endPoint x: 421, endPoint y: 171, distance: 41.7
click at [421, 171] on div "Créé le : [DATE]" at bounding box center [551, 174] width 329 height 12
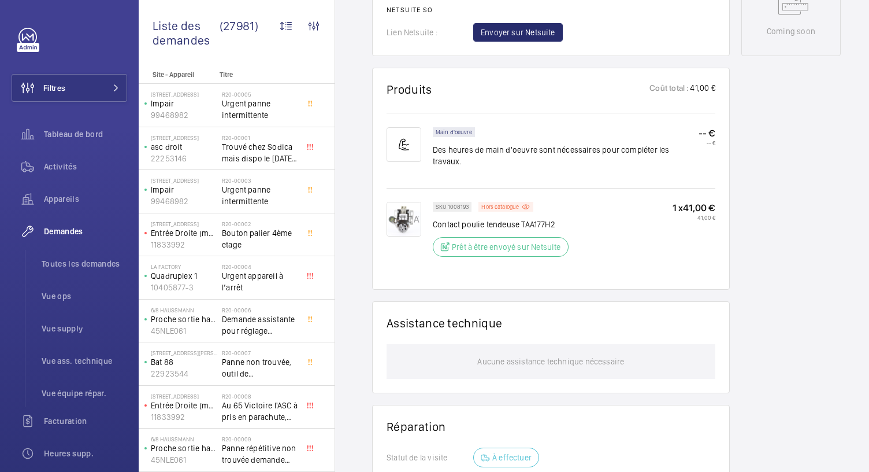
scroll to position [591, 0]
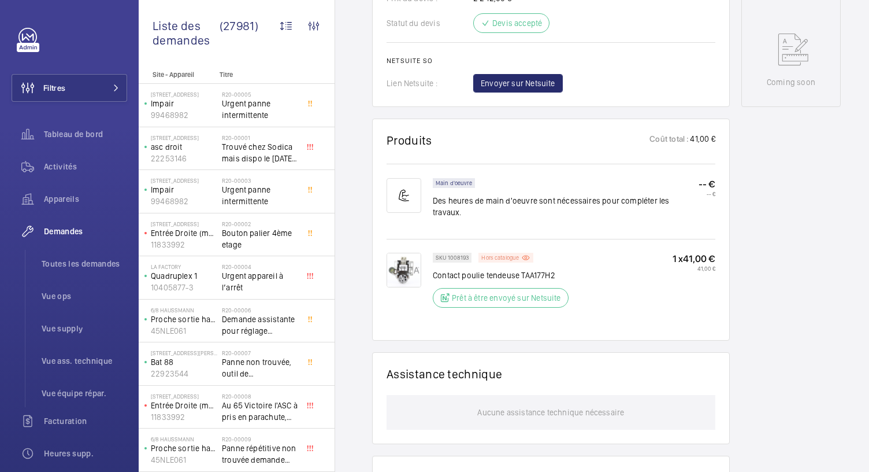
click at [499, 255] on p "Hors catalogue" at bounding box center [500, 257] width 38 height 4
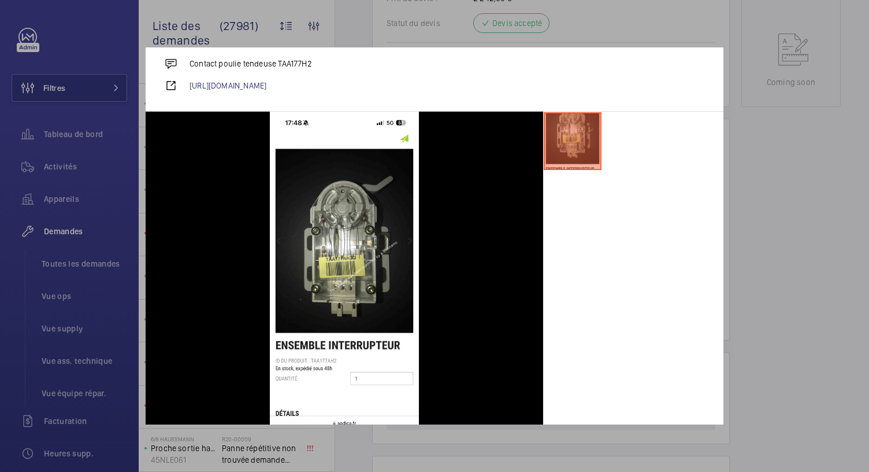
scroll to position [51, 0]
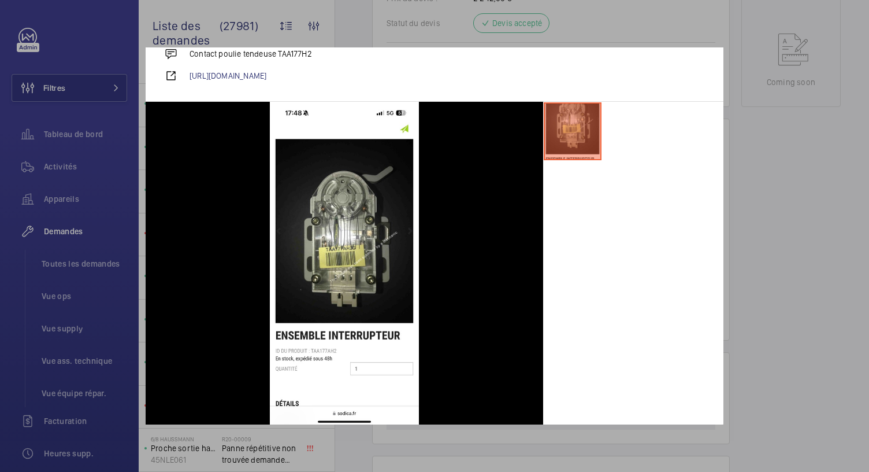
click at [690, 31] on div at bounding box center [434, 236] width 869 height 472
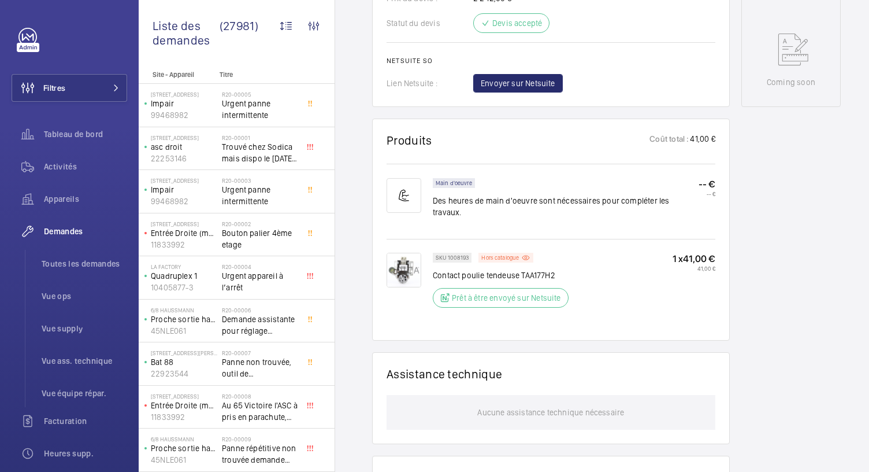
click at [410, 271] on img at bounding box center [404, 270] width 35 height 35
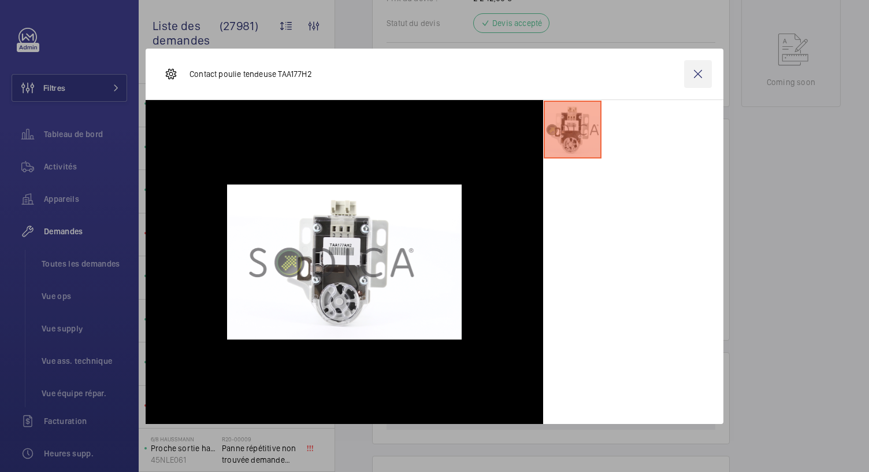
click at [698, 75] on wm-front-icon-button at bounding box center [698, 74] width 28 height 28
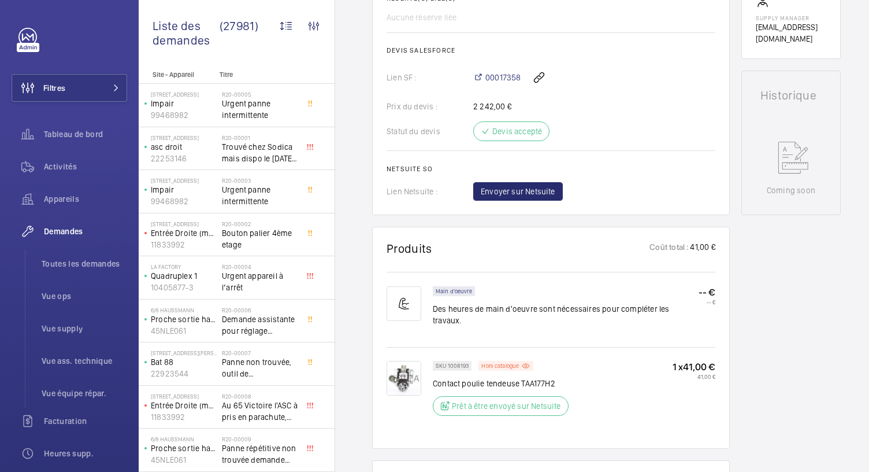
scroll to position [510, 0]
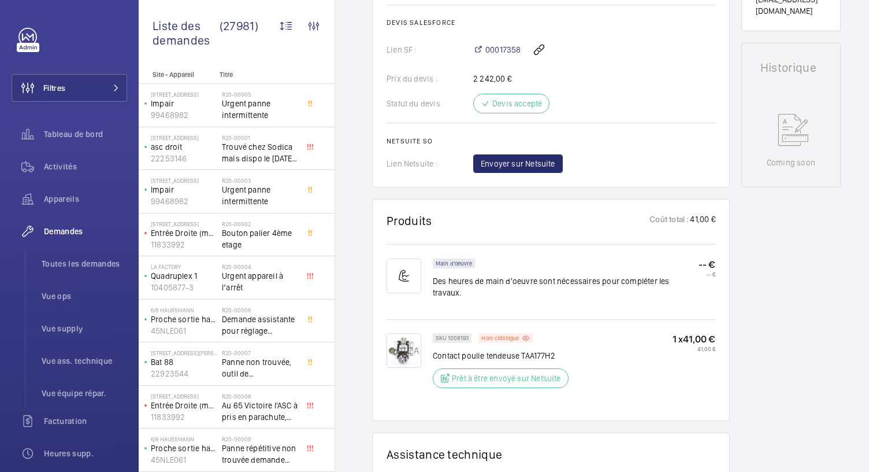
click at [398, 335] on img at bounding box center [404, 350] width 35 height 35
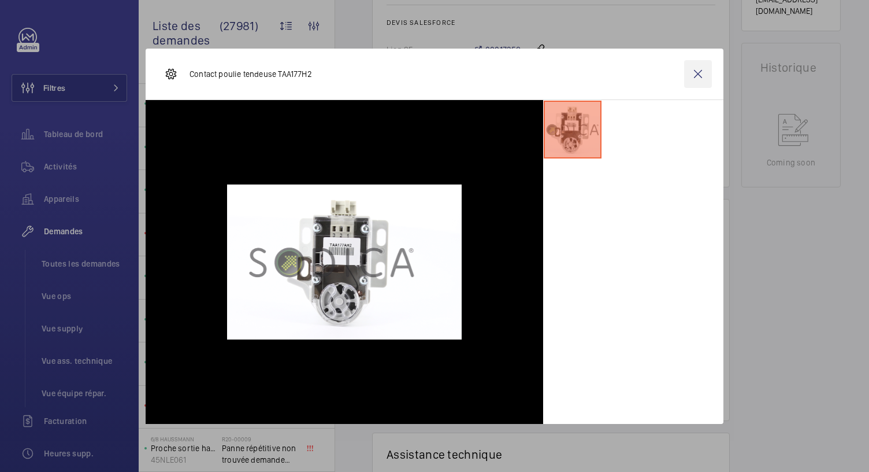
click at [695, 80] on wm-front-icon-button at bounding box center [698, 74] width 28 height 28
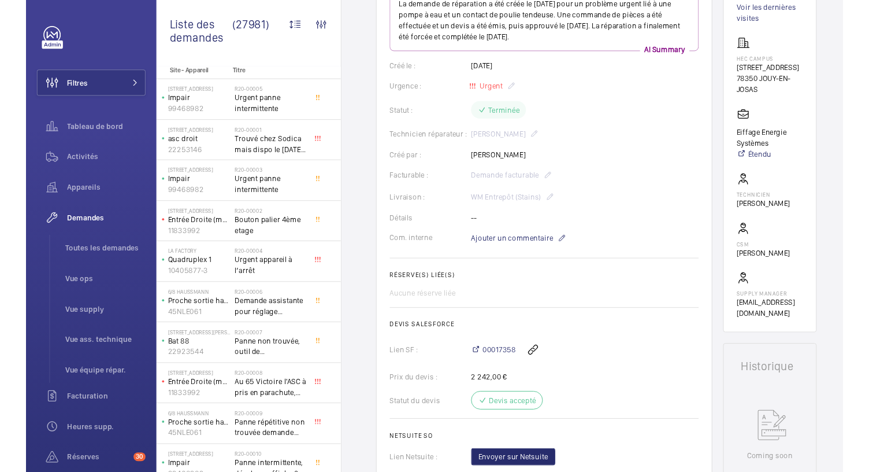
scroll to position [0, 0]
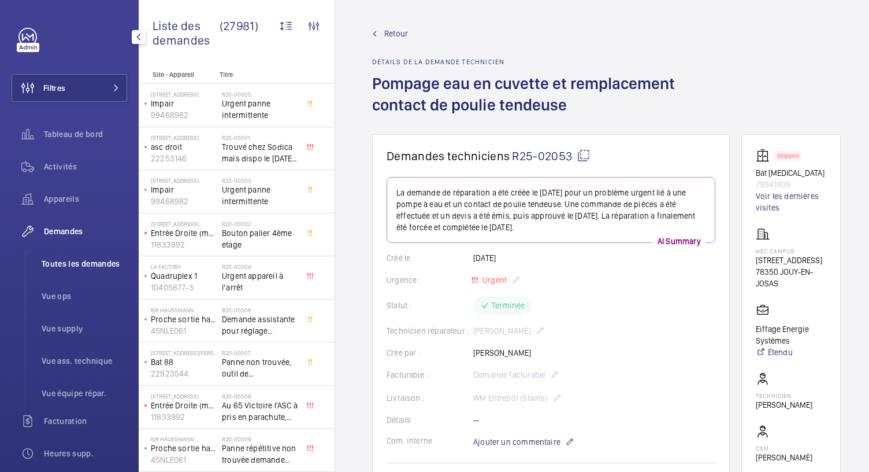
click at [82, 268] on span "Toutes les demandes" at bounding box center [85, 264] width 86 height 12
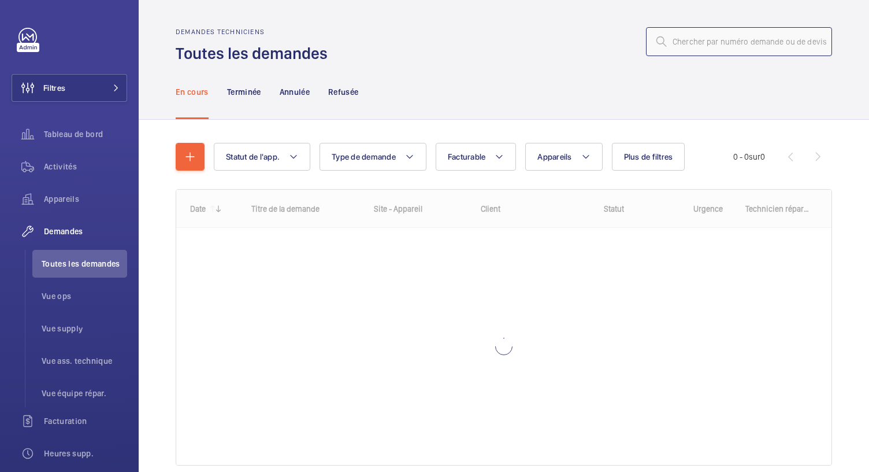
click at [681, 42] on input "text" at bounding box center [739, 41] width 186 height 29
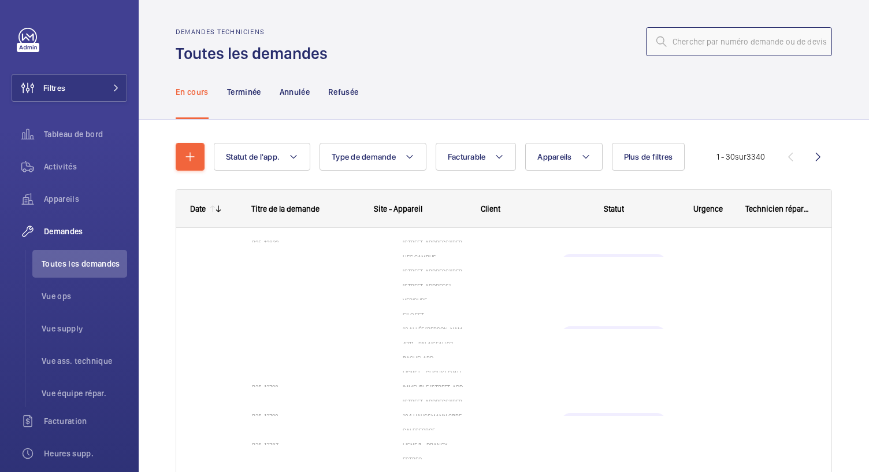
type input "[STREET_ADDRESS]"
drag, startPoint x: 777, startPoint y: 49, endPoint x: 606, endPoint y: 75, distance: 172.4
click at [606, 75] on div "Demandes techniciens Toutes les [STREET_ADDRESS] En cours Terminée Annulée Refu…" at bounding box center [504, 260] width 731 height 521
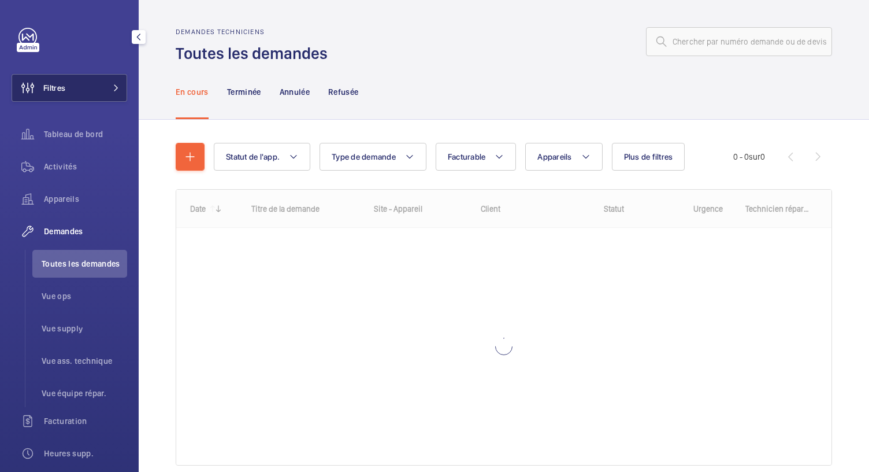
click at [113, 84] on mat-icon at bounding box center [116, 87] width 7 height 7
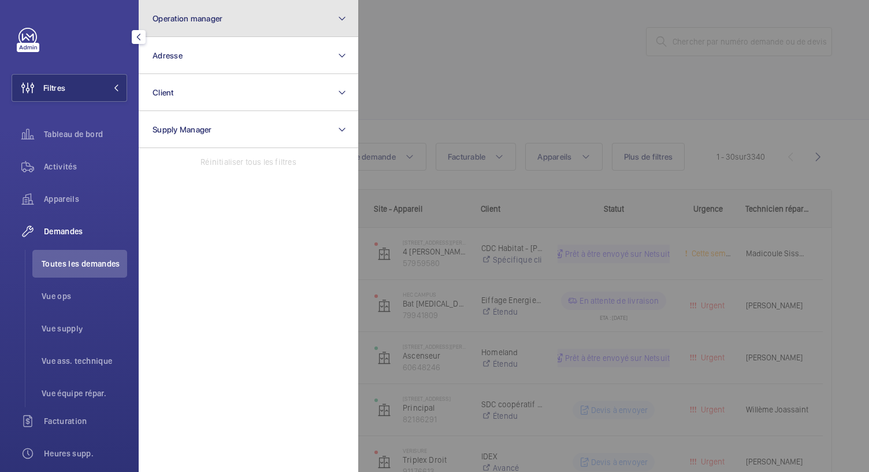
click at [220, 23] on button "Operation manager" at bounding box center [249, 18] width 220 height 37
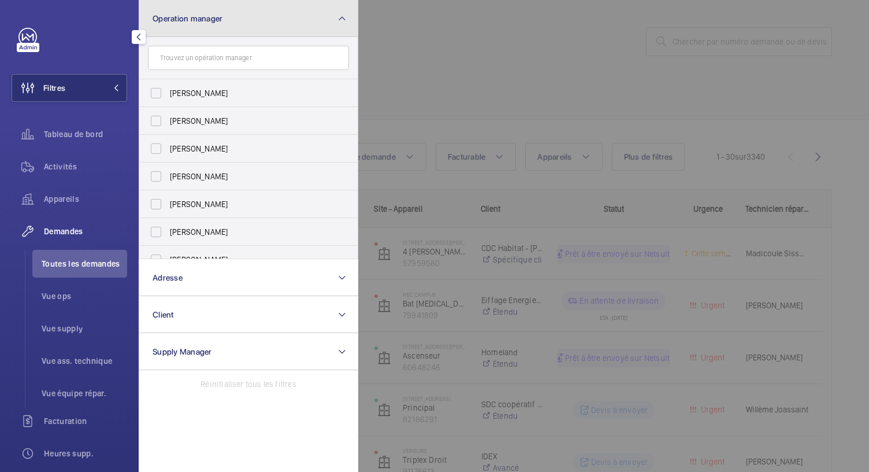
click at [231, 19] on button "Operation manager" at bounding box center [249, 18] width 220 height 37
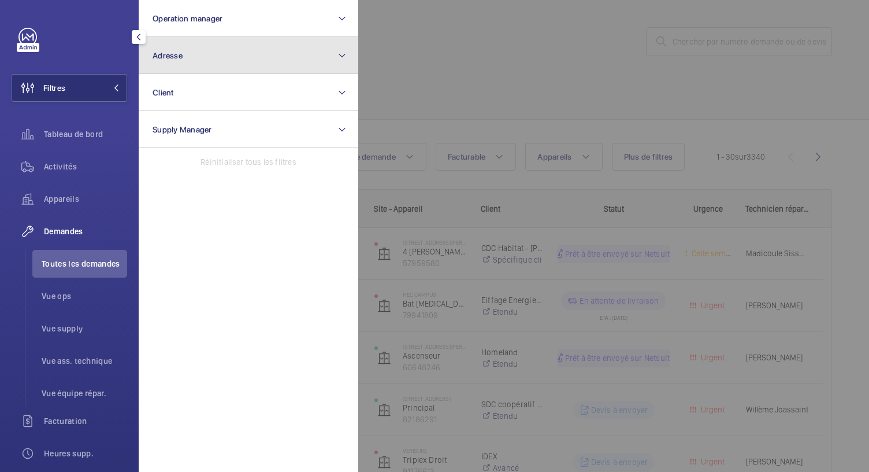
click at [194, 55] on button "Adresse" at bounding box center [249, 55] width 220 height 37
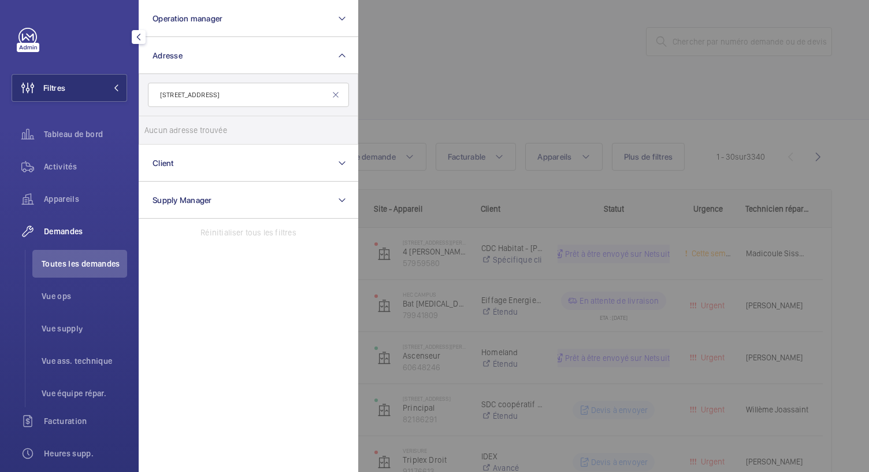
click at [266, 95] on input "[STREET_ADDRESS]" at bounding box center [248, 95] width 201 height 24
type input "[STREET_ADDRESS]"
click at [266, 95] on input "[STREET_ADDRESS]" at bounding box center [248, 95] width 201 height 24
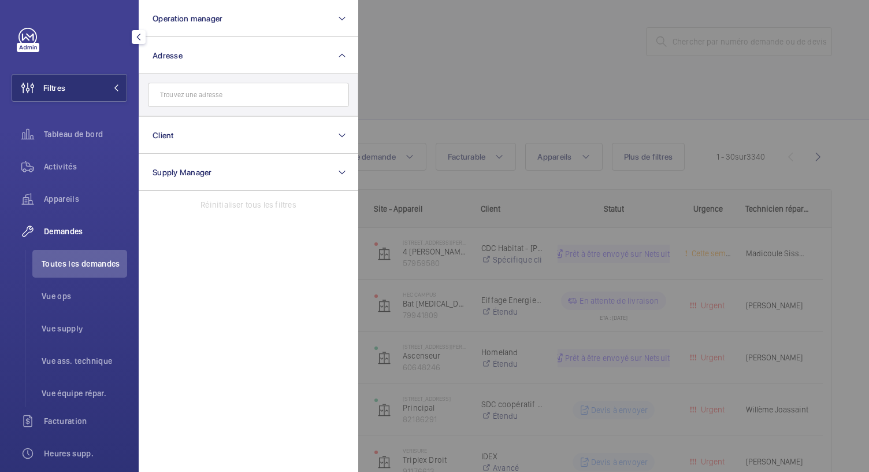
click at [266, 95] on input "text" at bounding box center [248, 95] width 201 height 24
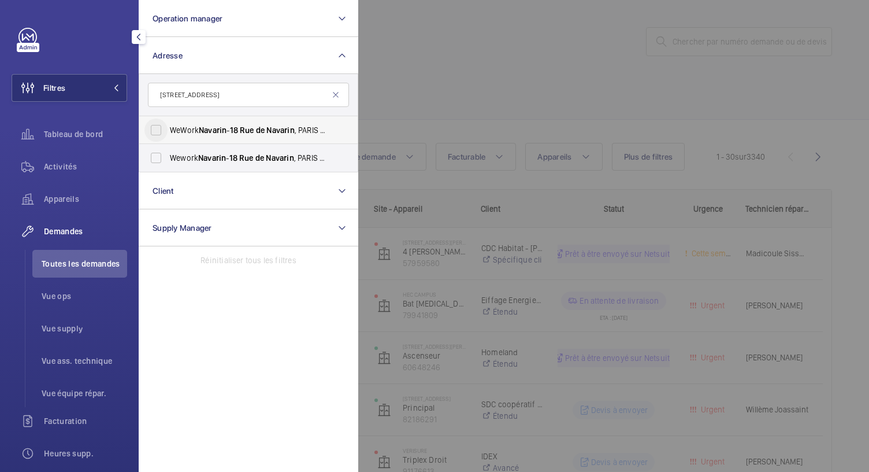
type input "[STREET_ADDRESS]"
click at [161, 127] on input "WeWork Navarin - [STREET_ADDRESS]" at bounding box center [156, 129] width 23 height 23
checkbox input "true"
click at [163, 154] on input "Wework Navarin - [STREET_ADDRESS]" at bounding box center [156, 157] width 23 height 23
checkbox input "true"
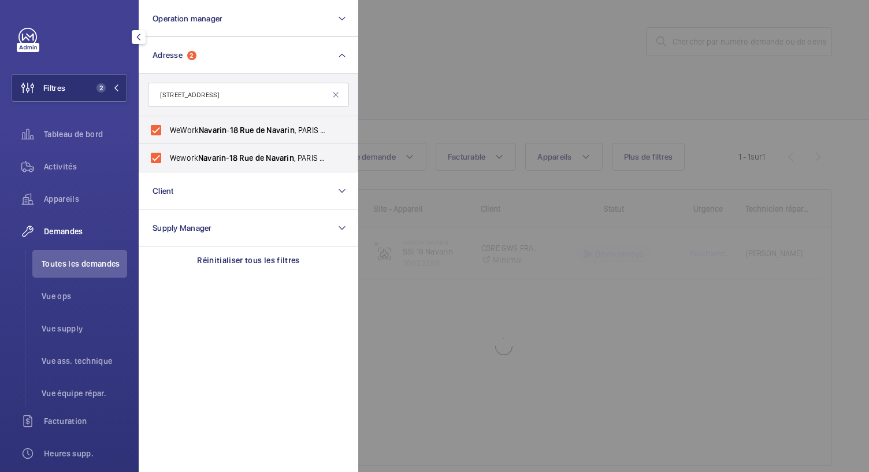
click at [466, 44] on div at bounding box center [792, 236] width 869 height 472
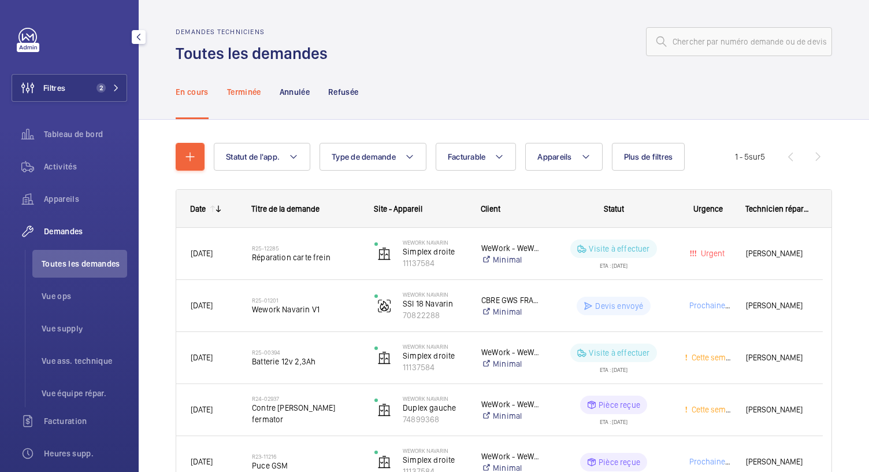
click at [255, 92] on p "Terminée" at bounding box center [244, 92] width 34 height 12
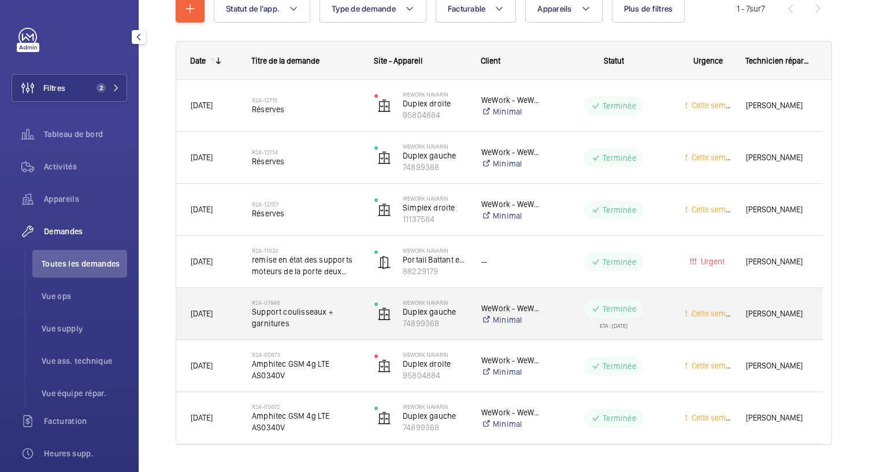
scroll to position [149, 0]
click at [308, 315] on span "Support coulisseaux + garnitures" at bounding box center [306, 316] width 108 height 23
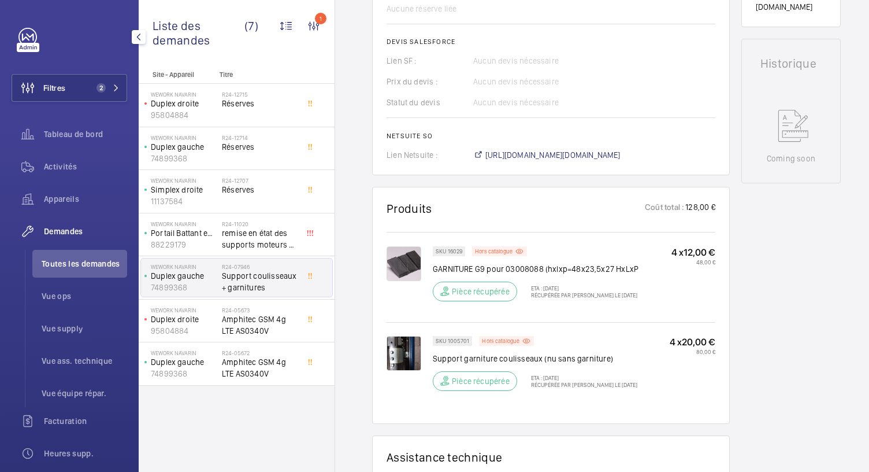
click at [413, 264] on img at bounding box center [404, 263] width 35 height 35
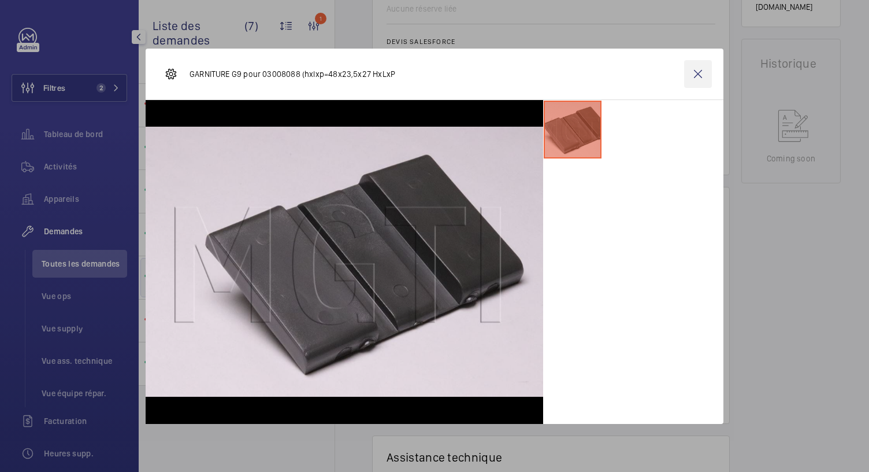
click at [686, 80] on wm-front-icon-button at bounding box center [698, 74] width 28 height 28
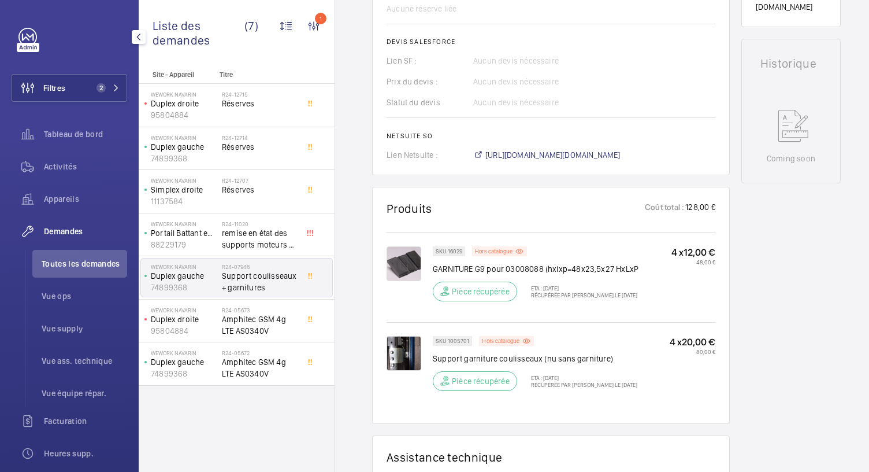
click at [399, 345] on img at bounding box center [404, 353] width 35 height 35
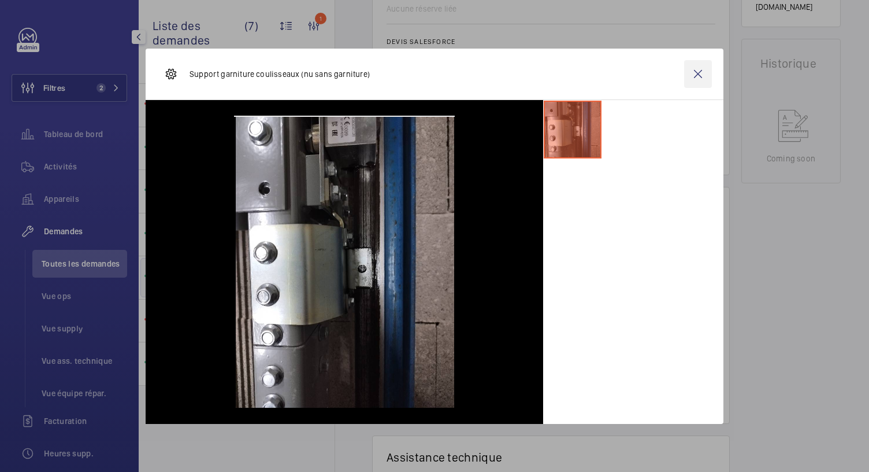
click at [700, 66] on wm-front-icon-button at bounding box center [698, 74] width 28 height 28
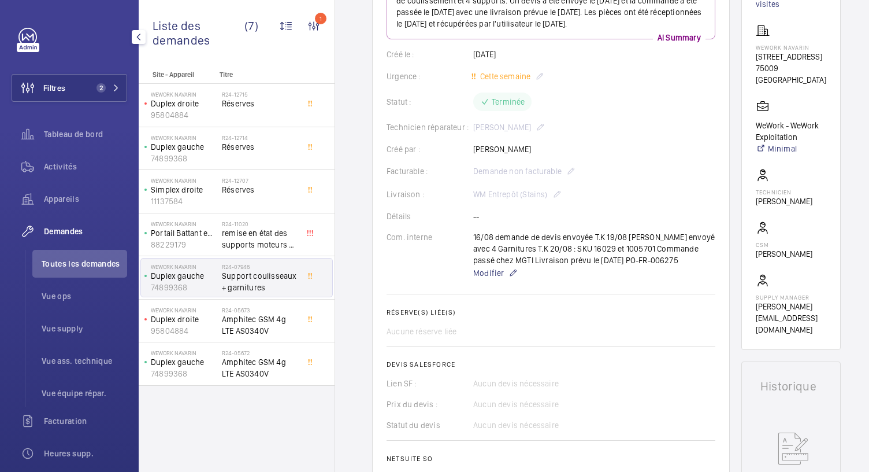
scroll to position [0, 0]
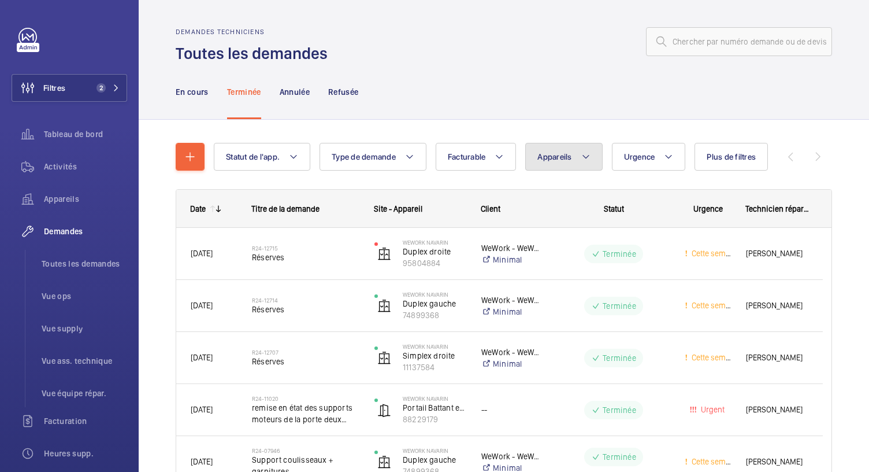
drag, startPoint x: 558, startPoint y: 167, endPoint x: 571, endPoint y: 131, distance: 38.6
click at [571, 131] on div "Statut de l'app. Type de demande Facturable Appareils Urgence Plus de filtres T…" at bounding box center [504, 372] width 657 height 496
click at [571, 138] on div "Statut de l'app. Type de demande Facturable Appareils Urgence Plus de filtres T…" at bounding box center [504, 372] width 657 height 496
click at [572, 146] on button "Appareils" at bounding box center [563, 157] width 77 height 28
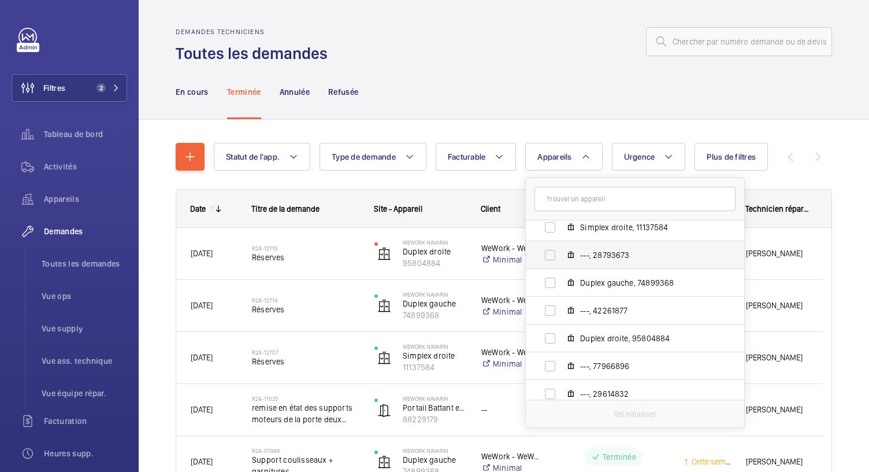
scroll to position [317, 0]
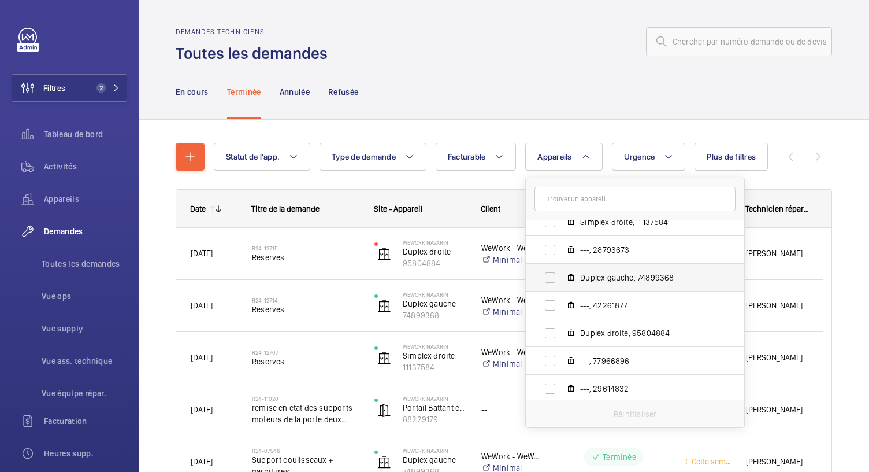
drag, startPoint x: 609, startPoint y: 335, endPoint x: 617, endPoint y: 275, distance: 60.7
click at [617, 275] on ul "WeWork Navarin - [STREET_ADDRESS] Navarin, 70822288 Wework Navarin - [STREET_AD…" at bounding box center [635, 152] width 218 height 499
click at [551, 329] on input "Duplex droite, 95804884" at bounding box center [550, 332] width 23 height 23
checkbox input "true"
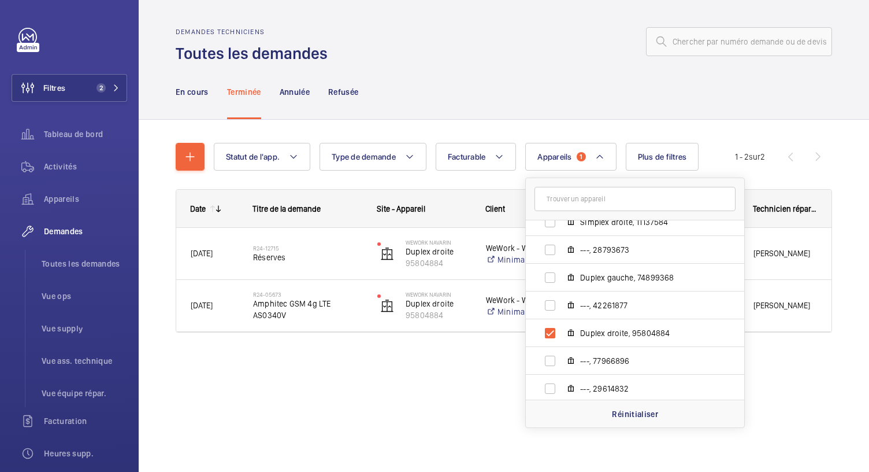
click at [457, 72] on div "En cours Terminée Annulée Refusée" at bounding box center [504, 91] width 657 height 55
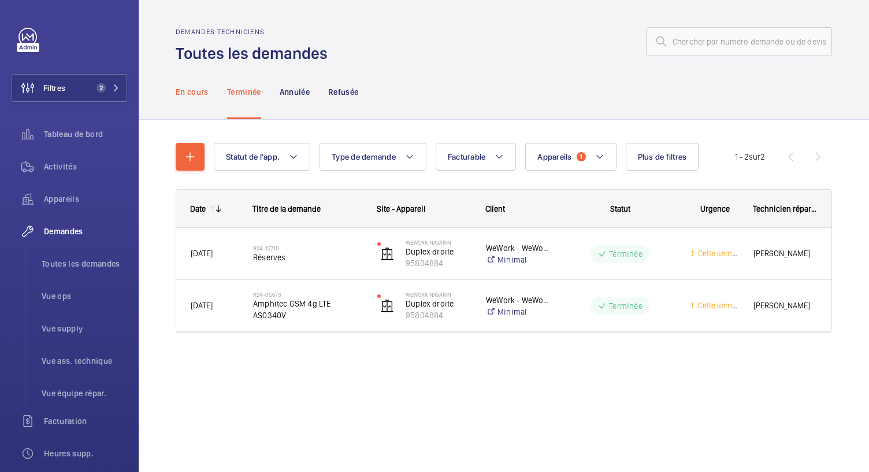
click at [205, 87] on p "En cours" at bounding box center [192, 92] width 33 height 12
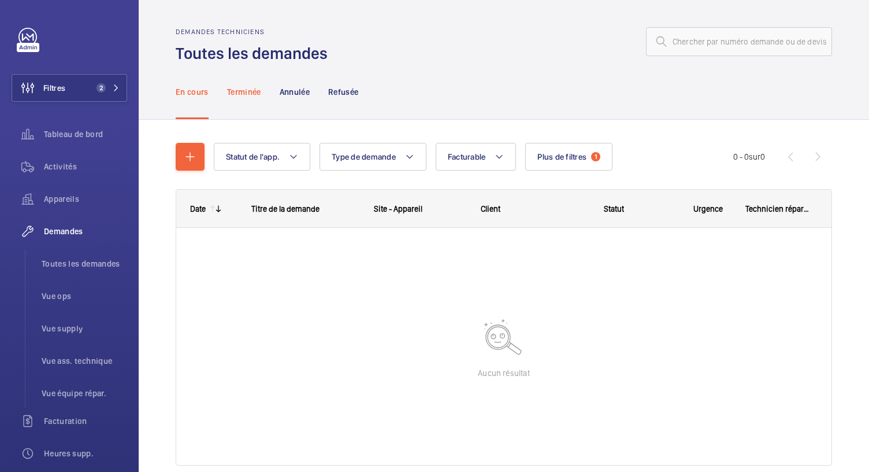
click at [235, 98] on div "Terminée" at bounding box center [244, 91] width 34 height 55
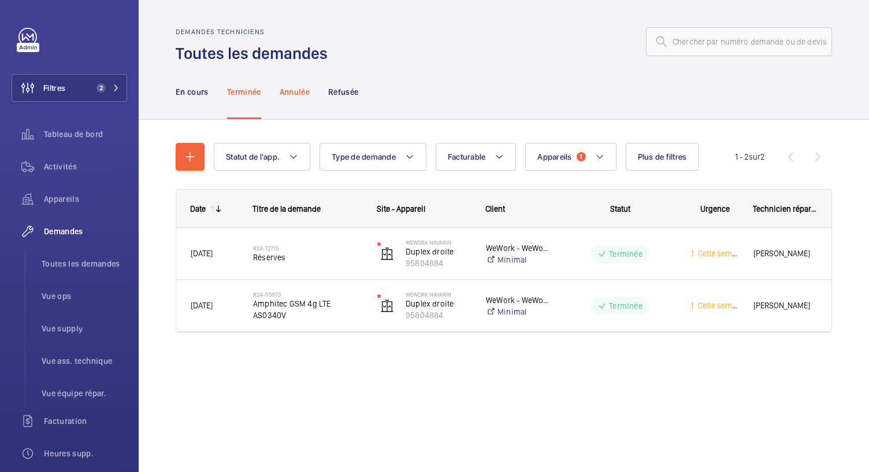
click at [300, 101] on div "Annulée" at bounding box center [295, 91] width 30 height 55
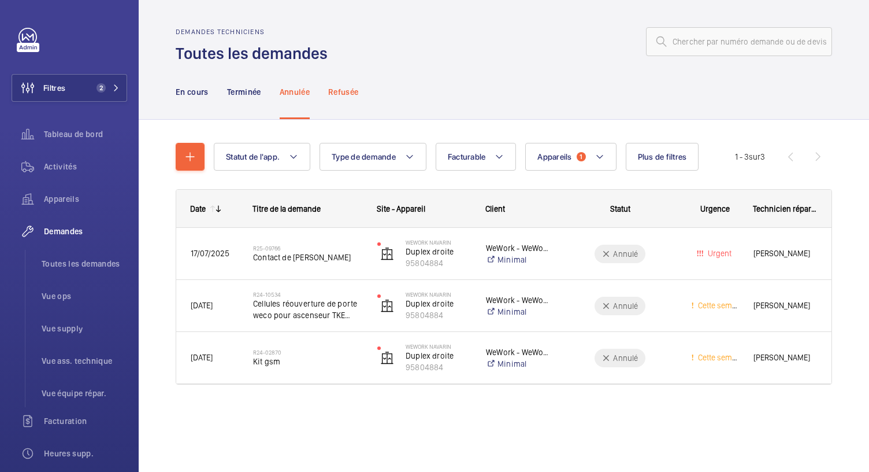
click at [339, 92] on p "Refusée" at bounding box center [343, 92] width 30 height 12
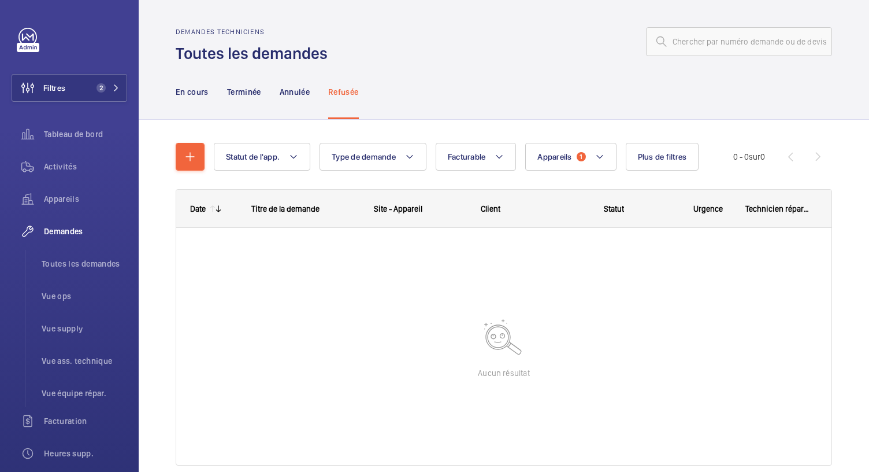
scroll to position [49, 0]
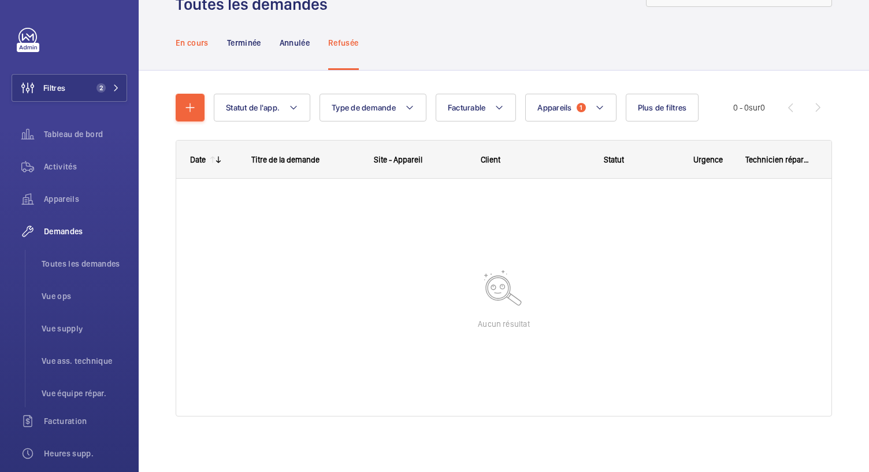
click at [198, 46] on p "En cours" at bounding box center [192, 43] width 33 height 12
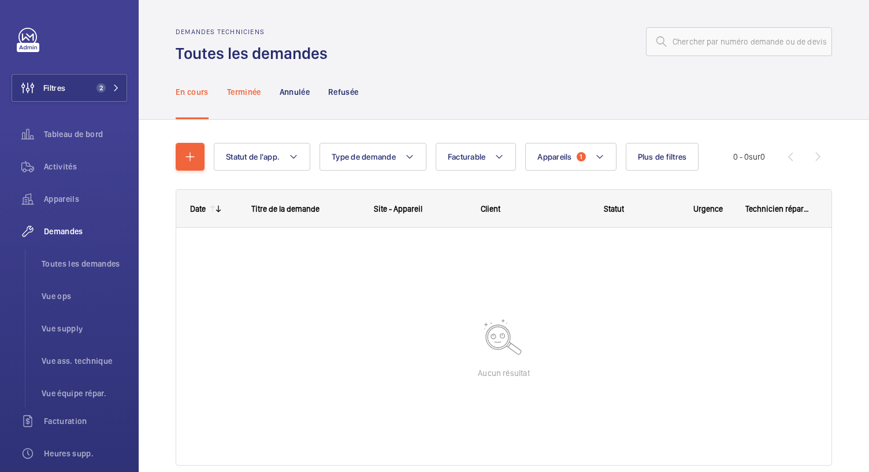
click at [255, 90] on p "Terminée" at bounding box center [244, 92] width 34 height 12
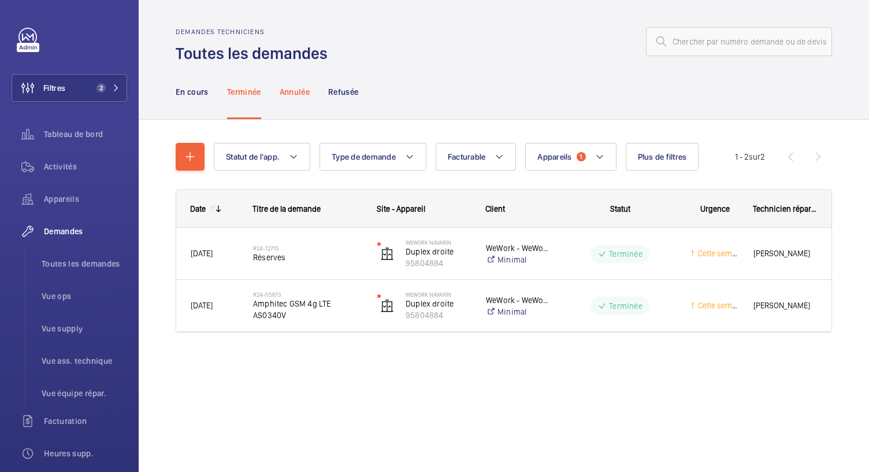
click at [302, 88] on p "Annulée" at bounding box center [295, 92] width 30 height 12
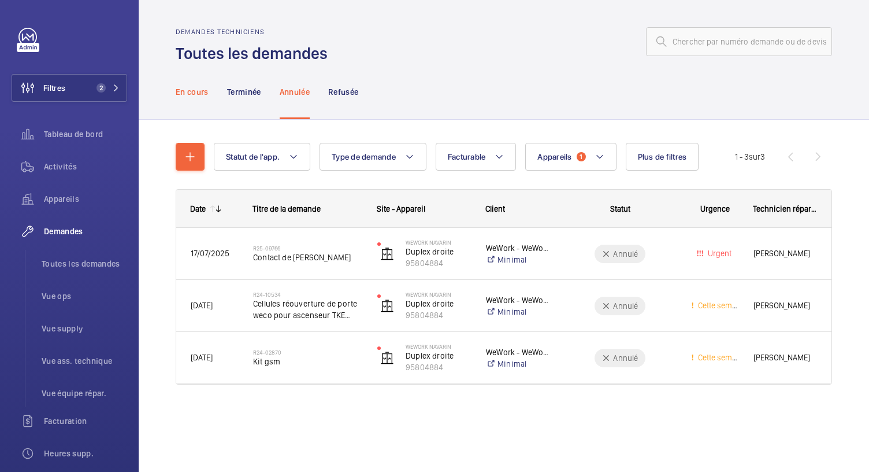
click at [197, 96] on p "En cours" at bounding box center [192, 92] width 33 height 12
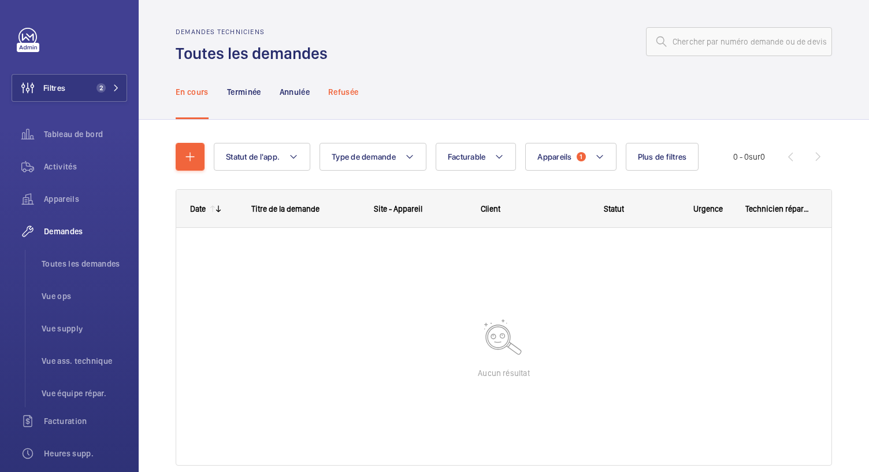
click at [351, 98] on div "Refusée" at bounding box center [343, 91] width 30 height 55
click at [597, 155] on mat-icon at bounding box center [599, 157] width 9 height 14
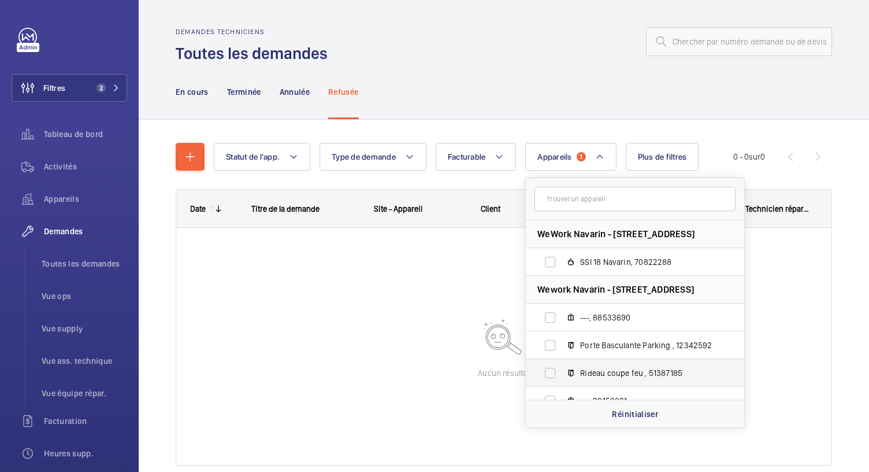
scroll to position [154, 0]
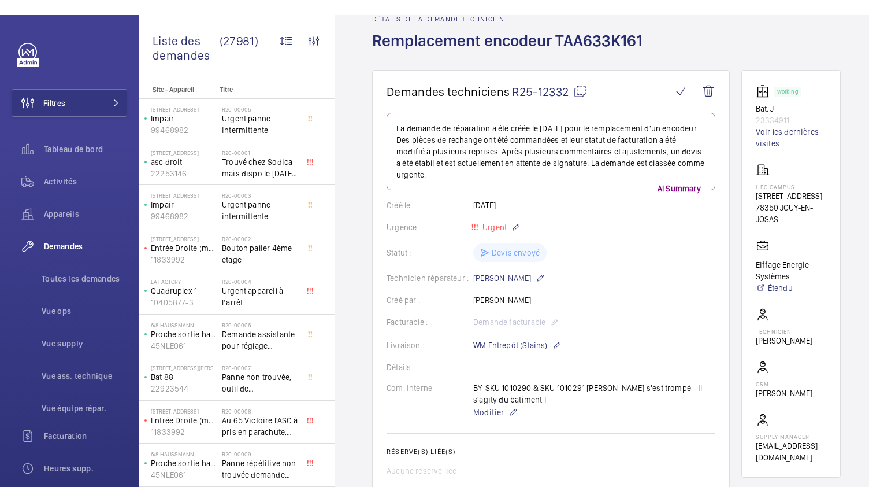
scroll to position [56, 0]
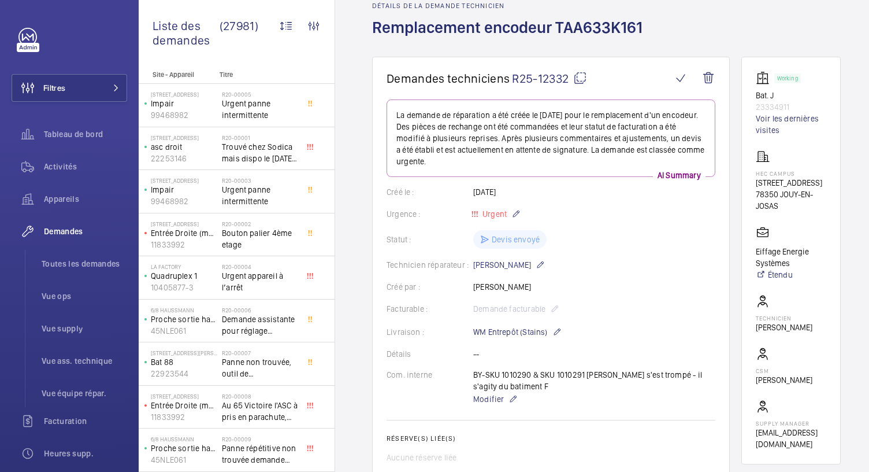
click at [581, 78] on mat-icon at bounding box center [580, 78] width 14 height 14
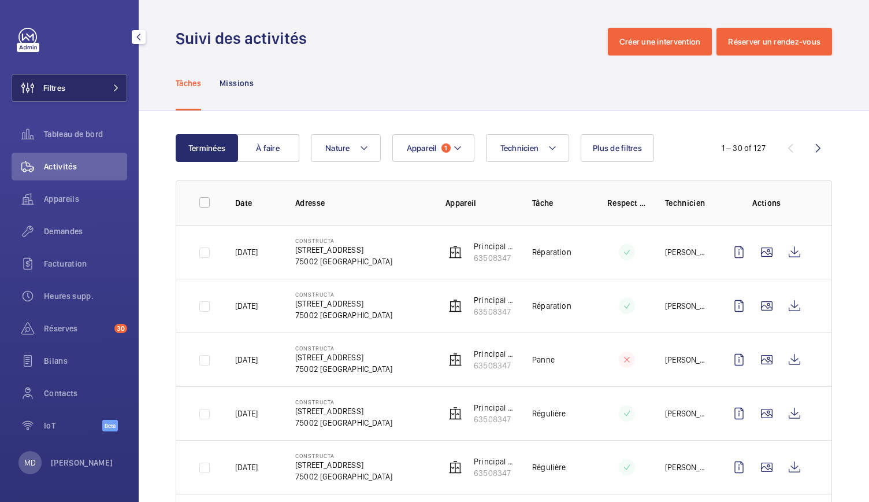
click at [99, 85] on button "Filtres" at bounding box center [70, 88] width 116 height 28
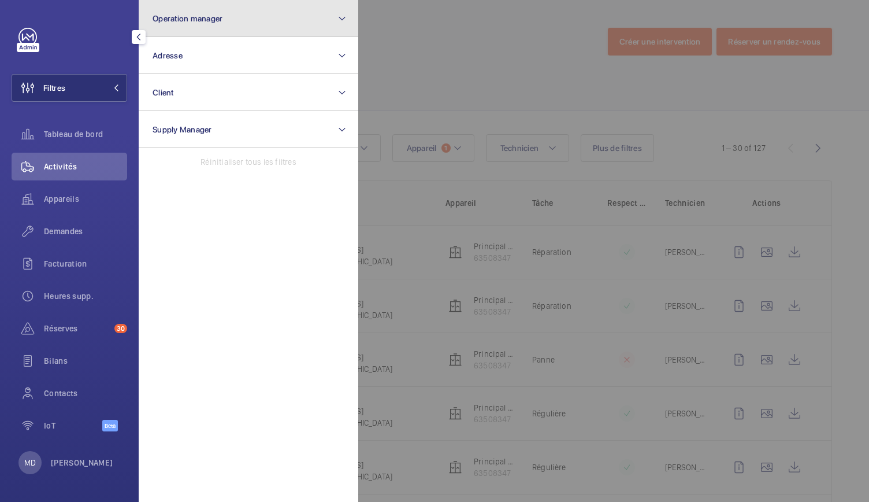
click at [194, 24] on button "Operation manager" at bounding box center [249, 18] width 220 height 37
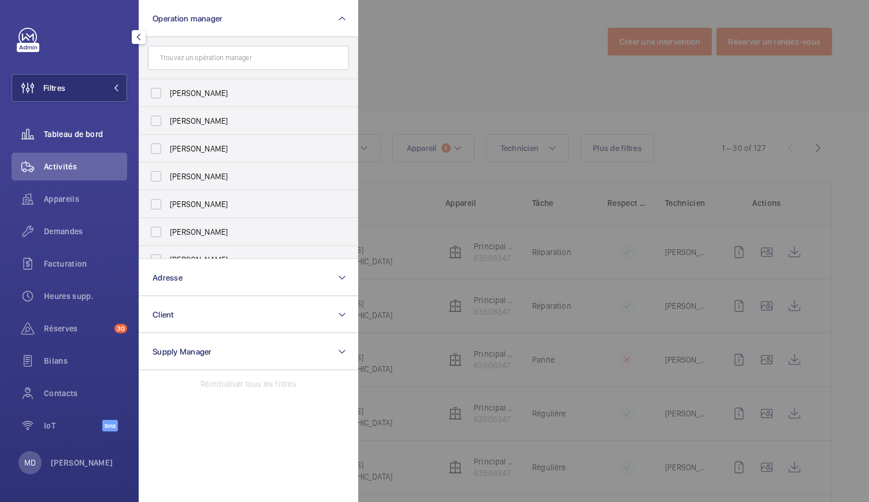
click at [89, 129] on span "Tableau de bord" at bounding box center [85, 134] width 83 height 12
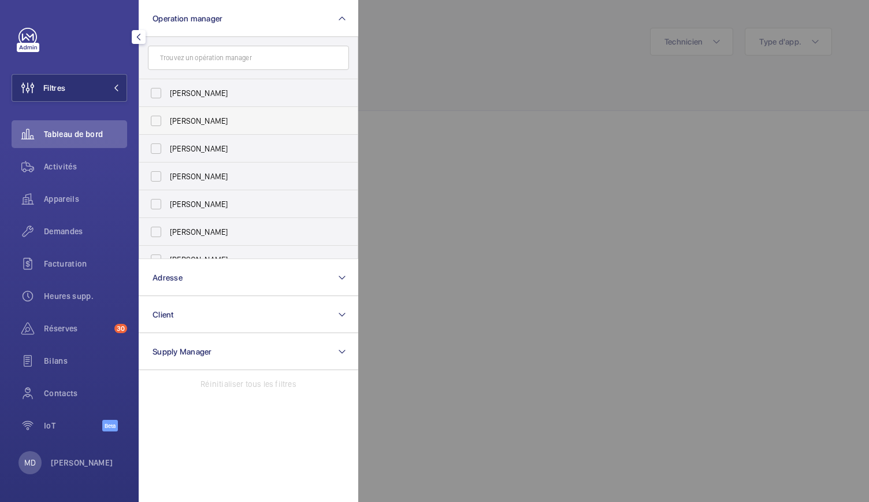
click at [179, 123] on span "[PERSON_NAME]" at bounding box center [249, 121] width 159 height 12
click at [168, 123] on input "[PERSON_NAME]" at bounding box center [156, 120] width 23 height 23
checkbox input "true"
click at [396, 83] on div at bounding box center [792, 251] width 869 height 502
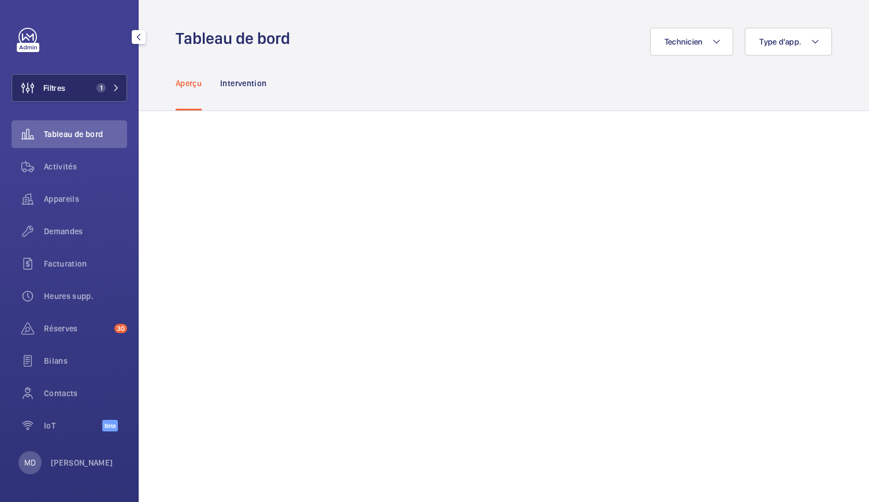
click at [103, 86] on span "1" at bounding box center [101, 87] width 9 height 9
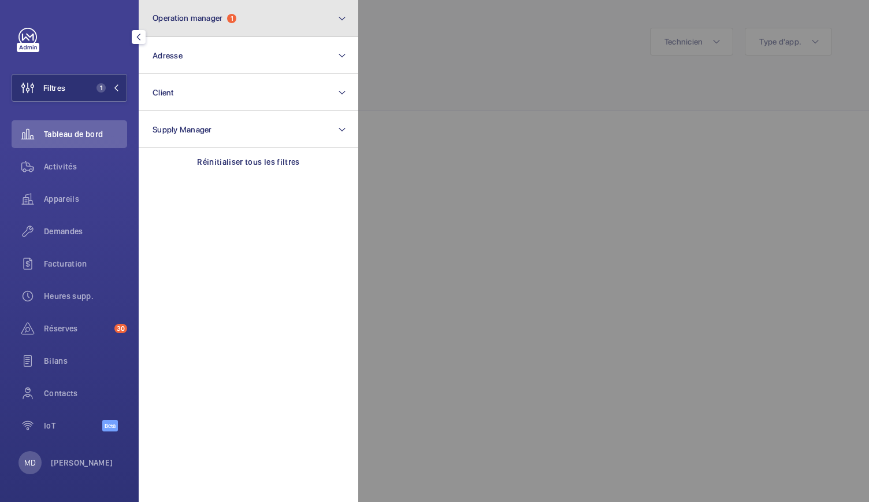
click at [182, 14] on span "Operation manager" at bounding box center [188, 17] width 70 height 9
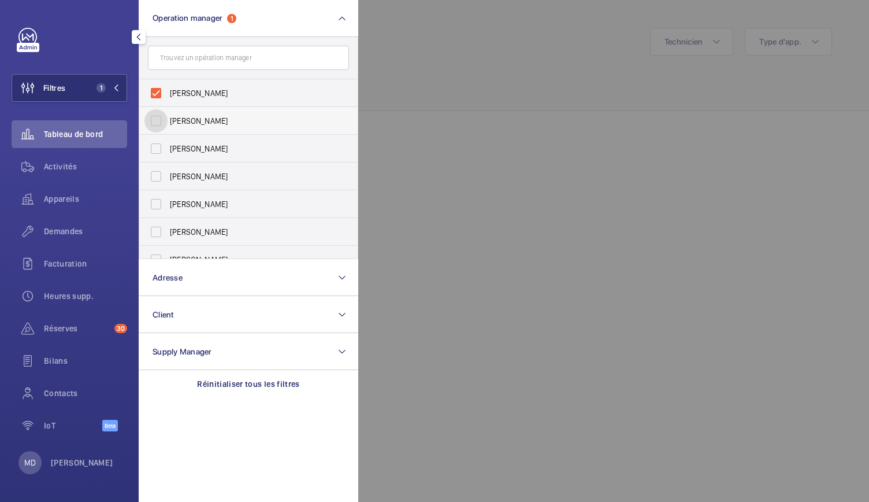
click at [164, 118] on input "[PERSON_NAME]" at bounding box center [156, 120] width 23 height 23
checkbox input "true"
click at [160, 152] on input "[PERSON_NAME]" at bounding box center [156, 148] width 23 height 23
checkbox input "true"
click at [158, 185] on input "[PERSON_NAME]" at bounding box center [156, 176] width 23 height 23
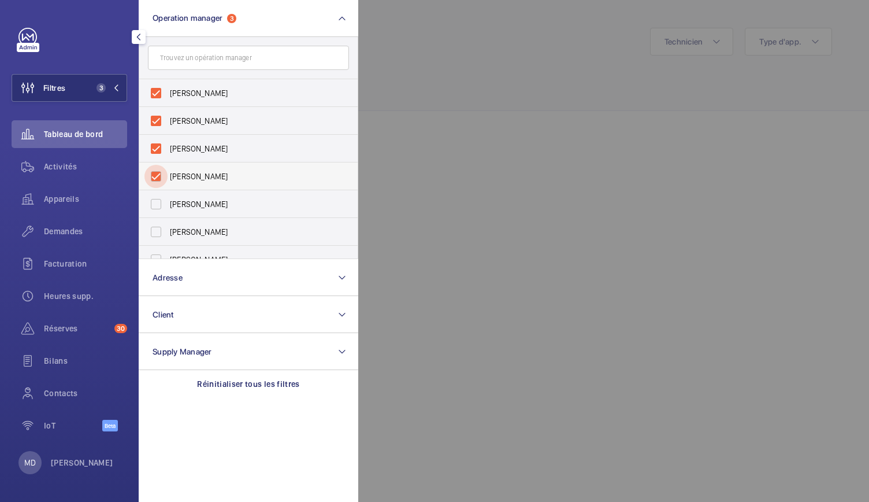
checkbox input "true"
click at [158, 212] on input "[PERSON_NAME]" at bounding box center [156, 203] width 23 height 23
checkbox input "true"
click at [418, 147] on div at bounding box center [792, 251] width 869 height 502
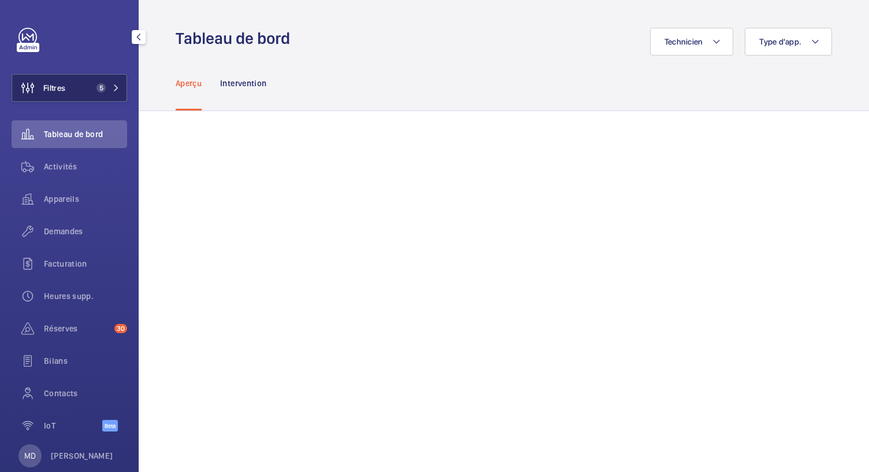
click at [98, 84] on span "5" at bounding box center [101, 87] width 9 height 9
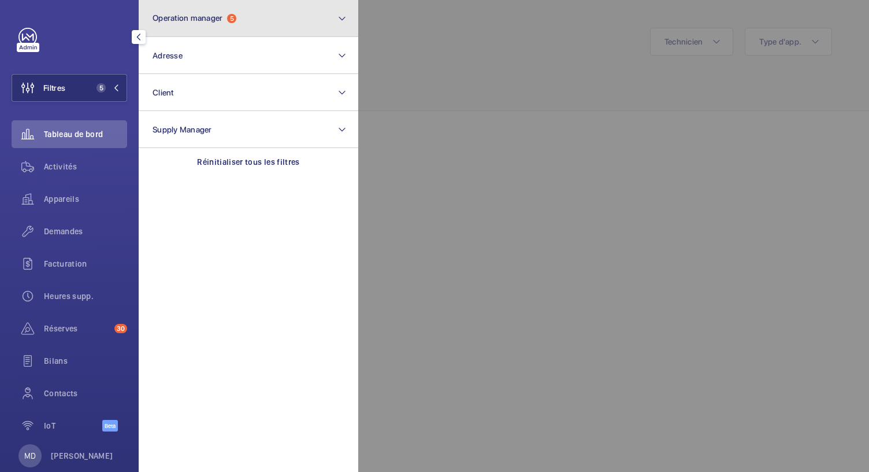
click at [207, 30] on button "Operation manager 5" at bounding box center [249, 18] width 220 height 37
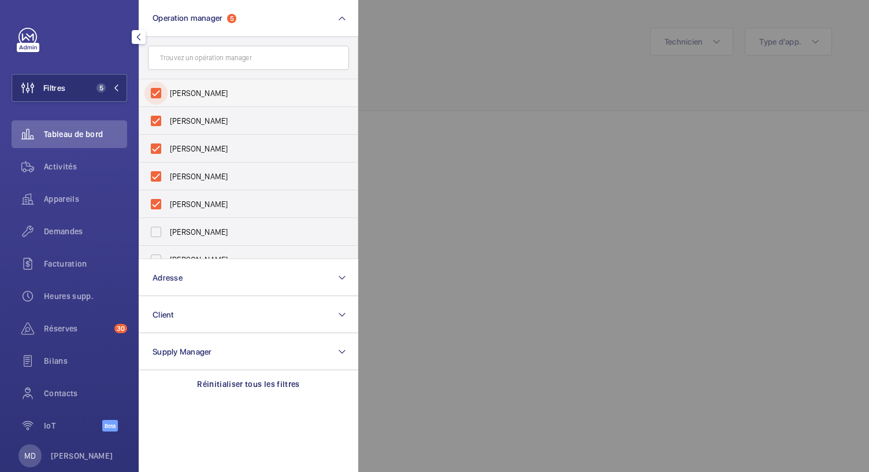
click at [155, 95] on input "[PERSON_NAME]" at bounding box center [156, 93] width 23 height 23
checkbox input "false"
click at [158, 117] on input "[PERSON_NAME]" at bounding box center [156, 120] width 23 height 23
checkbox input "false"
click at [158, 94] on input "[PERSON_NAME]" at bounding box center [156, 93] width 23 height 23
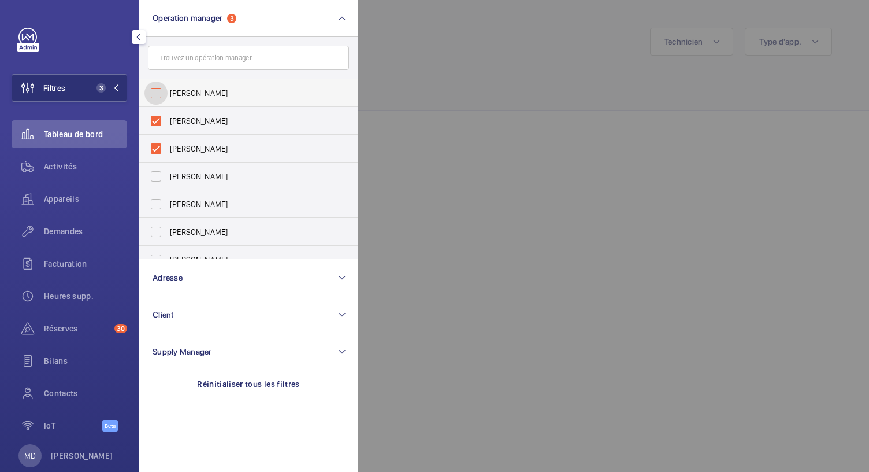
checkbox input "false"
click at [158, 114] on input "[PERSON_NAME]" at bounding box center [156, 120] width 23 height 23
checkbox input "false"
click at [158, 96] on input "[PERSON_NAME]" at bounding box center [156, 93] width 23 height 23
checkbox input "false"
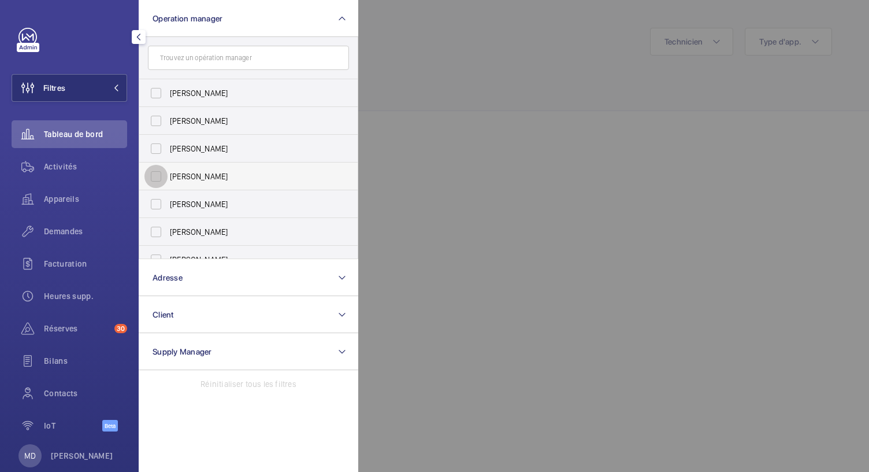
click at [155, 171] on input "[PERSON_NAME]" at bounding box center [156, 176] width 23 height 23
checkbox input "true"
click at [406, 101] on div at bounding box center [792, 236] width 869 height 472
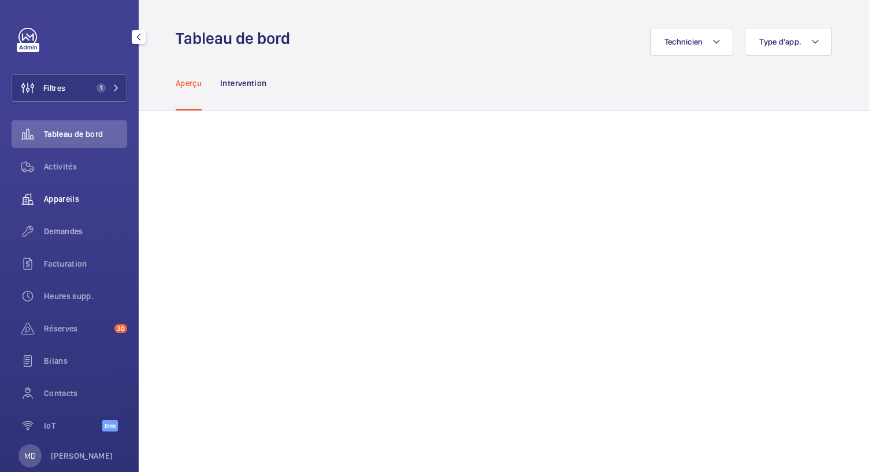
click at [64, 197] on span "Appareils" at bounding box center [85, 199] width 83 height 12
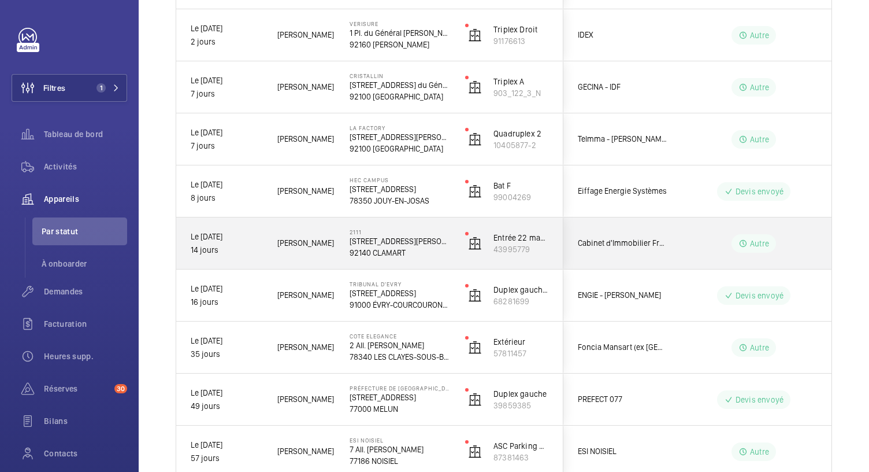
scroll to position [429, 0]
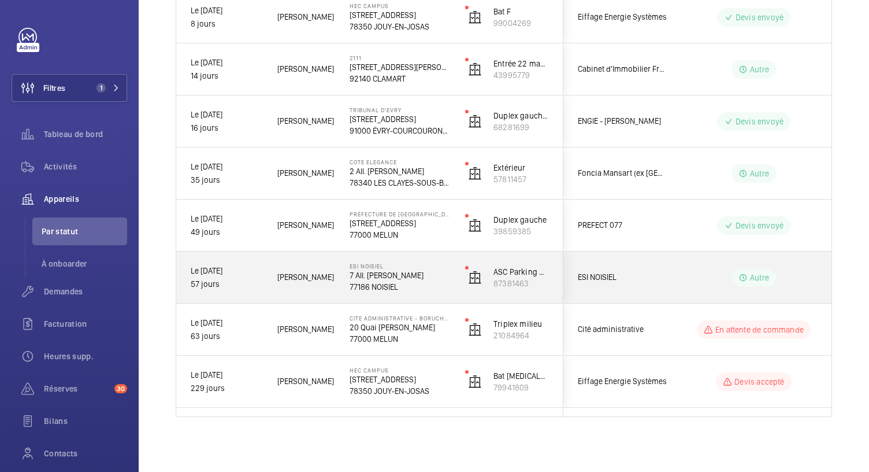
click at [401, 280] on p "7 All. Simone de Beauvoir" at bounding box center [400, 275] width 101 height 12
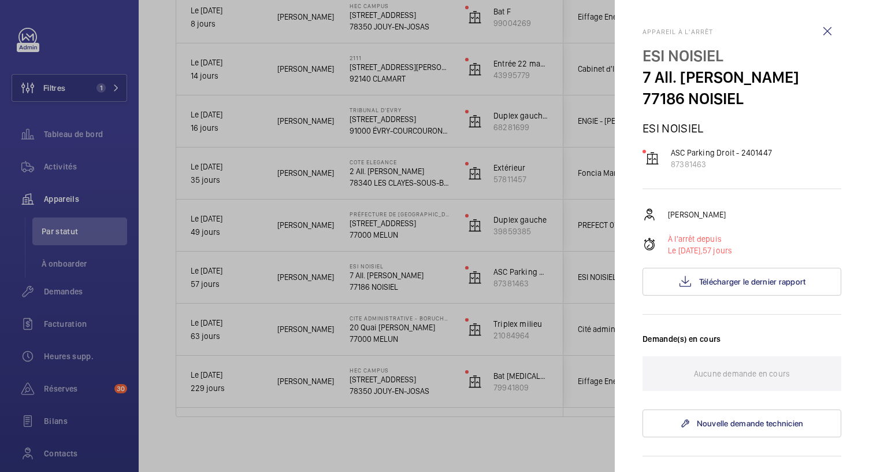
scroll to position [390, 0]
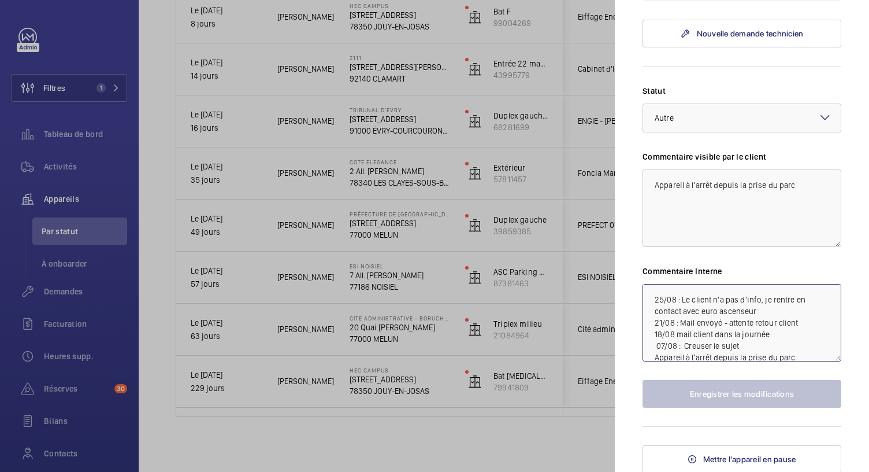
click at [647, 297] on textarea "25/08 : Le client n'a pas d'info, je rentre en contact avec euro ascenseur 21/0…" at bounding box center [742, 322] width 199 height 77
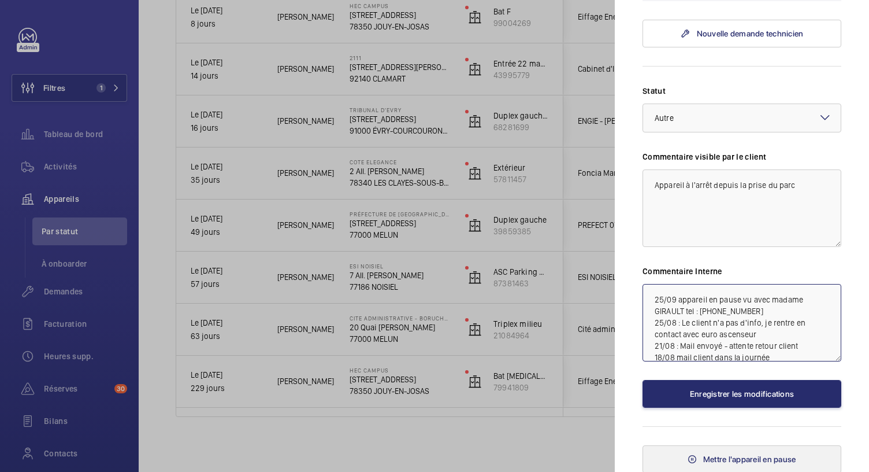
type textarea "25/09 appareil en pause vu avec madame GIRAULT tel : 0130842792 25/08 : Le clie…"
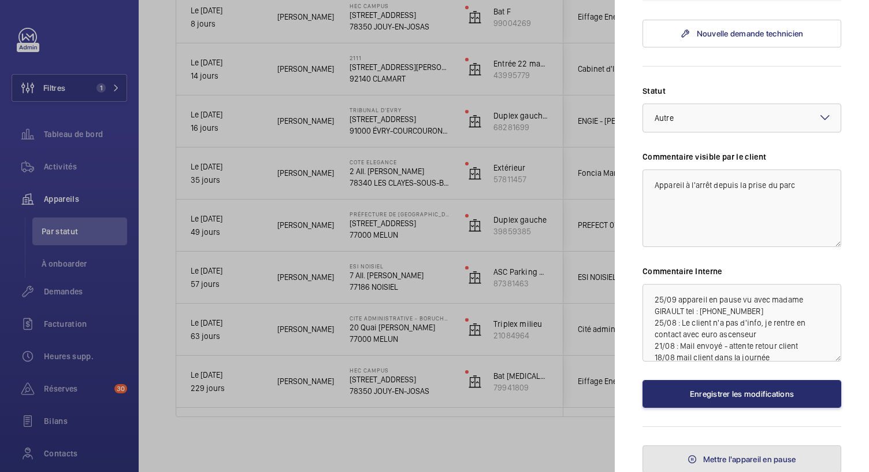
click at [710, 454] on span "Mettre l'appareil en pause" at bounding box center [749, 458] width 93 height 9
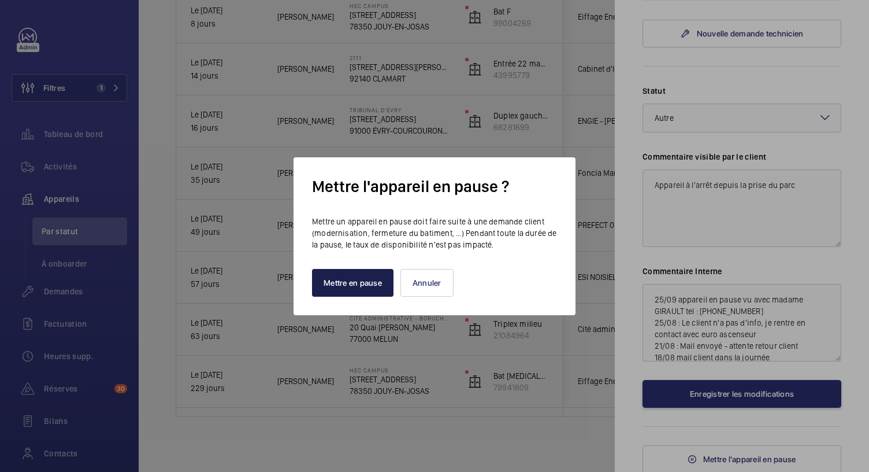
click at [342, 282] on button "Mettre en pause" at bounding box center [353, 283] width 82 height 28
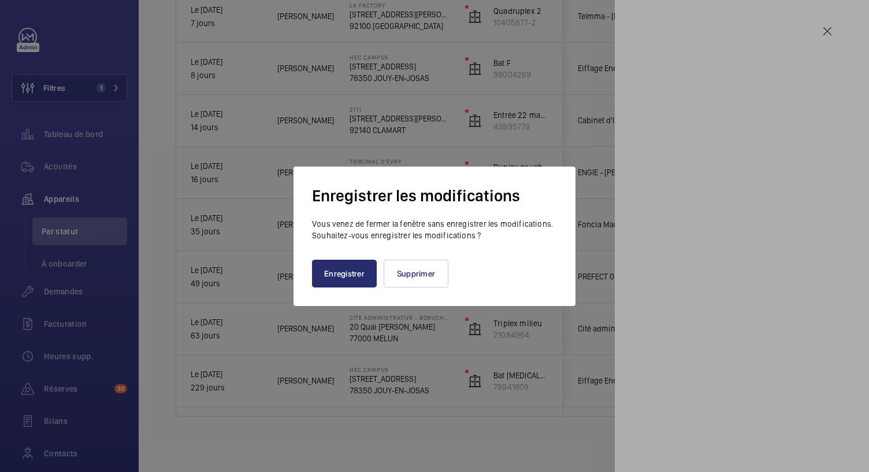
scroll to position [0, 0]
click at [347, 271] on button "Enregistrer" at bounding box center [344, 274] width 65 height 28
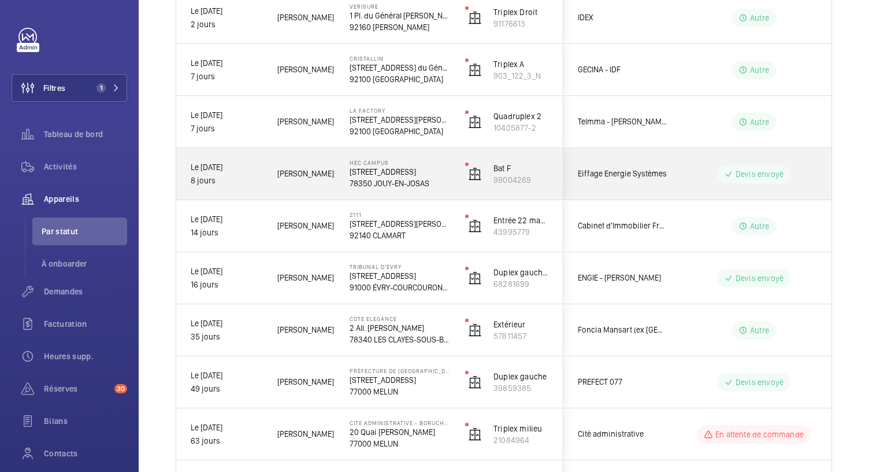
scroll to position [377, 0]
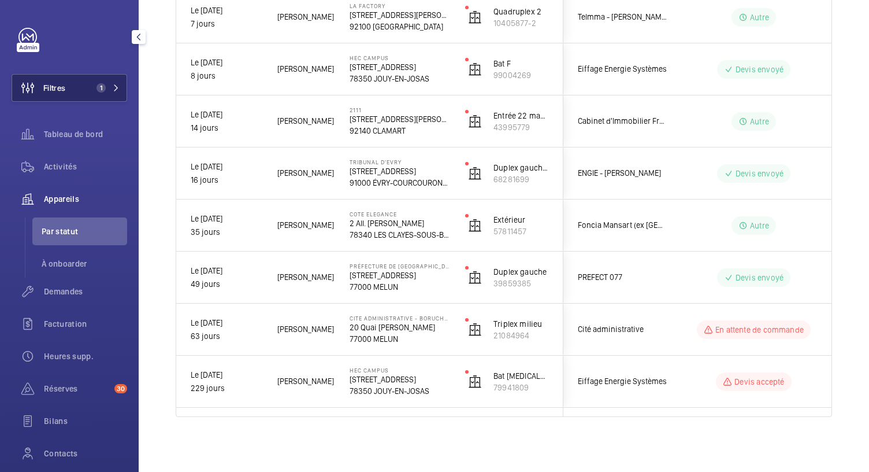
click at [96, 95] on button "Filtres 1" at bounding box center [70, 88] width 116 height 28
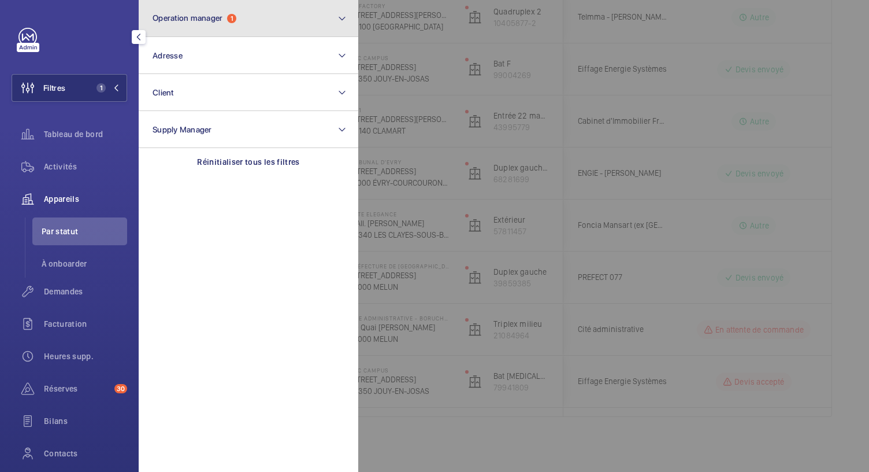
click at [217, 22] on span "Operation manager" at bounding box center [188, 17] width 70 height 9
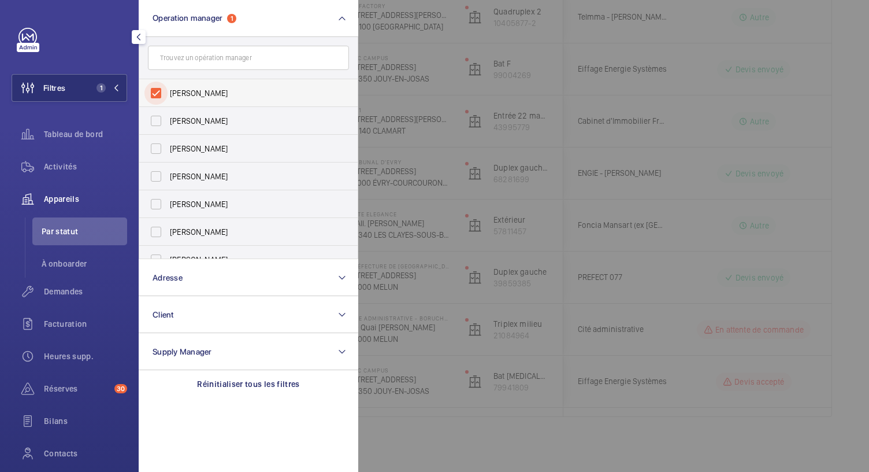
click at [157, 91] on input "[PERSON_NAME]" at bounding box center [156, 93] width 23 height 23
checkbox input "false"
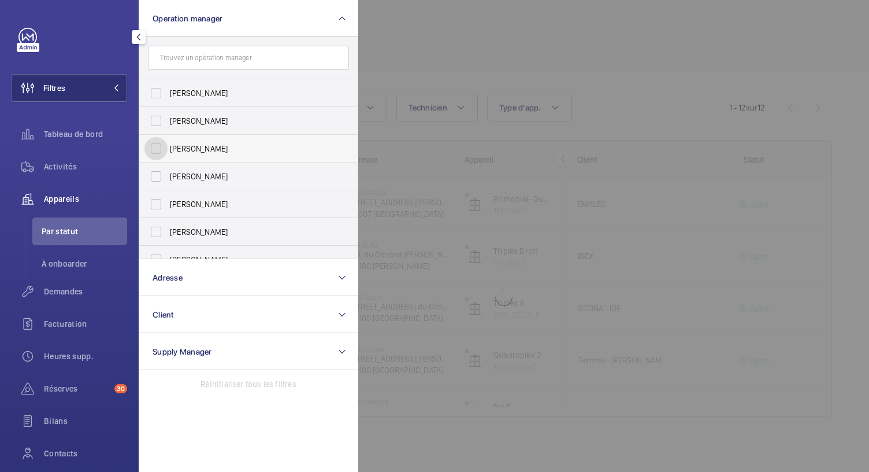
click at [166, 150] on input "[PERSON_NAME]" at bounding box center [156, 148] width 23 height 23
checkbox input "true"
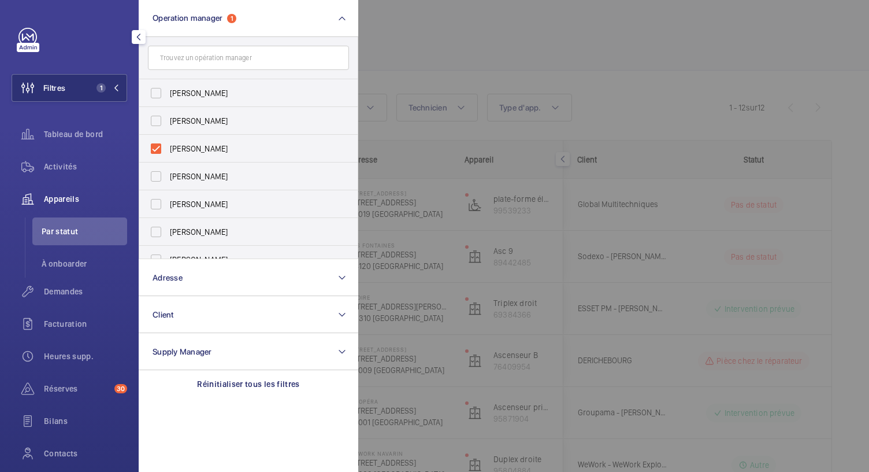
click at [410, 39] on div at bounding box center [792, 236] width 869 height 472
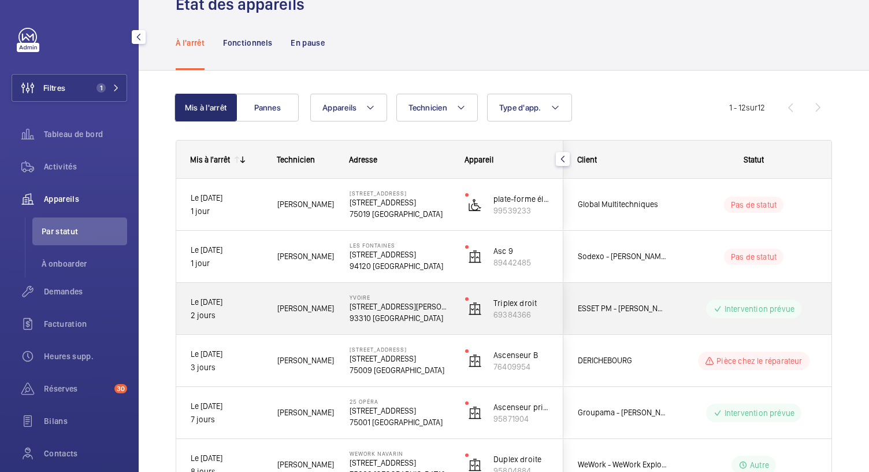
scroll to position [429, 0]
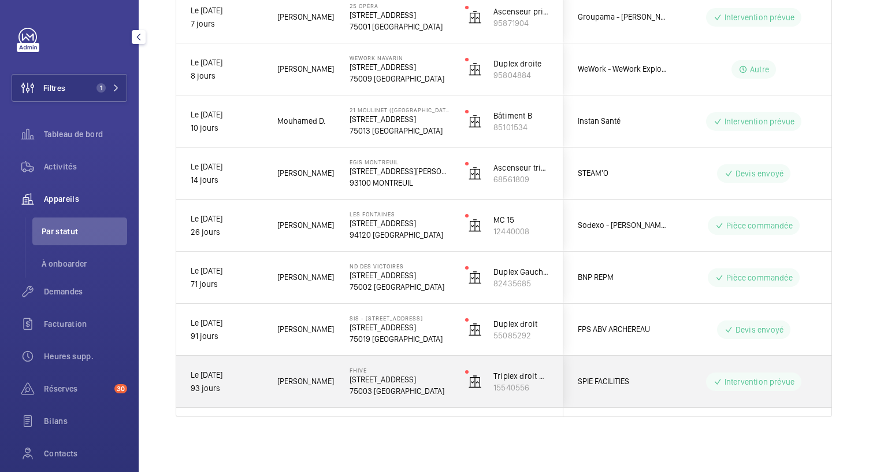
click at [396, 372] on p "Fhive" at bounding box center [400, 369] width 101 height 7
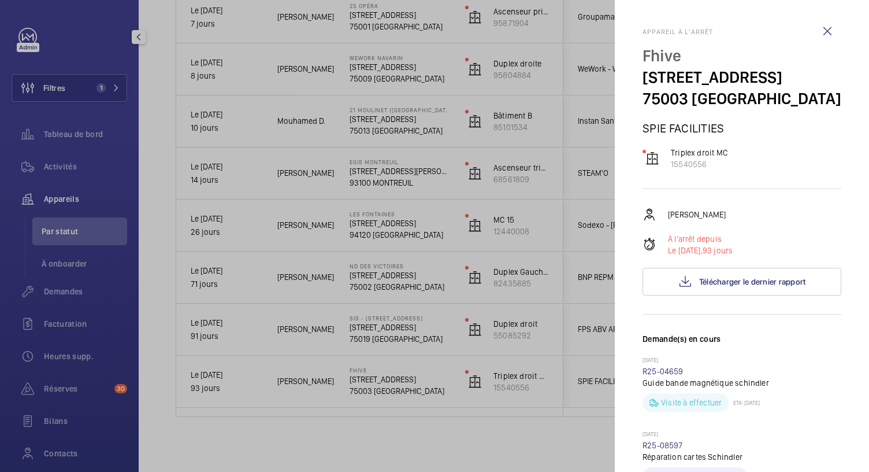
scroll to position [579, 0]
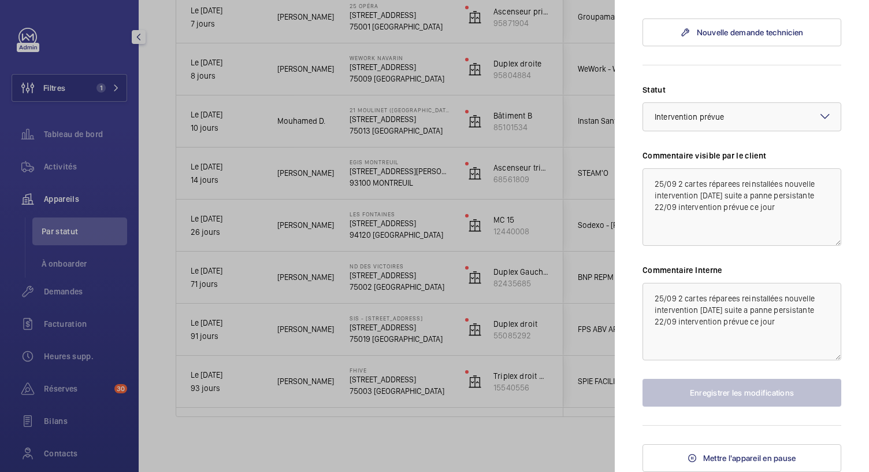
click at [383, 336] on div at bounding box center [434, 236] width 869 height 472
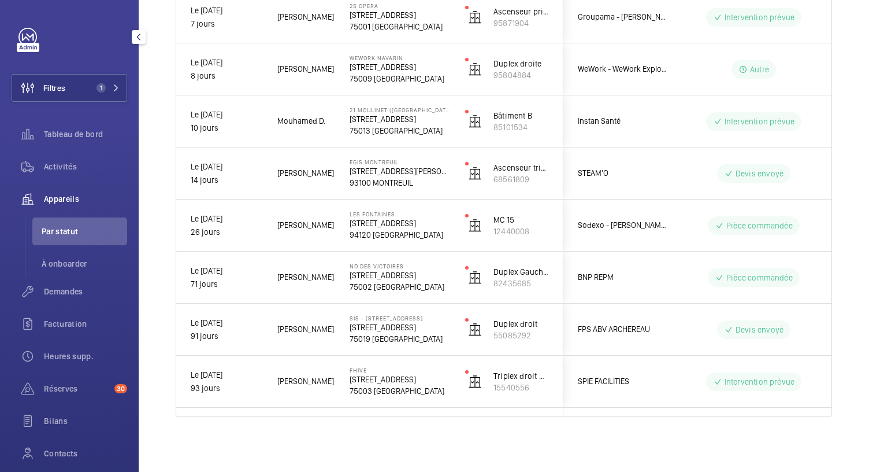
scroll to position [0, 0]
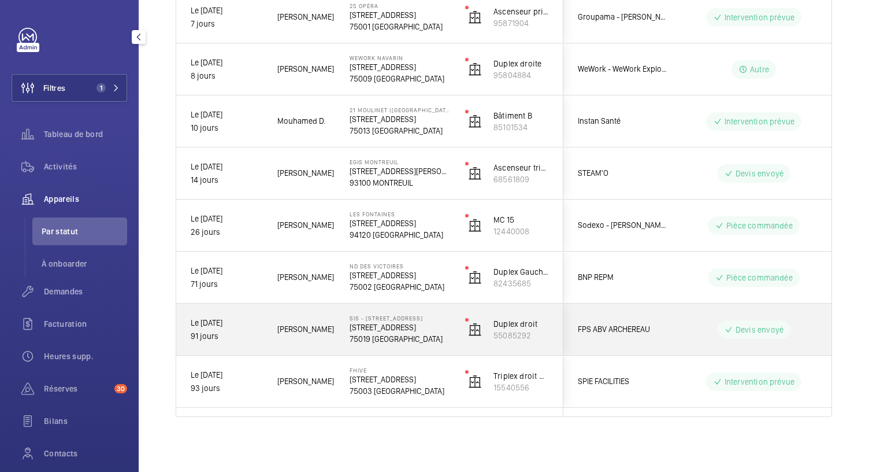
click at [383, 336] on p "75019 PARIS" at bounding box center [400, 339] width 101 height 12
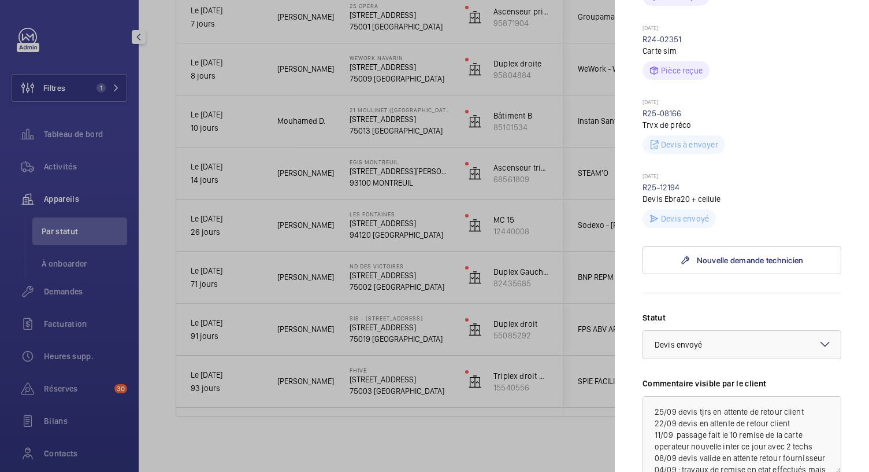
scroll to position [383, 0]
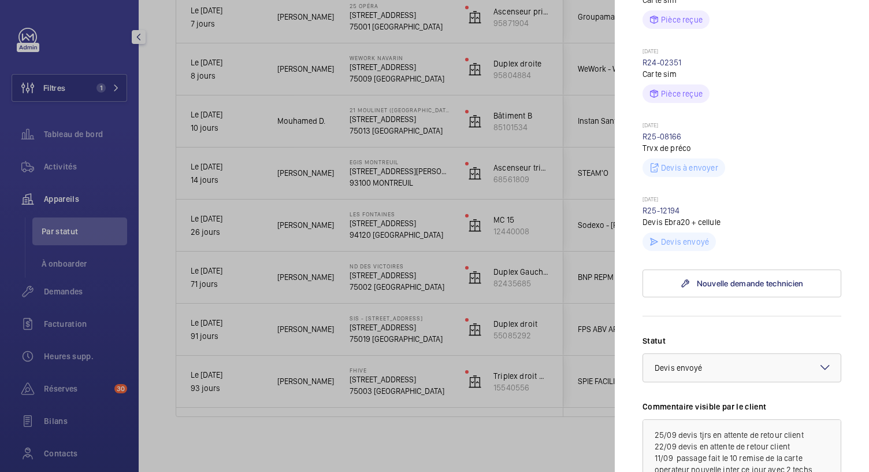
click at [397, 282] on div at bounding box center [434, 236] width 869 height 472
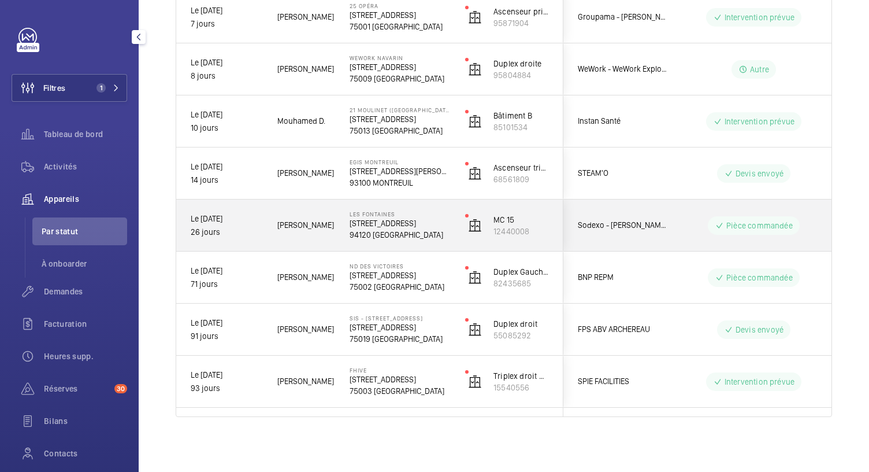
click at [400, 224] on p "205 Rue Carnot 203" at bounding box center [400, 223] width 101 height 12
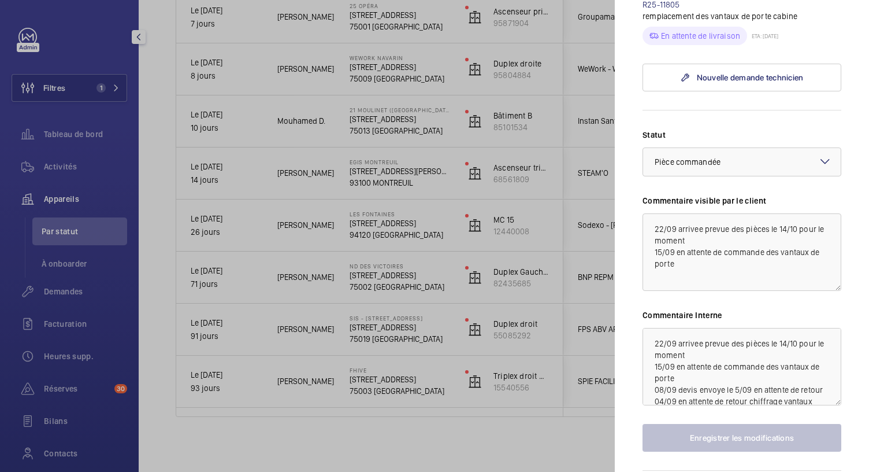
scroll to position [406, 0]
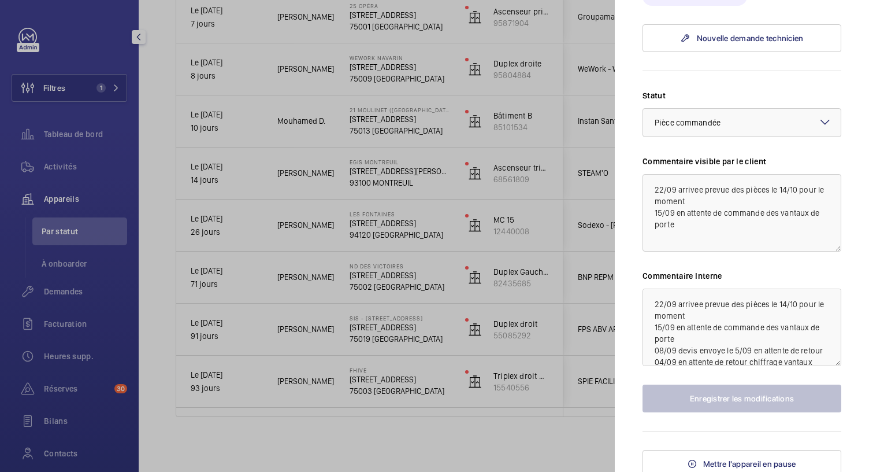
click at [385, 177] on div at bounding box center [434, 236] width 869 height 472
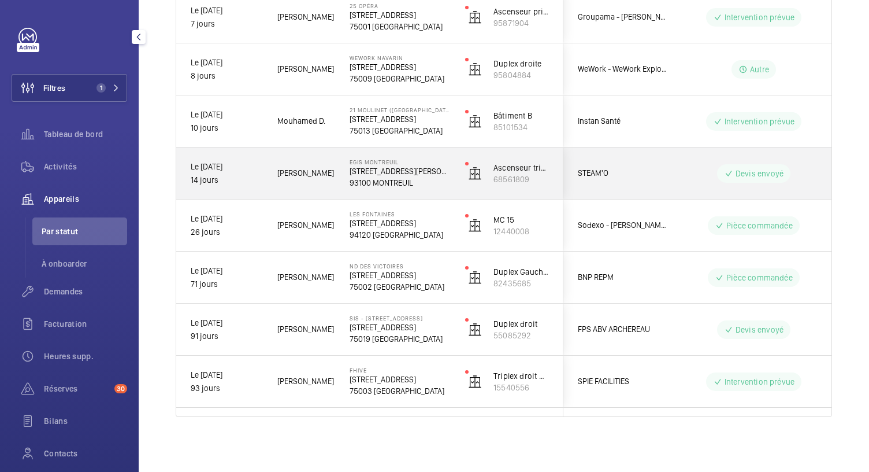
click at [385, 177] on p "93100 MONTREUIL" at bounding box center [400, 183] width 101 height 12
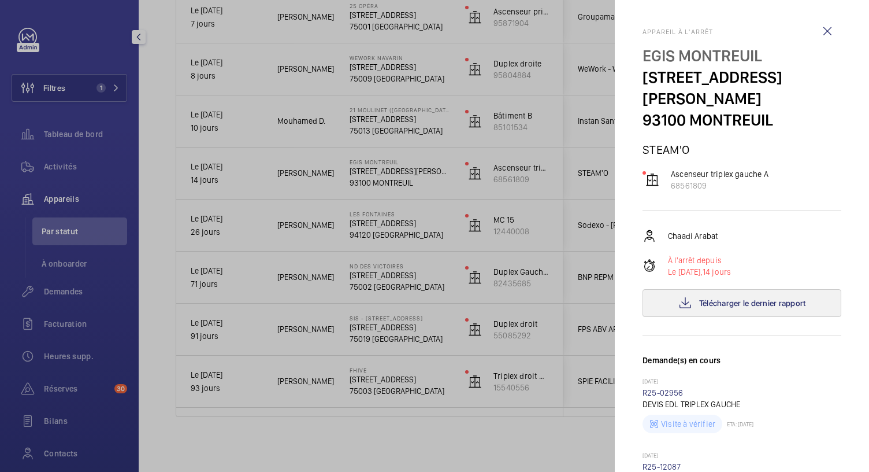
scroll to position [484, 0]
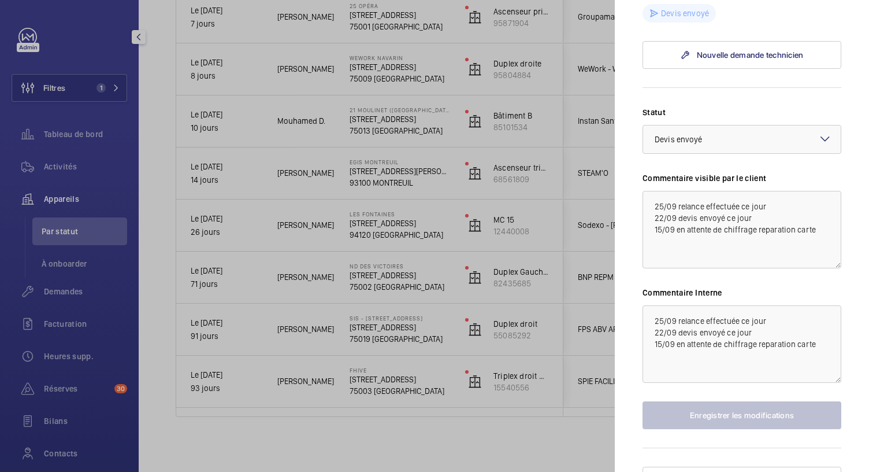
drag, startPoint x: 380, startPoint y: 174, endPoint x: 388, endPoint y: 144, distance: 31.1
click at [388, 144] on div at bounding box center [434, 236] width 869 height 472
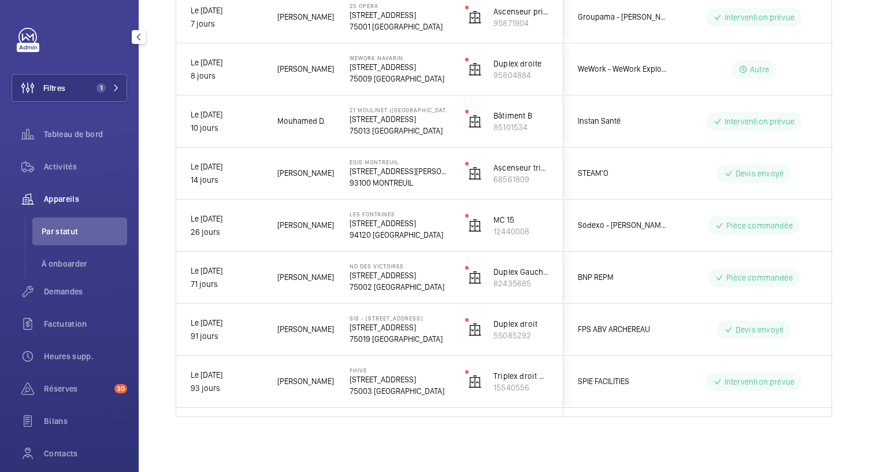
click at [390, 107] on p "21 Moulinet (PARIS)" at bounding box center [400, 109] width 101 height 7
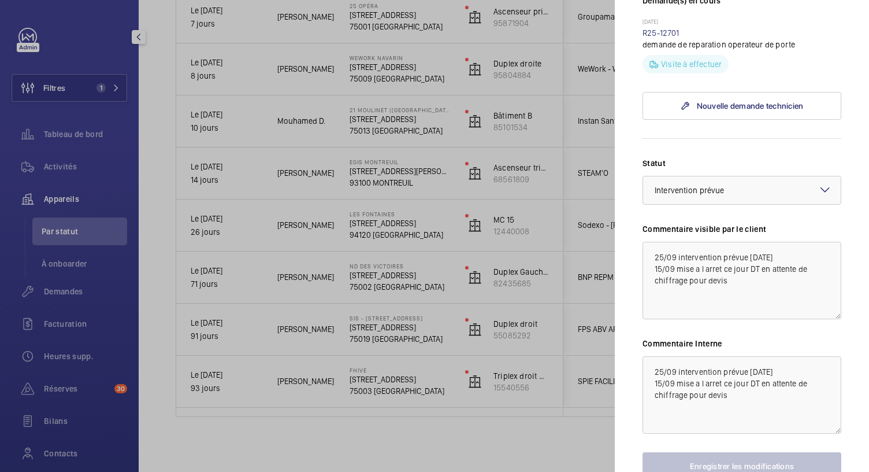
scroll to position [410, 0]
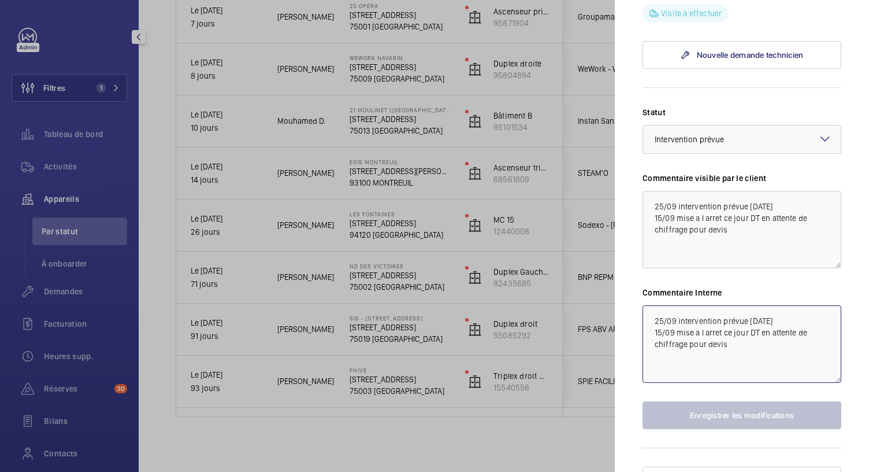
click at [776, 305] on textarea "25/09 intervention prévue demain 15/09 mise a l arret ce jour DT en attente de …" at bounding box center [742, 343] width 199 height 77
type textarea "25/09 intervention prévue demain REP 15/09 mise a l arret ce jour DT en attente…"
click at [786, 324] on textarea "25/09 intervention prévue demain REP 15/09 mise a l arret ce jour DT en attente…" at bounding box center [742, 343] width 199 height 77
click at [738, 310] on textarea "25/09 intervention prévue demain REP 15/09 mise a l arret ce jour DT en attente…" at bounding box center [742, 343] width 199 height 77
click at [721, 349] on textarea "25/09 intervention prévue demain REP 15/09 mise a l arret ce jour DT en attente…" at bounding box center [742, 343] width 199 height 77
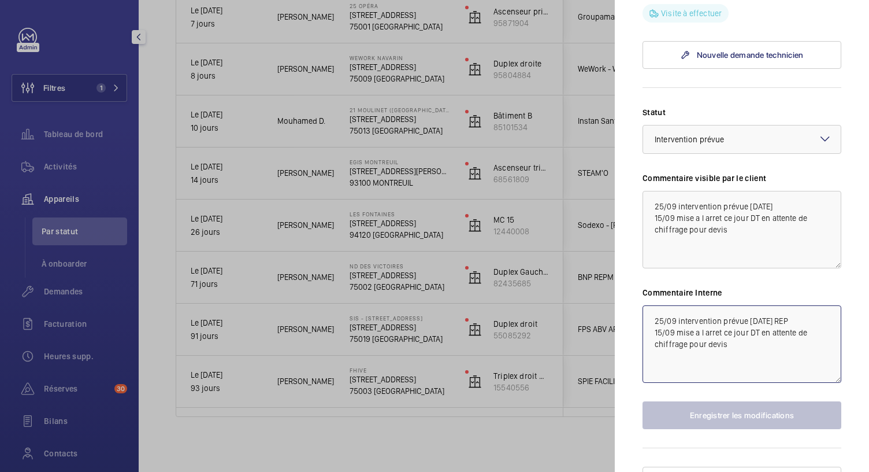
click at [737, 317] on textarea "25/09 intervention prévue demain REP 15/09 mise a l arret ce jour DT en attente…" at bounding box center [742, 343] width 199 height 77
click at [726, 377] on div "Statut Sélectionnez un statut × Intervention prévue × Commentaire visible par l…" at bounding box center [742, 267] width 199 height 323
click at [384, 75] on div at bounding box center [434, 236] width 869 height 472
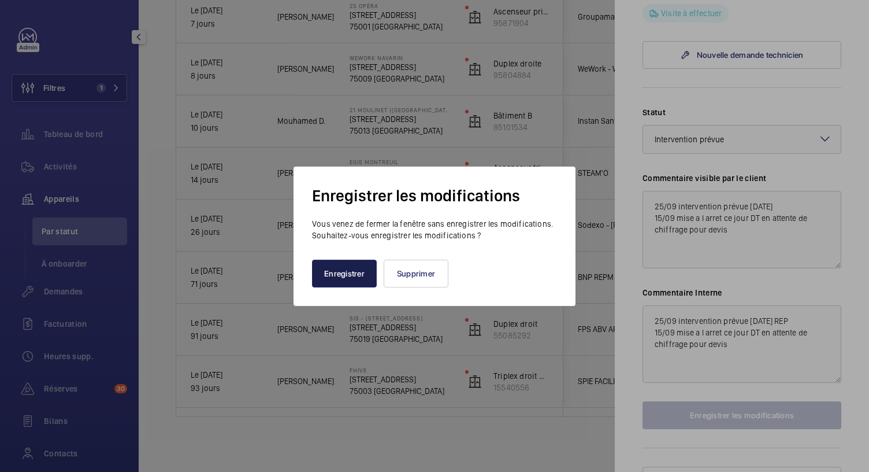
click at [348, 280] on button "Enregistrer" at bounding box center [344, 274] width 65 height 28
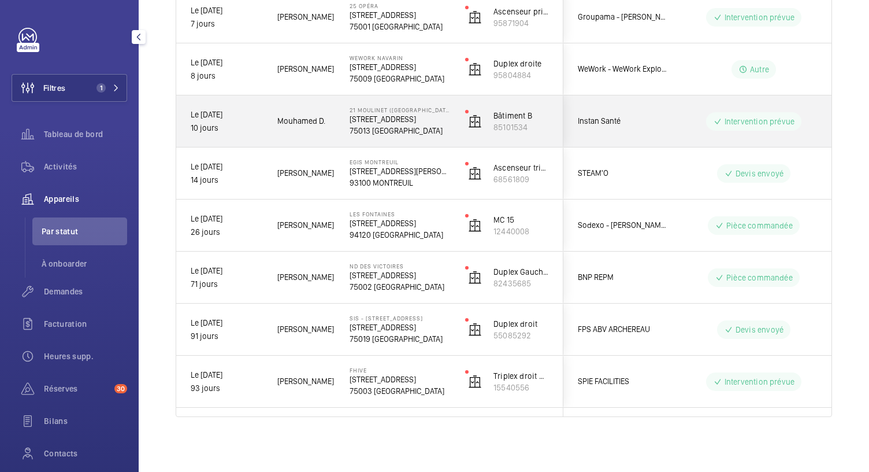
click at [397, 143] on div "21 Moulinet (PARIS) 21 Rue du Moulinet 75013 PARIS" at bounding box center [393, 121] width 114 height 52
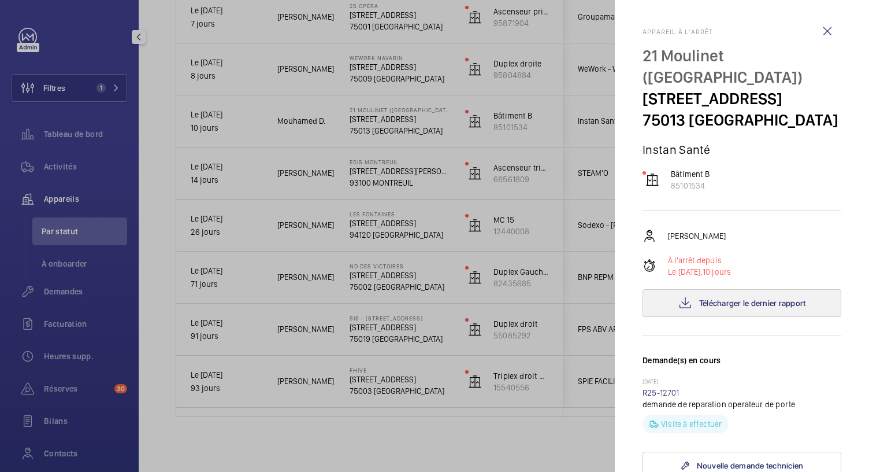
scroll to position [410, 0]
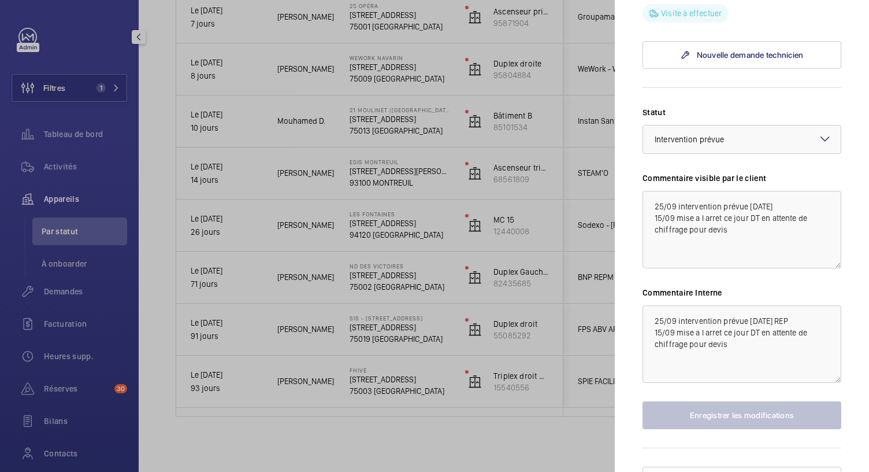
click at [361, 60] on div at bounding box center [434, 236] width 869 height 472
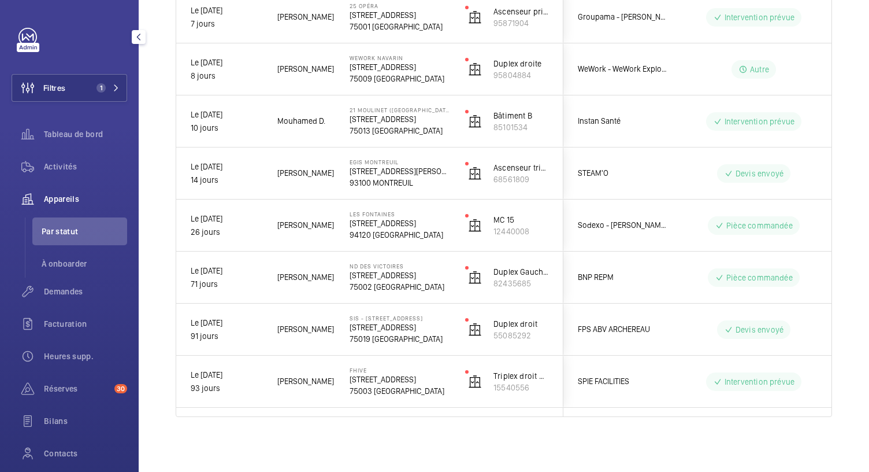
scroll to position [0, 0]
click at [379, 76] on p "75009 [GEOGRAPHIC_DATA]" at bounding box center [400, 79] width 101 height 12
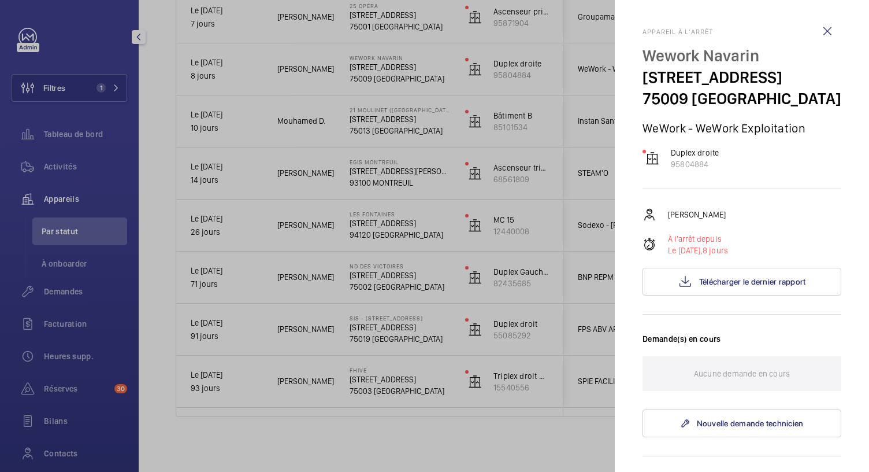
scroll to position [390, 0]
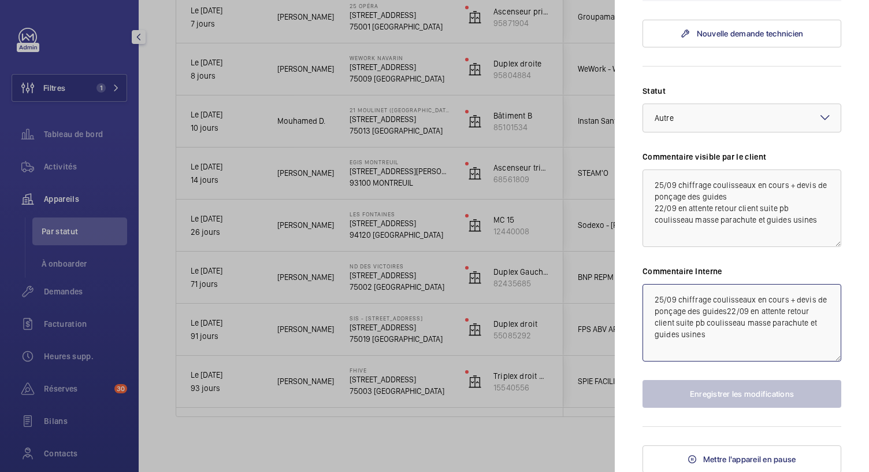
click at [735, 306] on textarea "25/09 chiffrage coulisseaux en cours + devis de ponçage des guides22/09 en atte…" at bounding box center [742, 322] width 199 height 77
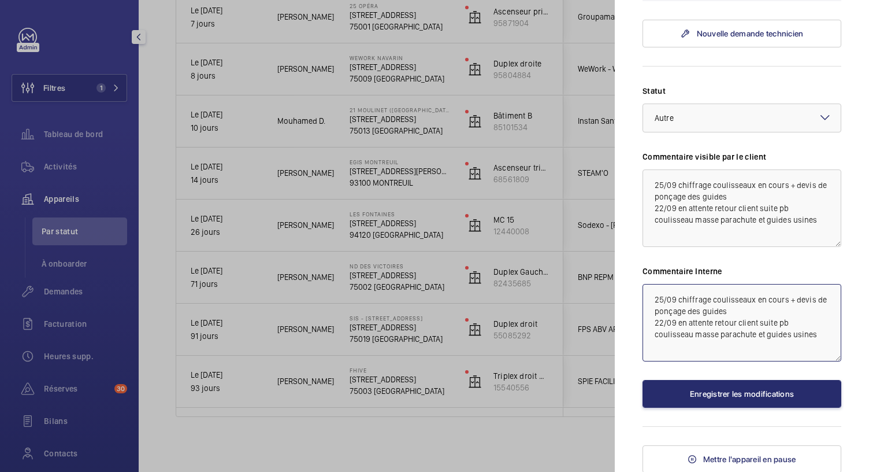
click at [747, 312] on textarea "25/09 chiffrage coulisseaux en cours + devis de ponçage des guides 22/09 en att…" at bounding box center [742, 322] width 199 height 77
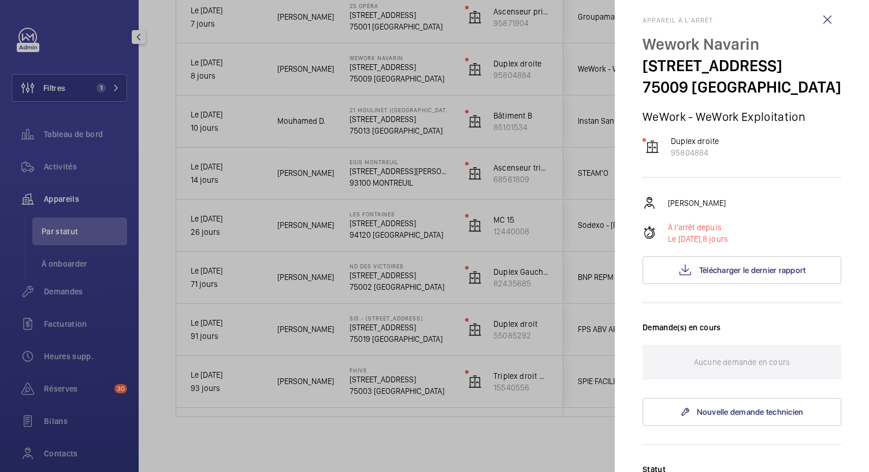
scroll to position [0, 0]
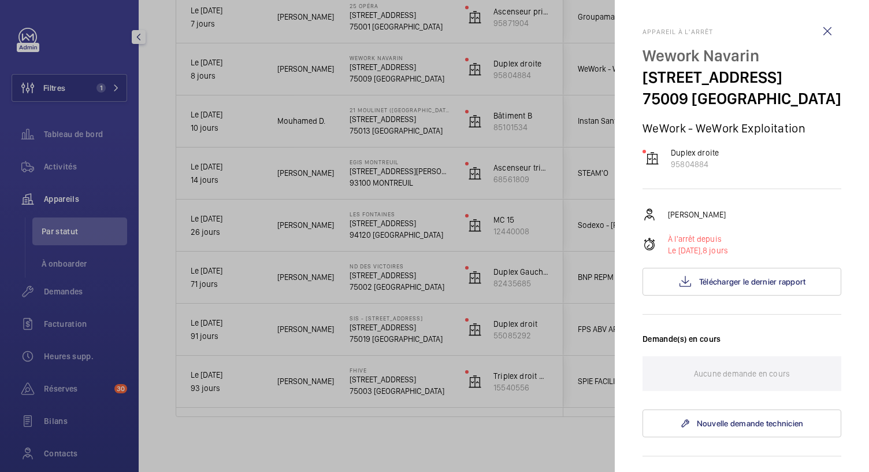
type textarea "25/09 chiffrage coulisseaux en cours + devis de ponçage des guides 22/09 en att…"
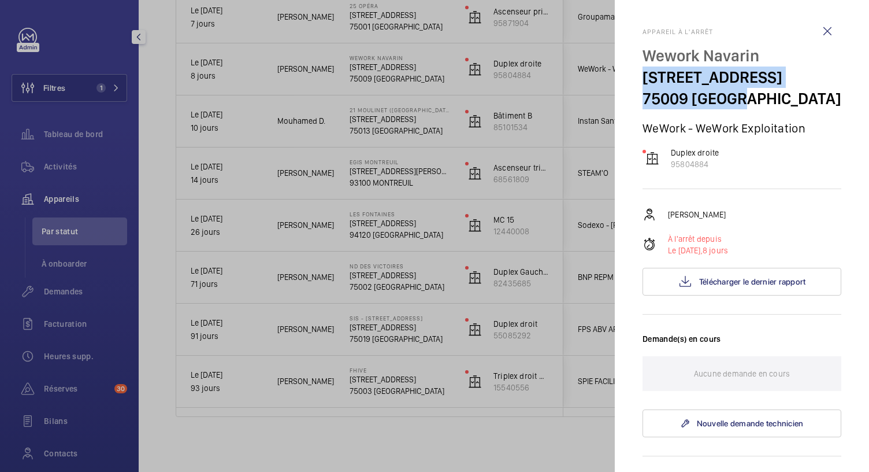
drag, startPoint x: 645, startPoint y: 76, endPoint x: 749, endPoint y: 99, distance: 106.7
click at [749, 99] on div "Wework Navarin 18 Rue de Navarin 75009 PARIS" at bounding box center [742, 77] width 199 height 64
copy div "[STREET_ADDRESS]"
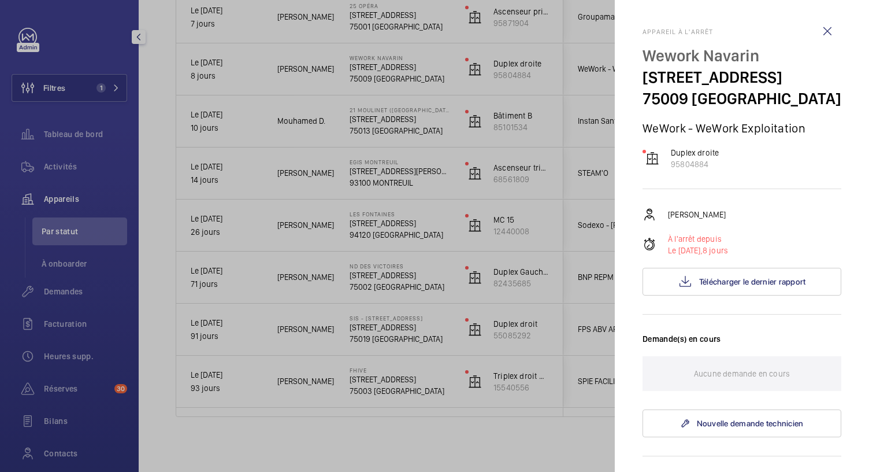
click at [169, 79] on div at bounding box center [434, 236] width 869 height 472
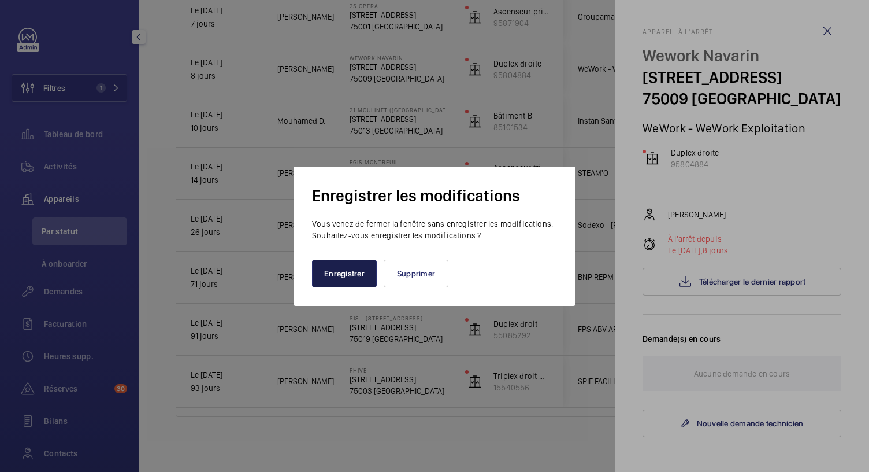
click at [365, 275] on button "Enregistrer" at bounding box center [344, 274] width 65 height 28
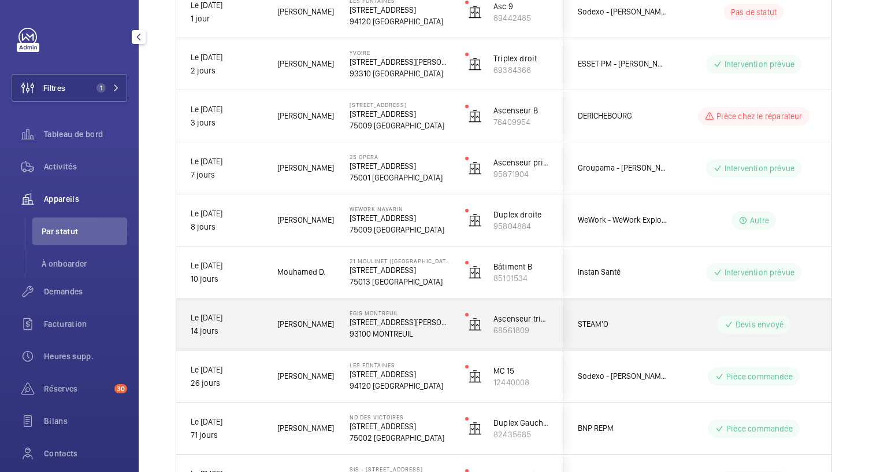
scroll to position [276, 0]
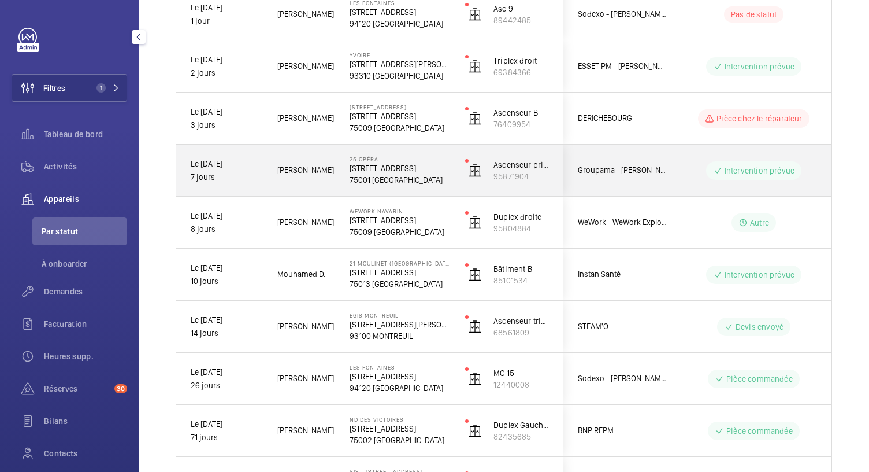
click at [373, 176] on p "75001 PARIS" at bounding box center [400, 180] width 101 height 12
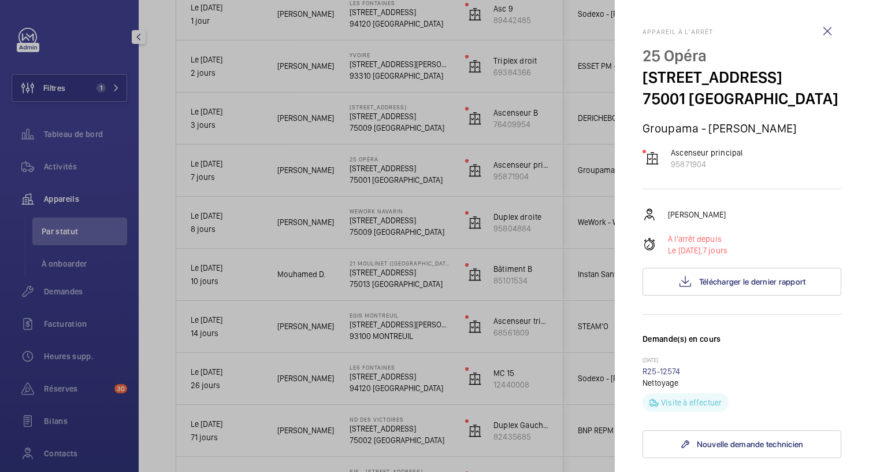
scroll to position [431, 0]
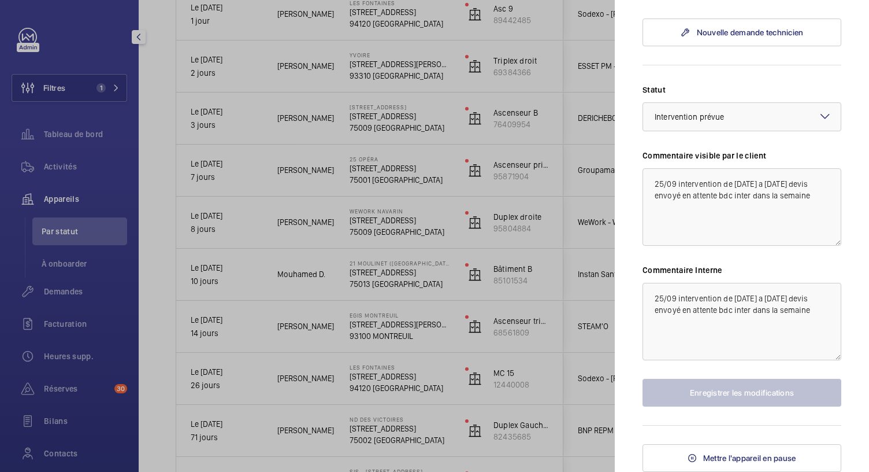
click at [397, 115] on div at bounding box center [434, 236] width 869 height 472
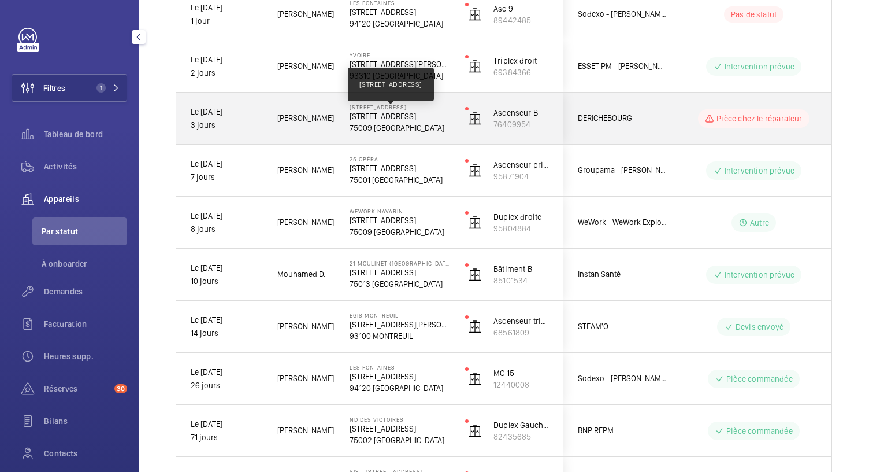
click at [397, 115] on p "59 Rue de Provence, 75009 PARIS" at bounding box center [400, 116] width 101 height 12
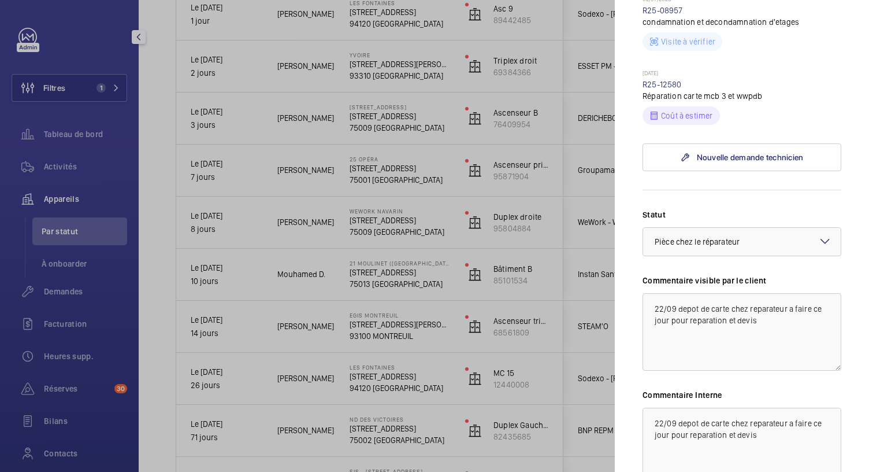
scroll to position [358, 0]
click at [672, 91] on link "R25-12580" at bounding box center [662, 86] width 39 height 9
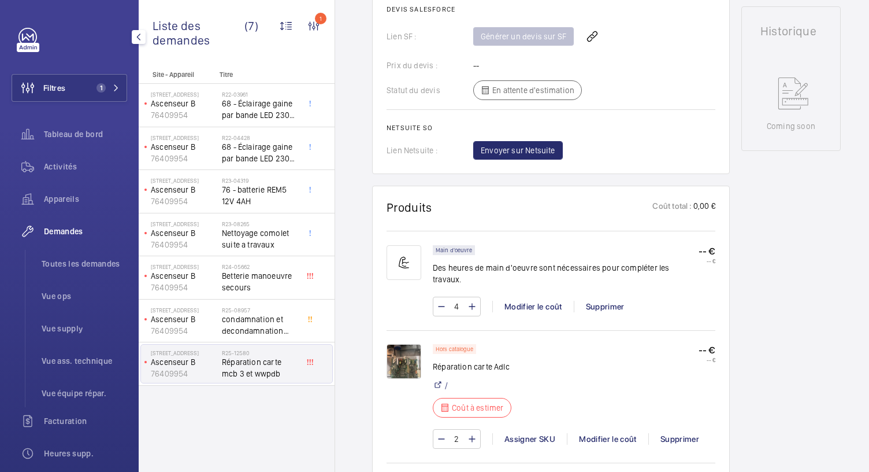
scroll to position [514, 0]
click at [400, 353] on img at bounding box center [404, 360] width 35 height 35
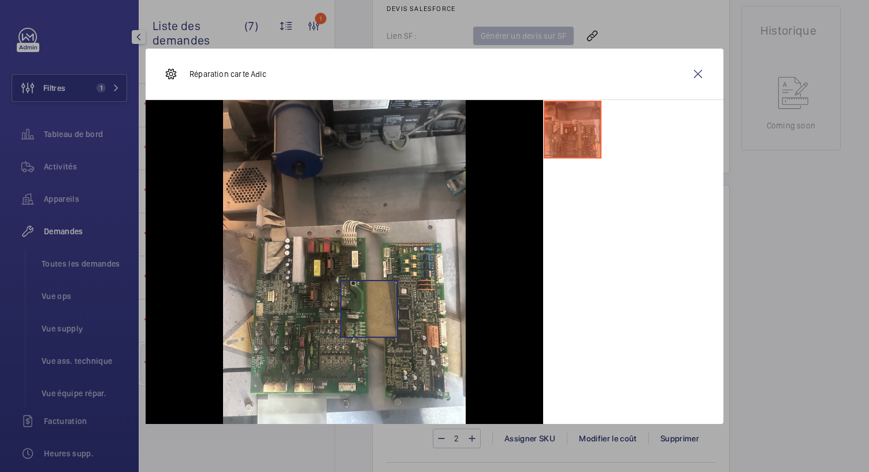
click at [369, 308] on img at bounding box center [344, 262] width 243 height 324
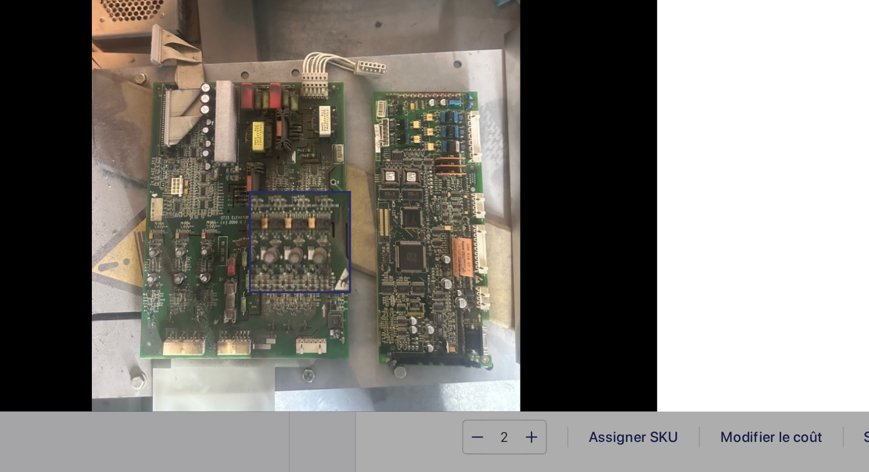
scroll to position [0, 0]
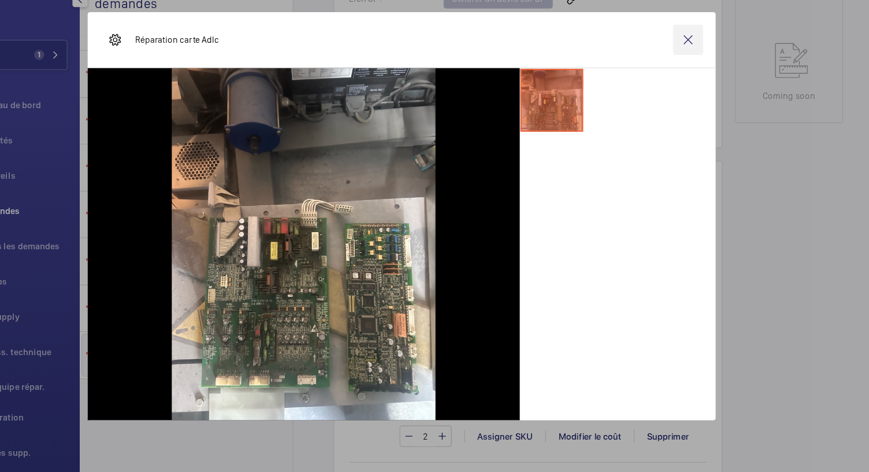
click at [694, 76] on wm-front-icon-button at bounding box center [698, 74] width 28 height 28
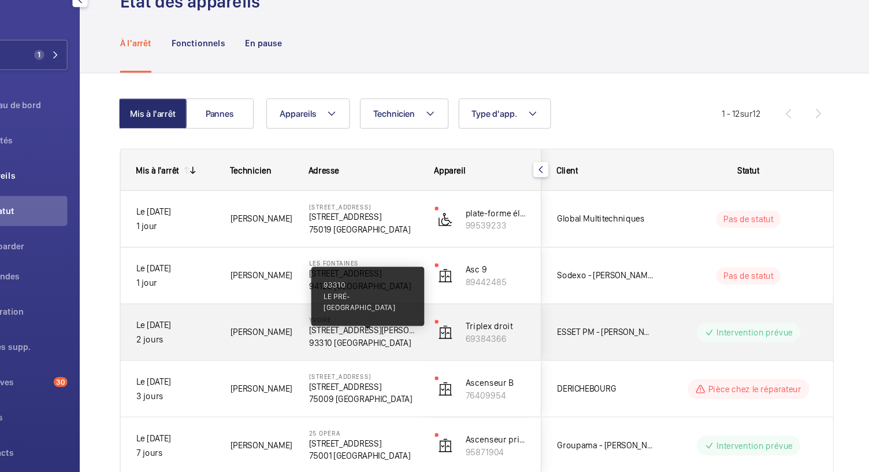
click at [433, 355] on p "93310 LE PRÉ-SAINT-GERVAIS" at bounding box center [400, 352] width 101 height 12
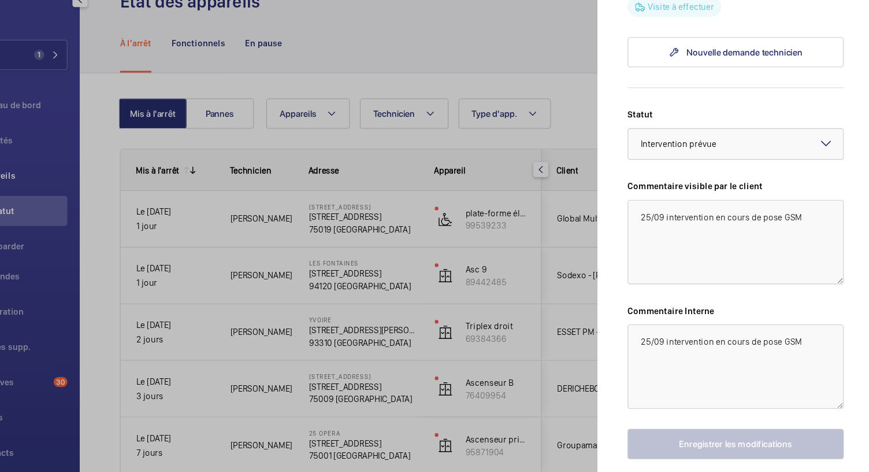
scroll to position [413, 0]
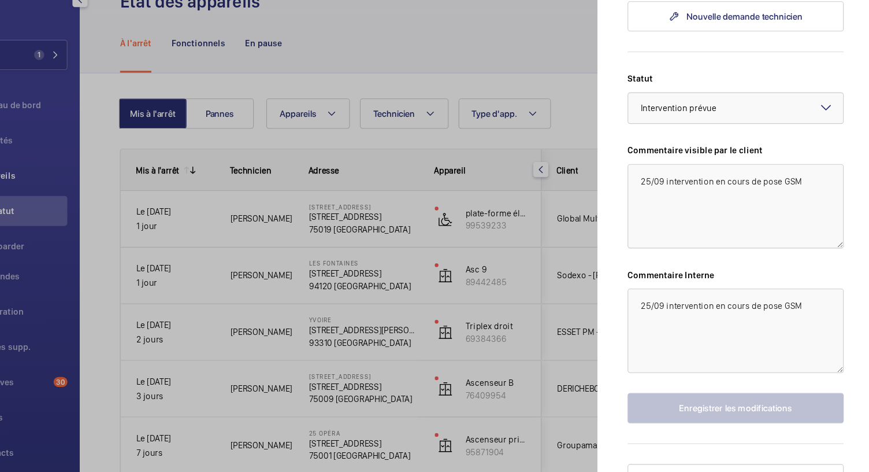
click at [399, 292] on div at bounding box center [434, 236] width 869 height 472
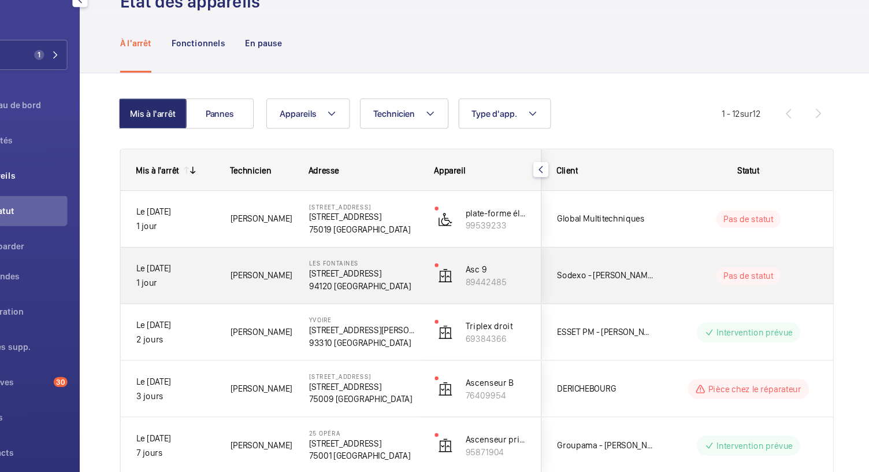
click at [399, 292] on p "205 Rue Carnot 203" at bounding box center [400, 289] width 101 height 12
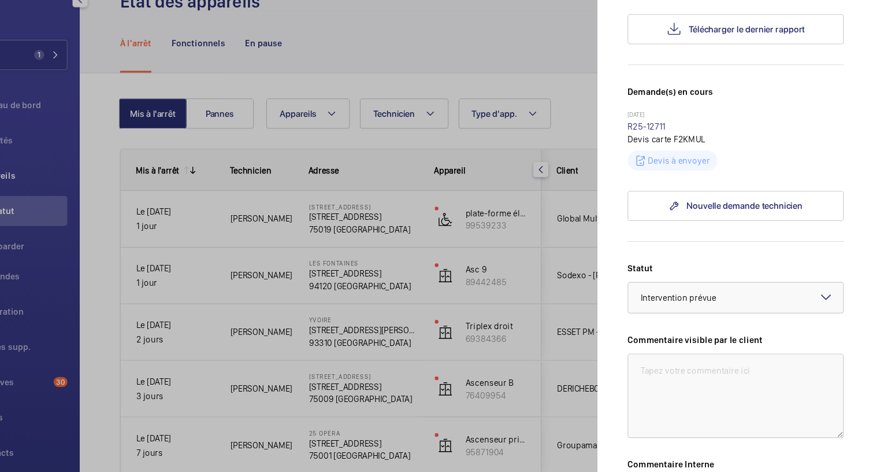
scroll to position [214, 0]
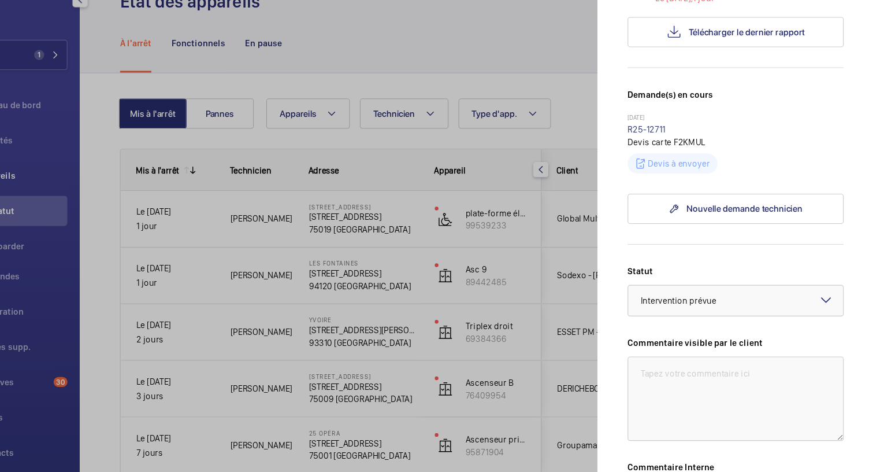
click at [391, 242] on div at bounding box center [434, 236] width 869 height 472
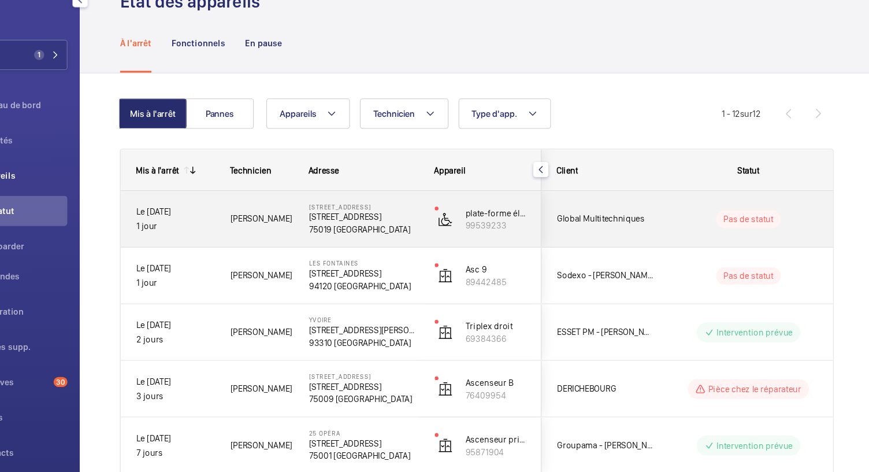
click at [391, 242] on p "75019 PARIS" at bounding box center [400, 248] width 101 height 12
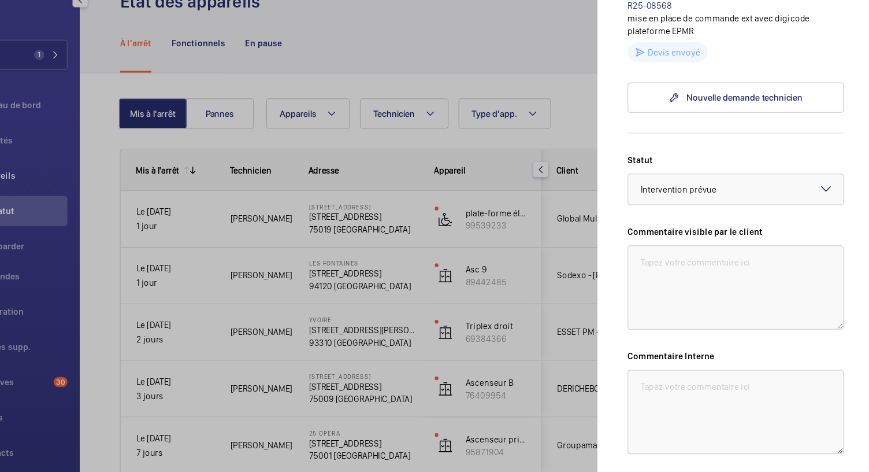
scroll to position [550, 0]
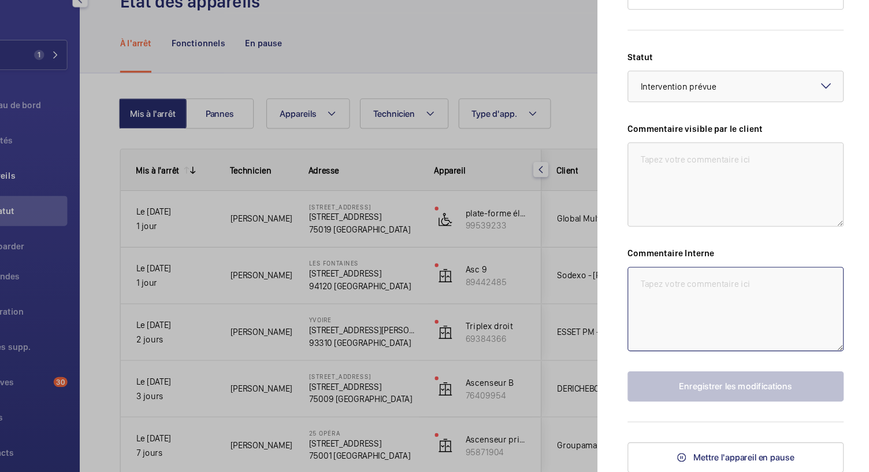
click at [665, 297] on textarea at bounding box center [742, 321] width 199 height 77
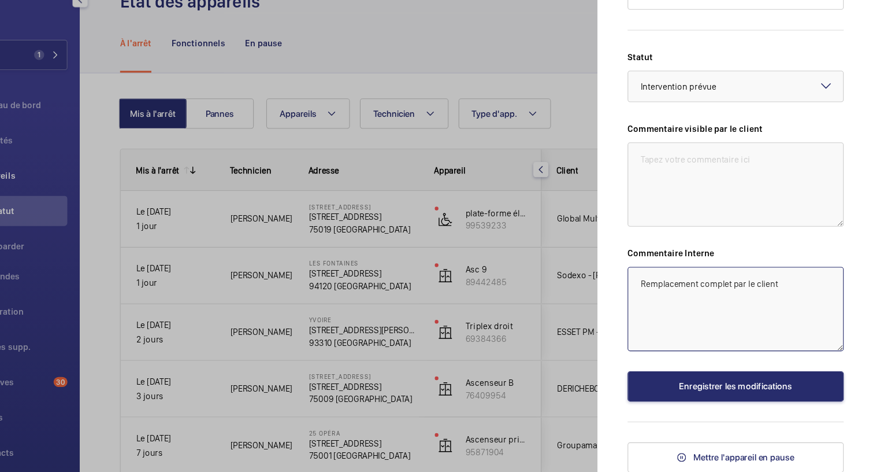
click at [652, 300] on textarea "Remplacement complet par le client" at bounding box center [742, 321] width 199 height 77
click at [803, 302] on textarea "25/09 Remplacement complet par le client" at bounding box center [742, 321] width 199 height 77
type textarea "25/09 Remplacement complet par le client"
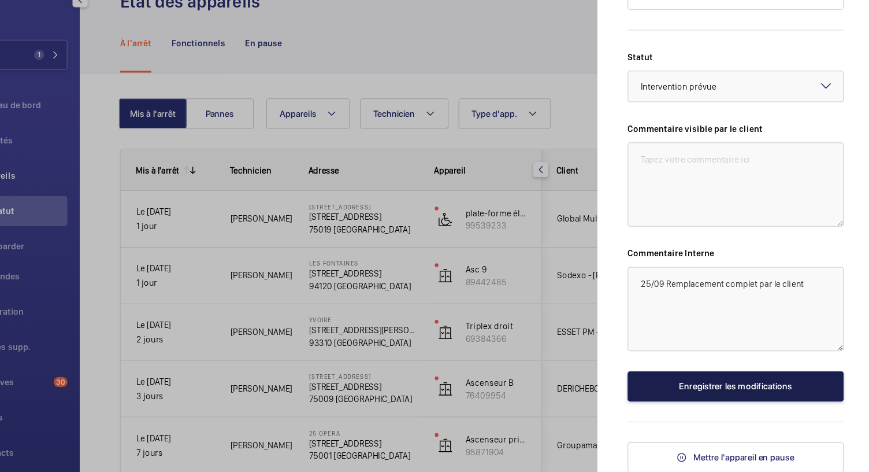
click at [724, 397] on button "Enregistrer les modifications" at bounding box center [742, 393] width 199 height 28
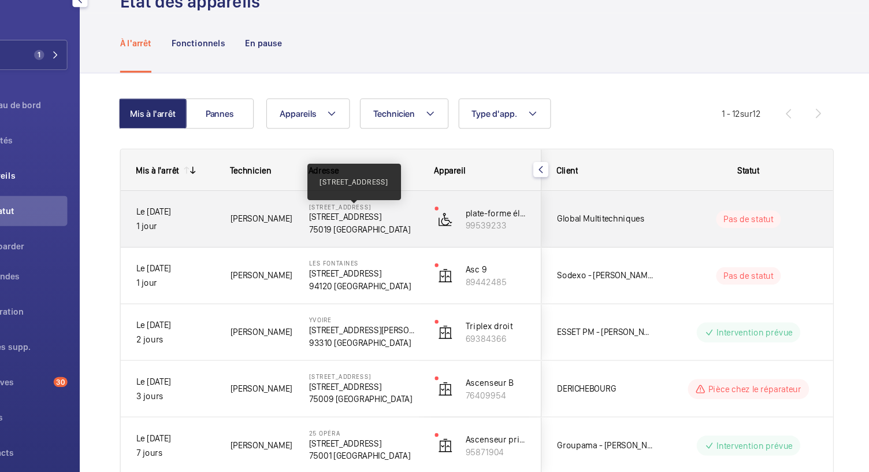
click at [428, 240] on p "170 Boulevard de la Villette, 75019 PARIS" at bounding box center [400, 237] width 101 height 12
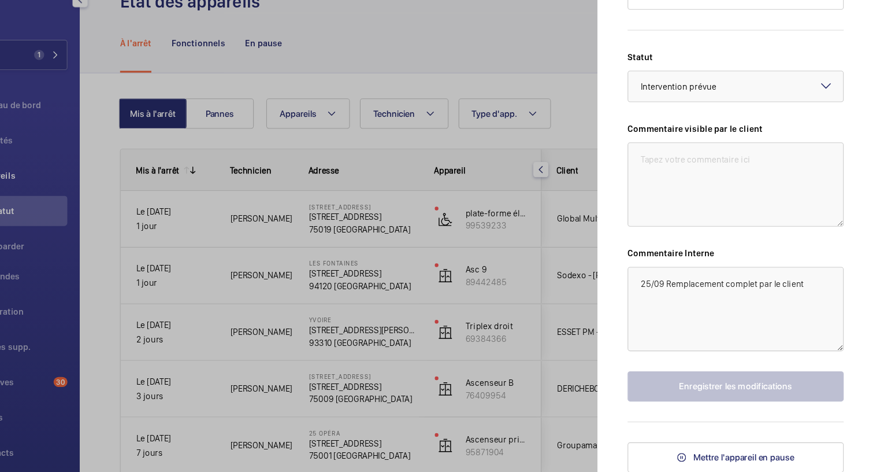
scroll to position [550, 0]
click at [696, 451] on button "Mettre l'appareil en pause" at bounding box center [742, 458] width 199 height 28
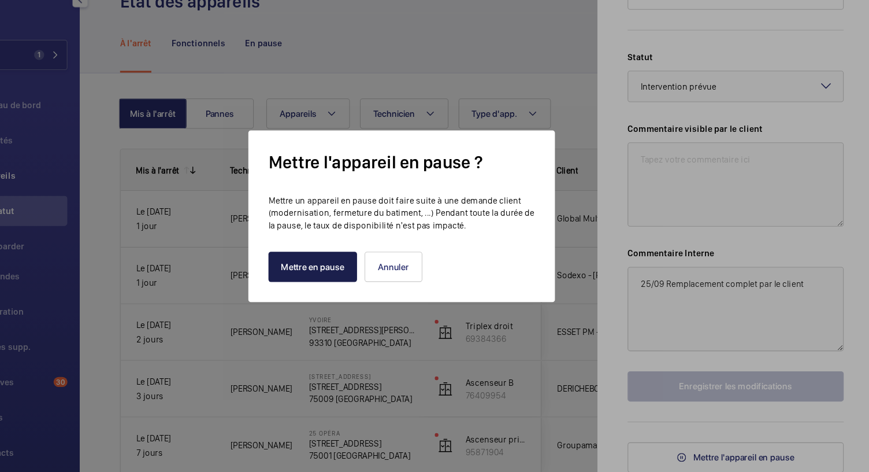
click at [350, 279] on button "Mettre en pause" at bounding box center [353, 283] width 82 height 28
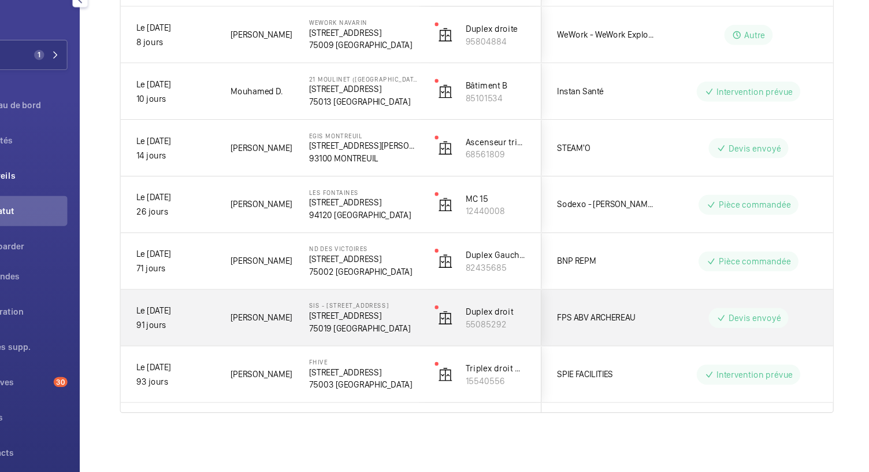
scroll to position [0, 0]
